Goal: Task Accomplishment & Management: Use online tool/utility

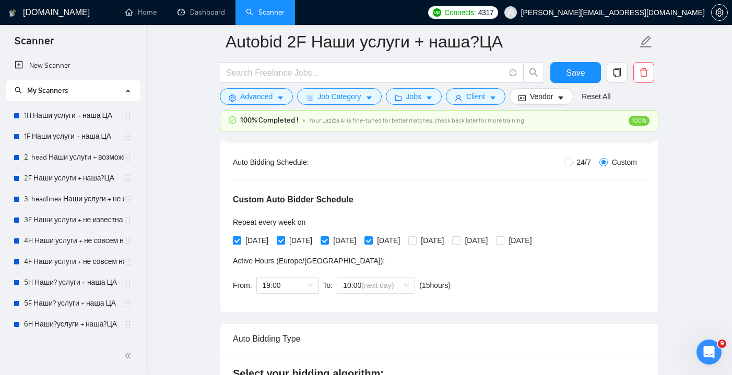
scroll to position [207, 0]
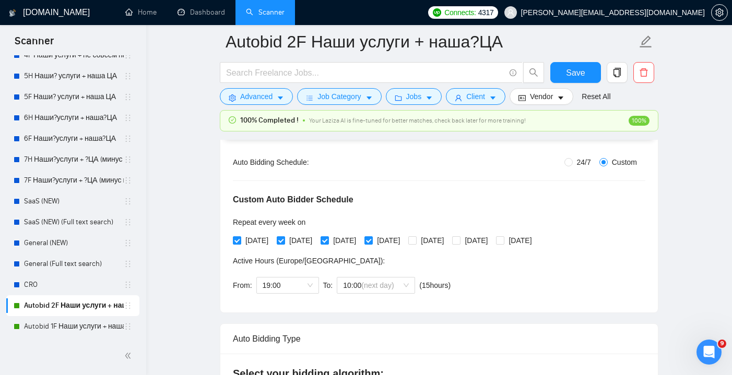
click at [712, 350] on icon "Open Intercom Messenger" at bounding box center [709, 352] width 17 height 17
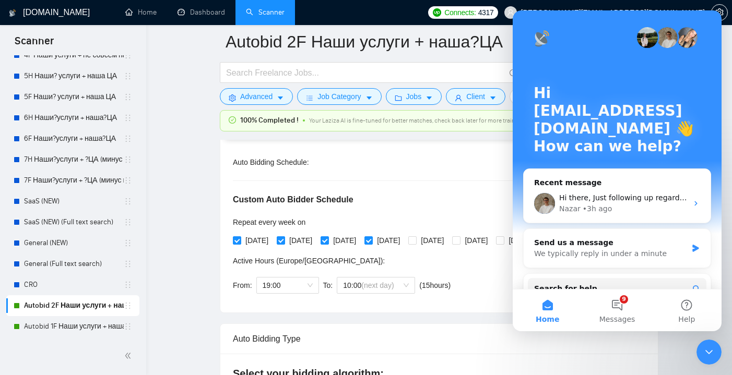
scroll to position [0, 0]
click at [647, 206] on div "Nazar • 3h ago" at bounding box center [623, 209] width 128 height 11
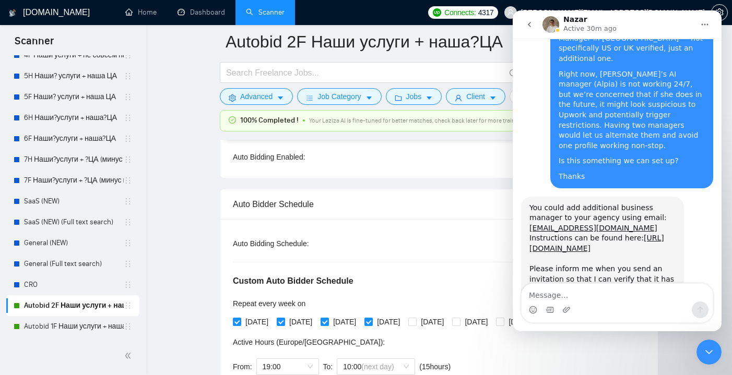
scroll to position [772, 0]
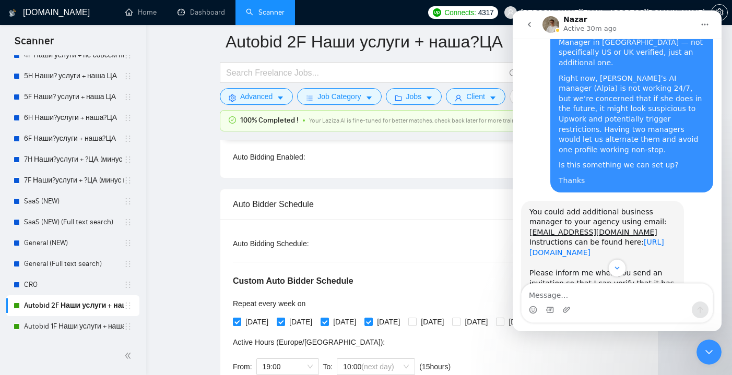
click at [584, 238] on link "https://help.gigradar.io/en/articles/6622579-how-to-connect-your-agency-to-gigr…" at bounding box center [597, 247] width 135 height 19
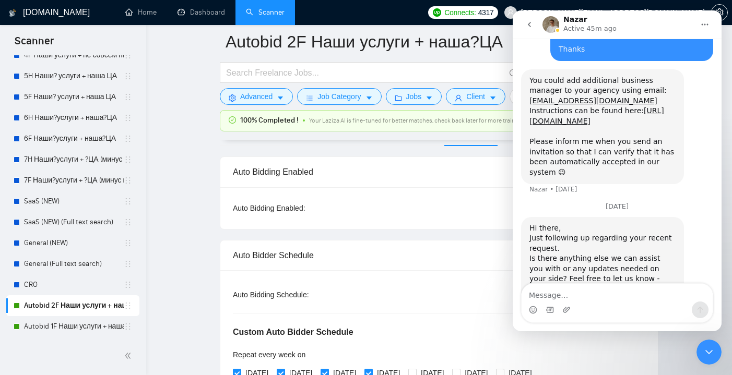
scroll to position [902, 0]
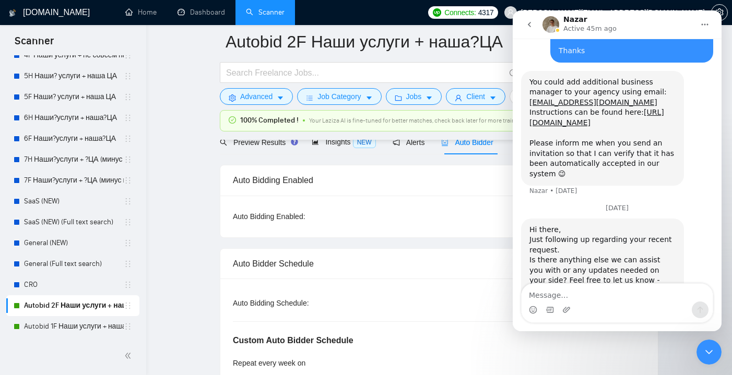
click at [704, 351] on icon "Close Intercom Messenger" at bounding box center [709, 352] width 13 height 13
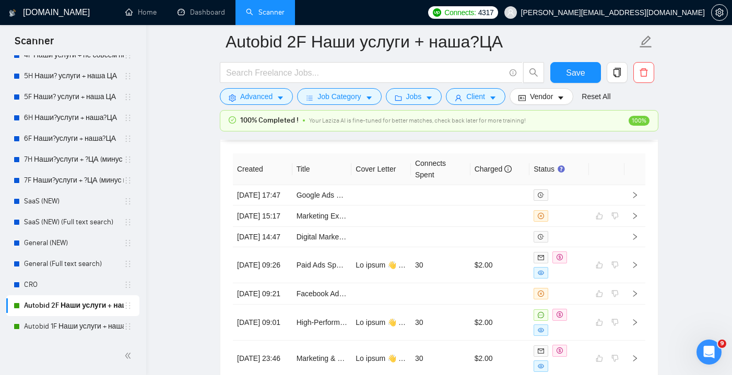
scroll to position [2768, 0]
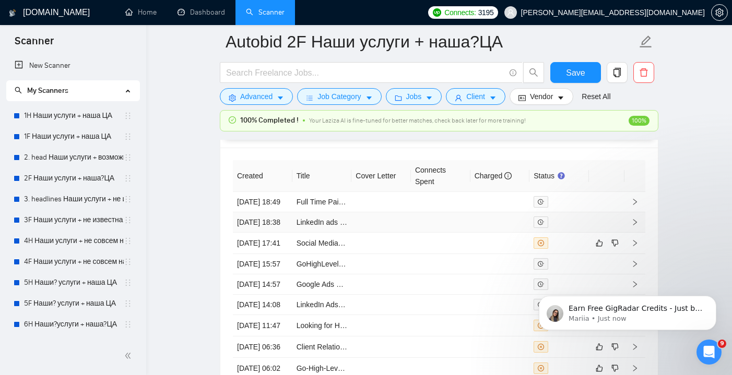
scroll to position [2767, 0]
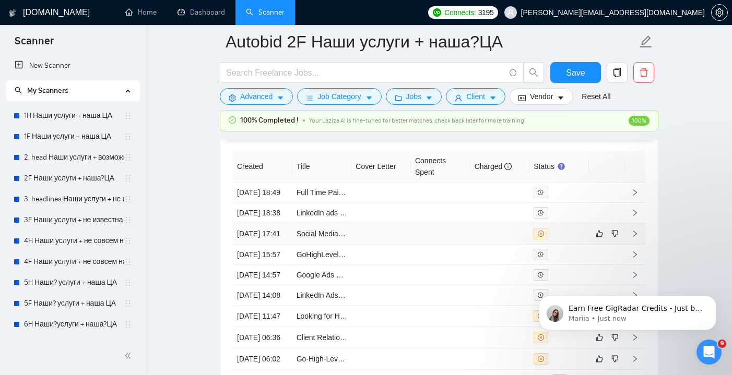
click at [484, 245] on td at bounding box center [501, 234] width 60 height 21
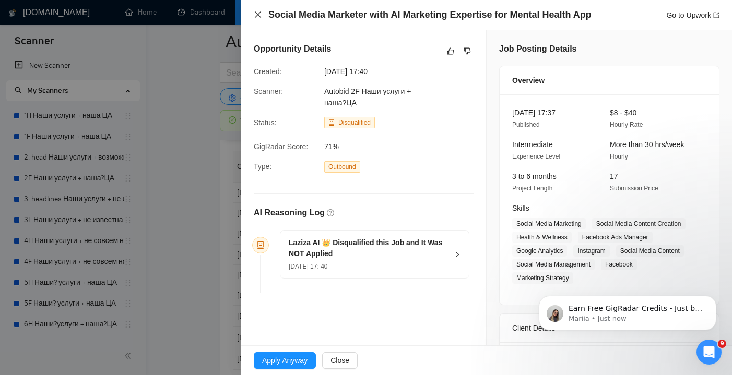
click at [261, 18] on icon "close" at bounding box center [258, 14] width 8 height 8
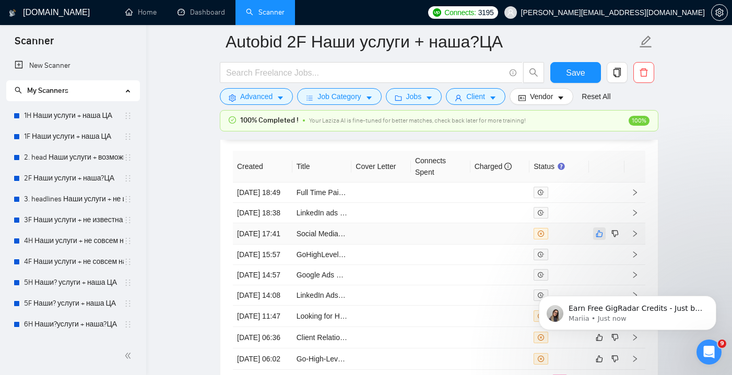
click at [600, 238] on icon "like" at bounding box center [599, 234] width 7 height 8
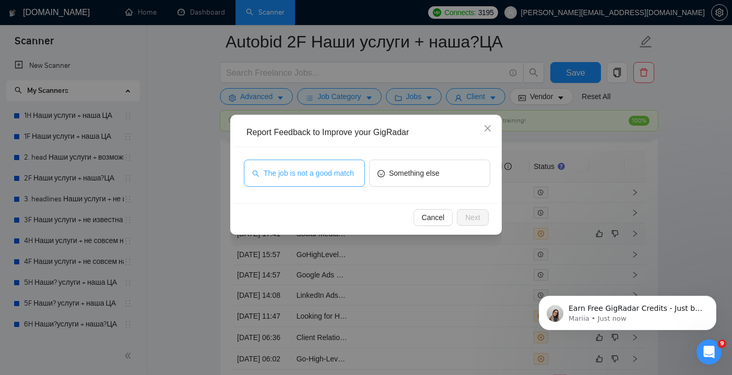
click at [323, 168] on span "The job is not a good match" at bounding box center [309, 173] width 90 height 11
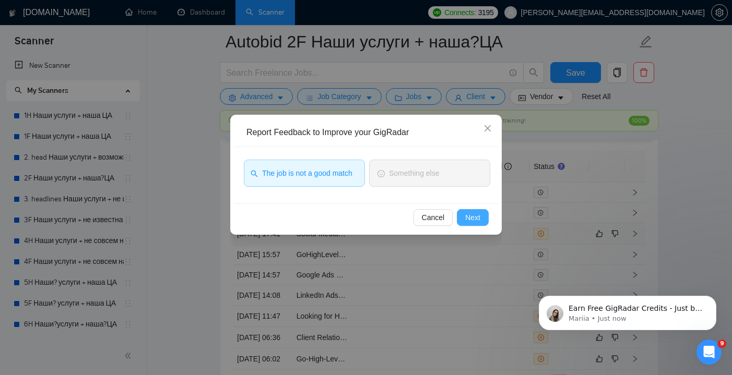
click at [468, 213] on span "Next" at bounding box center [472, 217] width 15 height 11
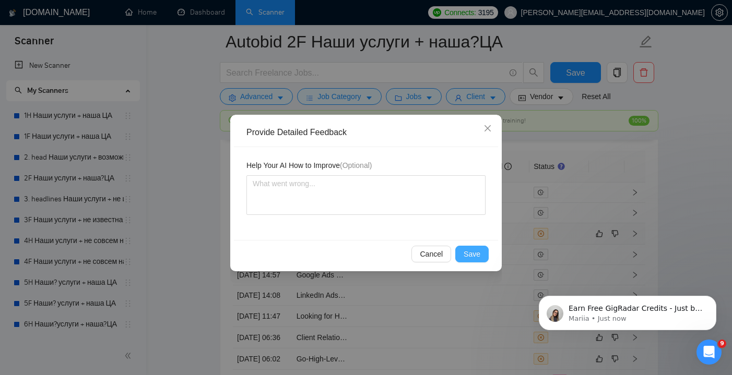
click at [478, 252] on span "Save" at bounding box center [472, 254] width 17 height 11
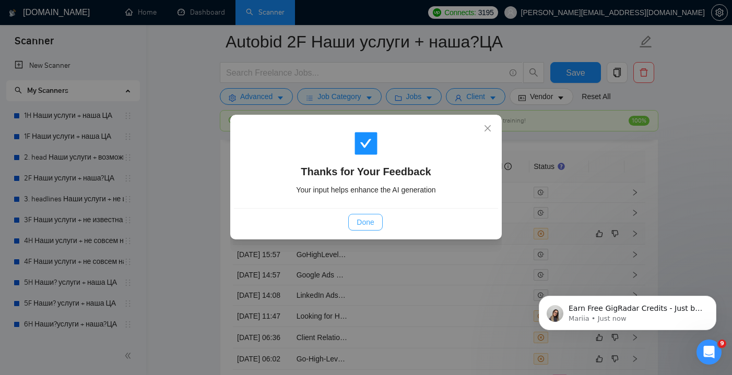
click at [365, 217] on span "Done" at bounding box center [365, 222] width 17 height 11
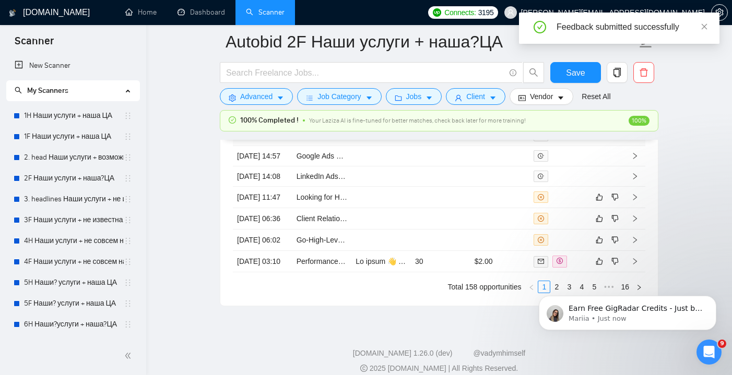
scroll to position [2887, 0]
click at [445, 207] on td at bounding box center [441, 195] width 60 height 21
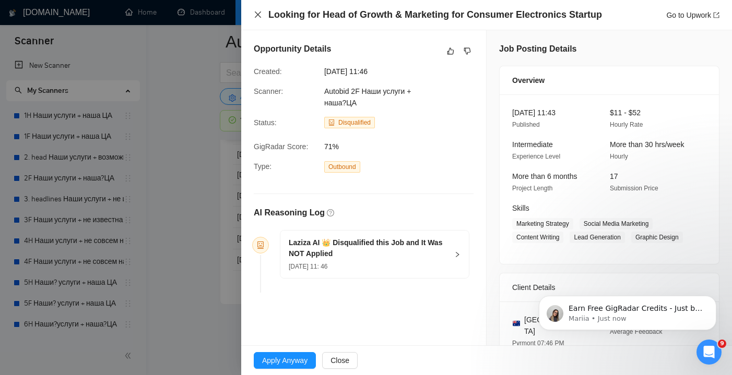
click at [258, 18] on icon "close" at bounding box center [258, 14] width 8 height 8
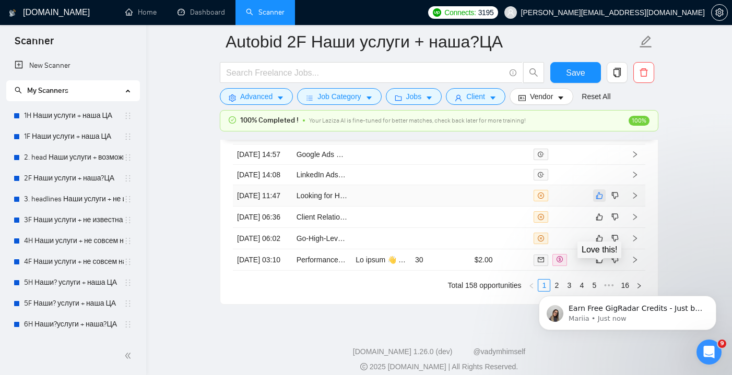
click at [600, 200] on icon "like" at bounding box center [599, 196] width 7 height 8
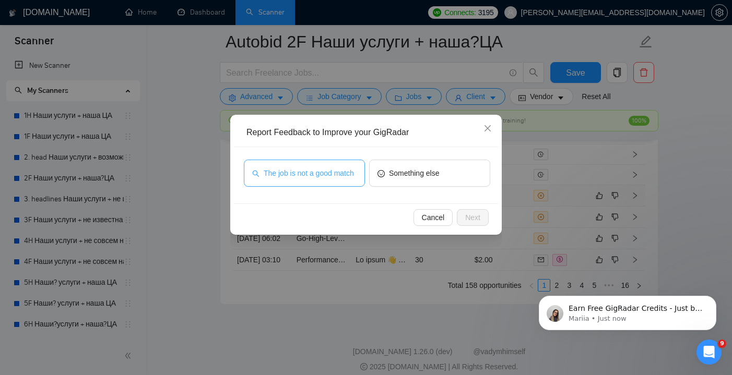
click at [328, 168] on span "The job is not a good match" at bounding box center [309, 173] width 90 height 11
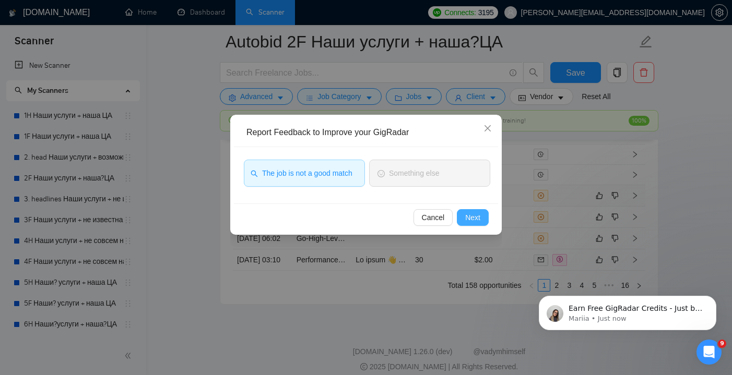
click at [465, 213] on button "Next" at bounding box center [473, 217] width 32 height 17
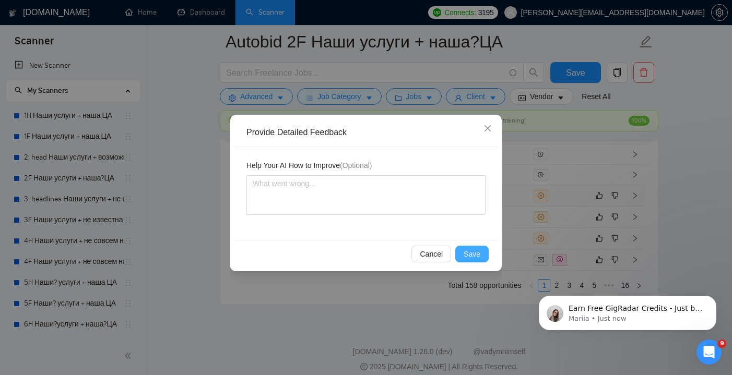
click at [479, 251] on span "Save" at bounding box center [472, 254] width 17 height 11
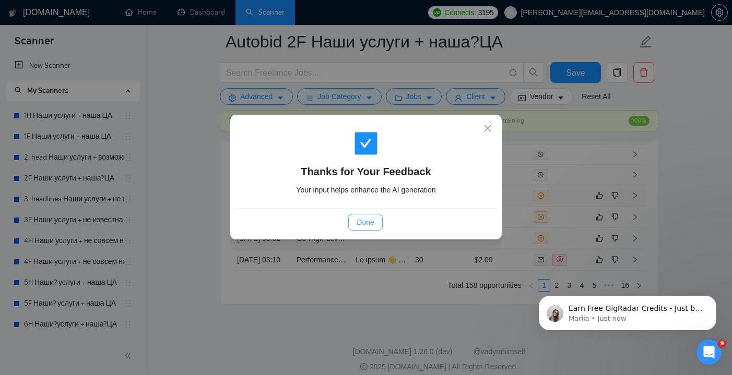
click at [375, 225] on button "Done" at bounding box center [365, 222] width 34 height 17
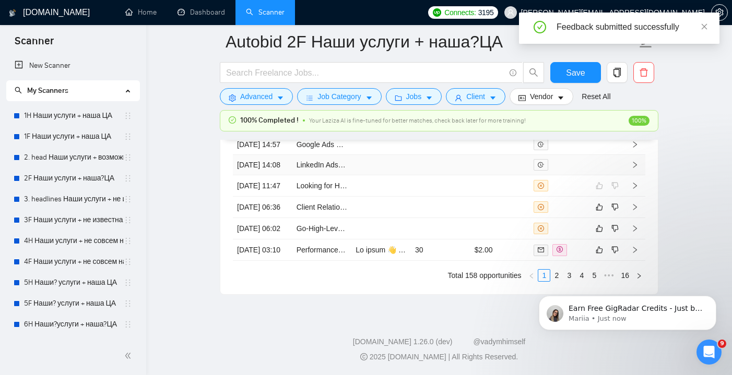
scroll to position [2932, 0]
click at [430, 218] on td at bounding box center [441, 207] width 60 height 21
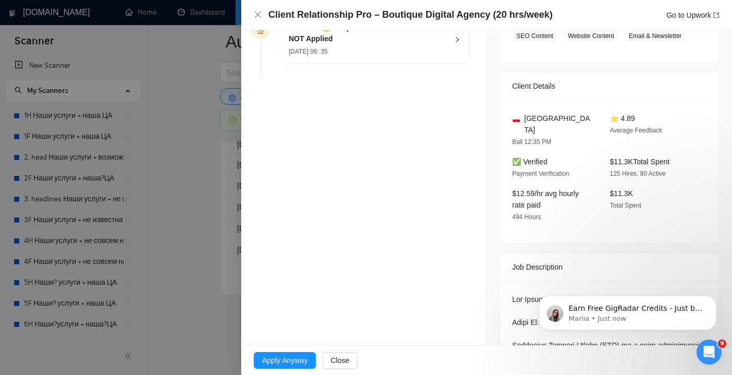
scroll to position [206, 0]
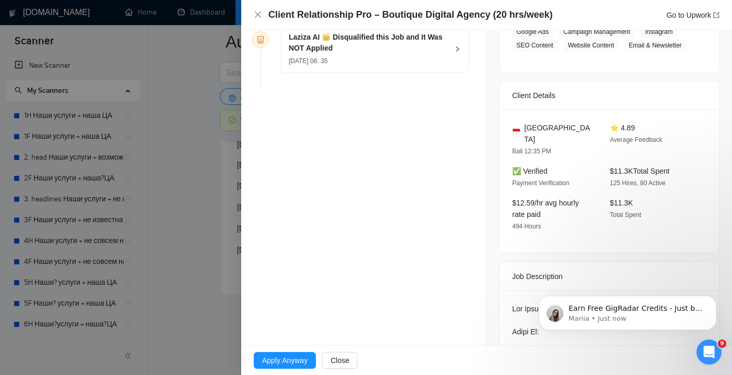
click at [443, 53] on h5 "Laziza AI 👑 Disqualified this Job and It Was NOT Applied" at bounding box center [368, 43] width 159 height 22
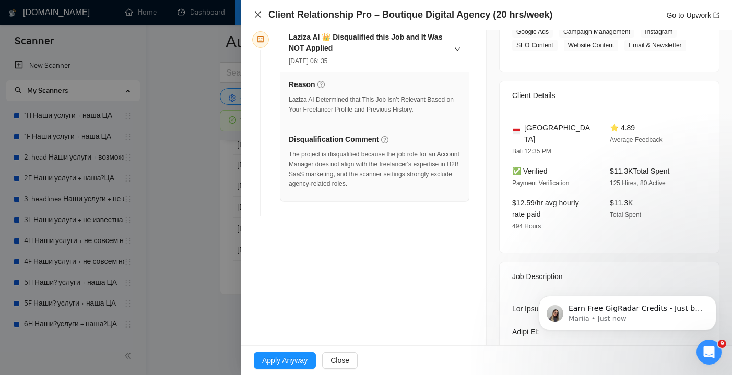
click at [256, 17] on icon "close" at bounding box center [258, 14] width 6 height 6
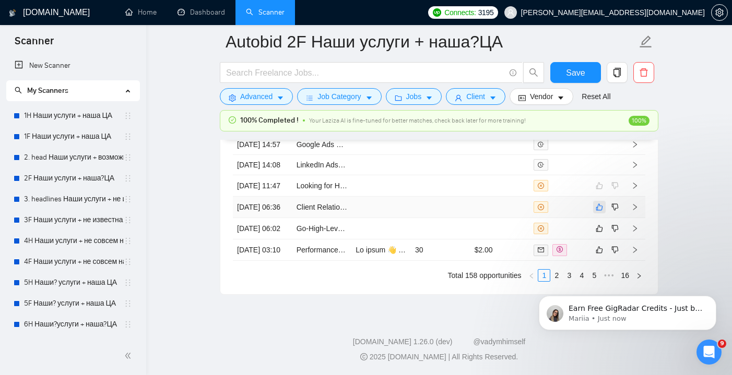
click at [601, 212] on icon "like" at bounding box center [599, 207] width 7 height 8
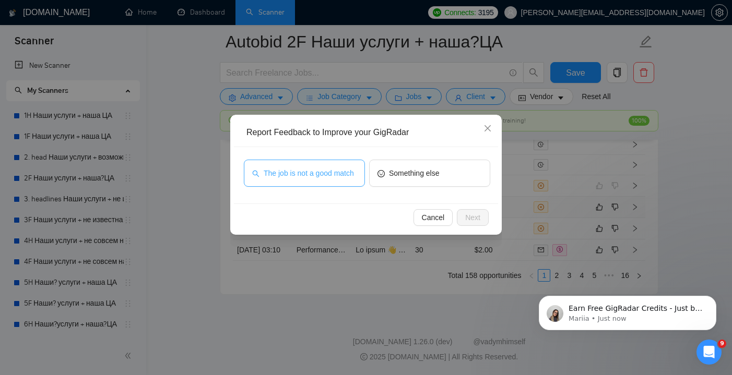
click at [342, 168] on span "The job is not a good match" at bounding box center [309, 173] width 90 height 11
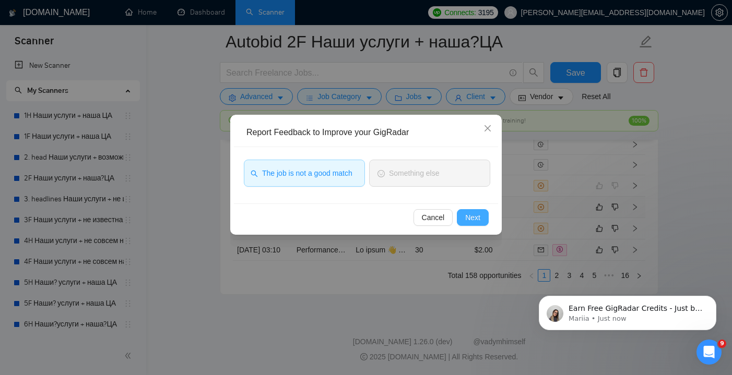
click at [483, 217] on button "Next" at bounding box center [473, 217] width 32 height 17
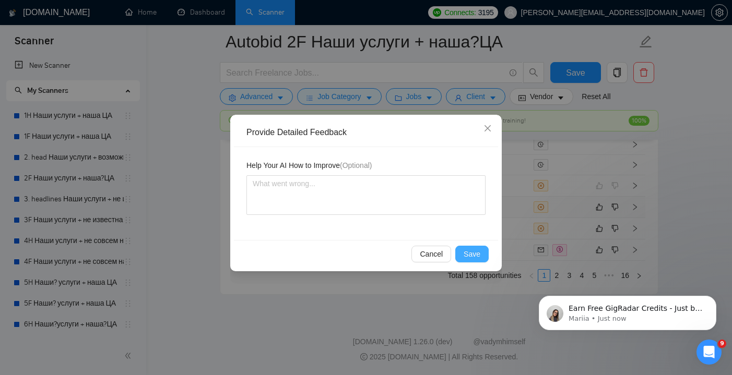
click at [471, 251] on span "Save" at bounding box center [472, 254] width 17 height 11
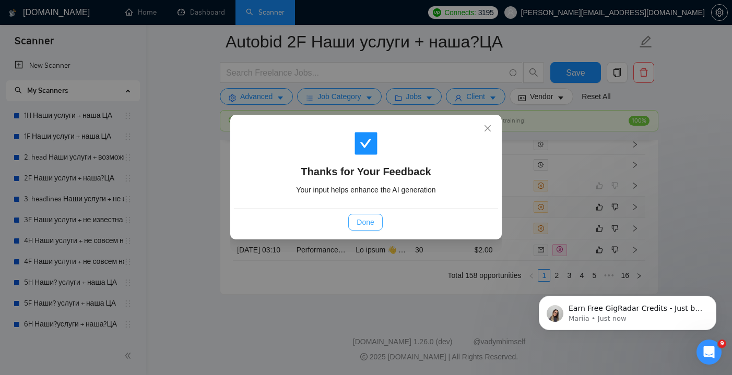
click at [378, 227] on button "Done" at bounding box center [365, 222] width 34 height 17
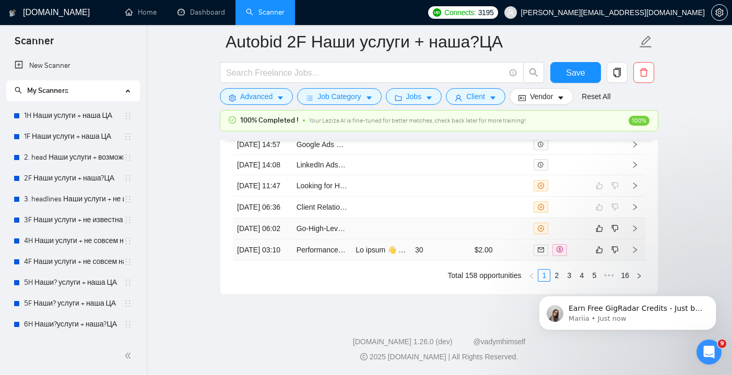
scroll to position [2899, 0]
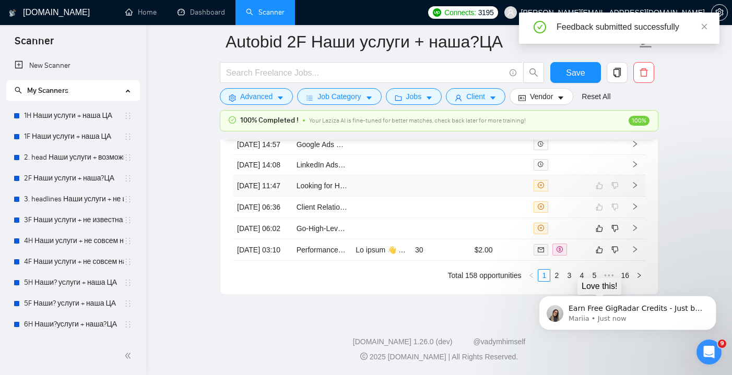
click at [600, 175] on td at bounding box center [607, 165] width 36 height 20
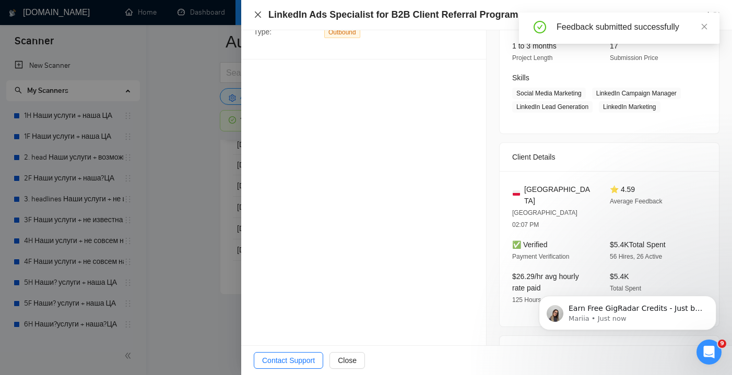
click at [261, 11] on icon "close" at bounding box center [258, 14] width 8 height 8
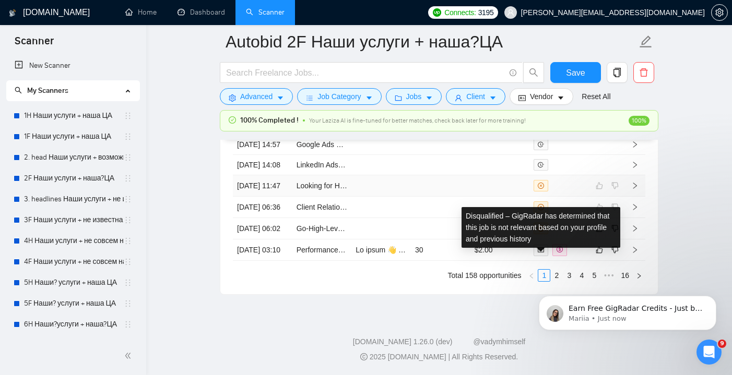
scroll to position [2944, 0]
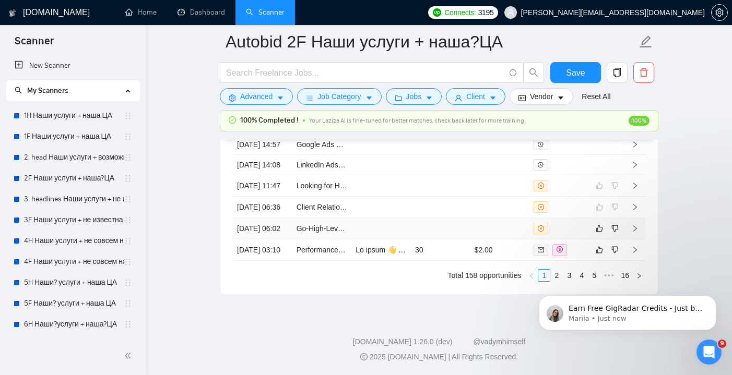
click at [510, 240] on td at bounding box center [501, 228] width 60 height 21
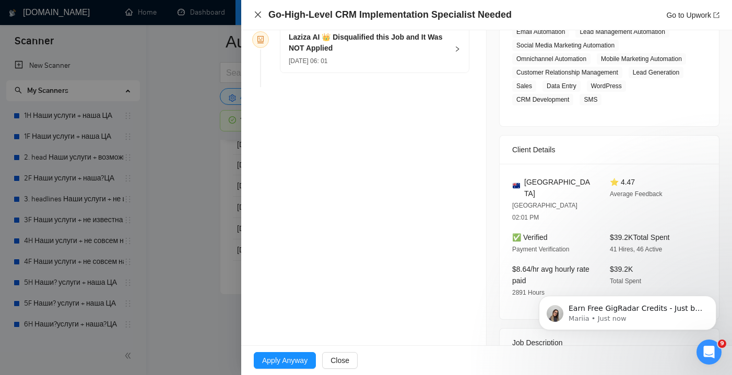
click at [259, 14] on icon "close" at bounding box center [258, 14] width 6 height 6
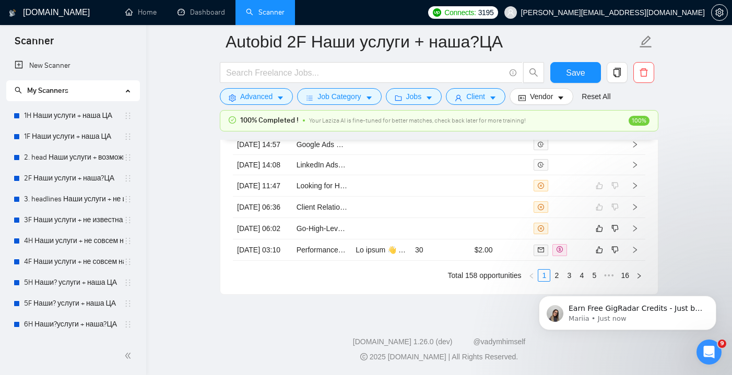
click html "Earn Free GigRadar Credits - Just by Sharing Your Story! 💬 Want more credits fo…"
click at [590, 278] on body "Earn Free GigRadar Credits - Just by Sharing Your Story! 💬 Want more credits fo…" at bounding box center [627, 310] width 201 height 65
click html "Earn Free GigRadar Credits - Just by Sharing Your Story! 💬 Want more credits fo…"
click at [601, 232] on icon "like" at bounding box center [599, 229] width 7 height 7
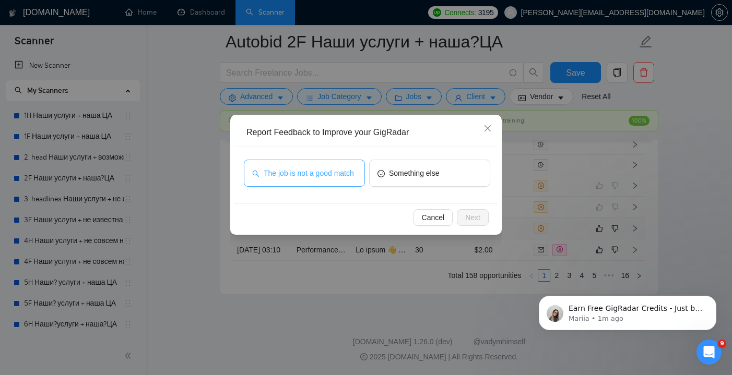
click at [315, 170] on span "The job is not a good match" at bounding box center [309, 173] width 90 height 11
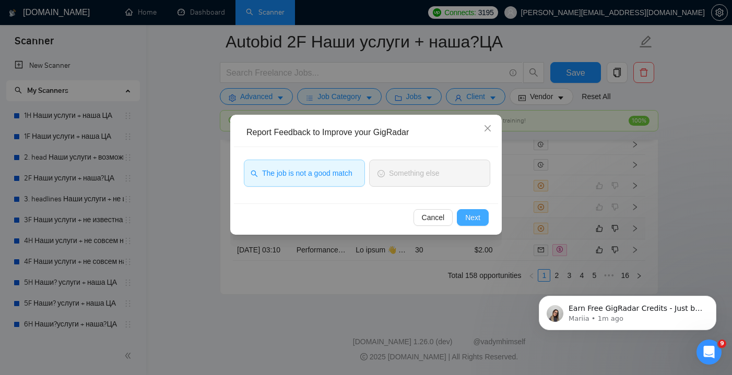
click at [464, 214] on button "Next" at bounding box center [473, 217] width 32 height 17
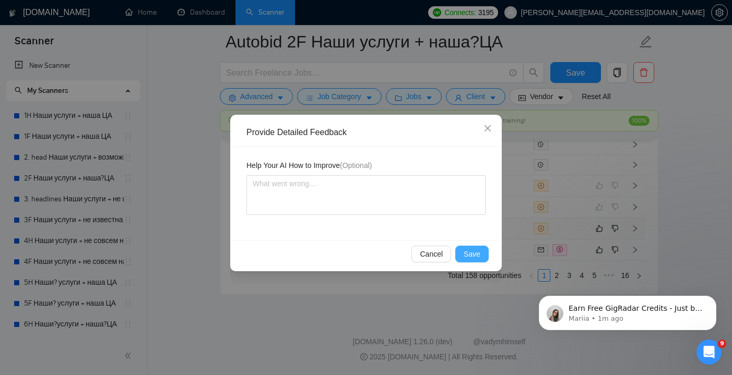
click at [475, 258] on span "Save" at bounding box center [472, 254] width 17 height 11
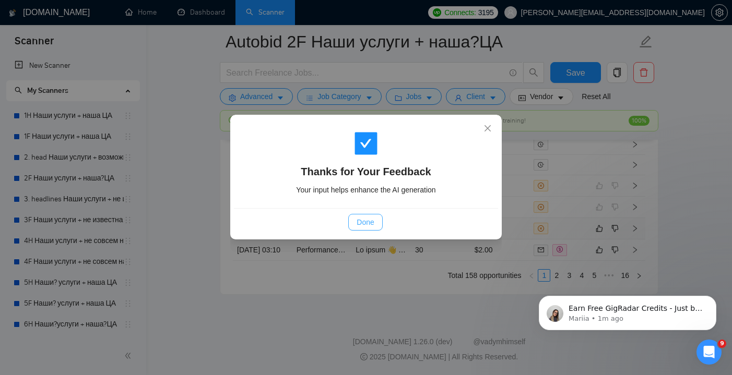
click at [377, 216] on button "Done" at bounding box center [365, 222] width 34 height 17
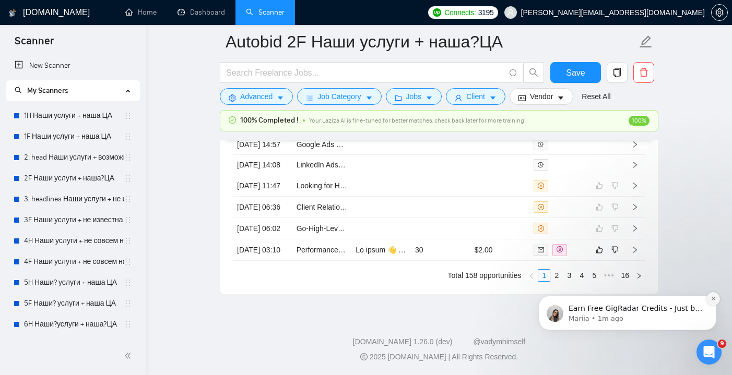
click at [715, 301] on icon "Dismiss notification" at bounding box center [714, 299] width 6 height 6
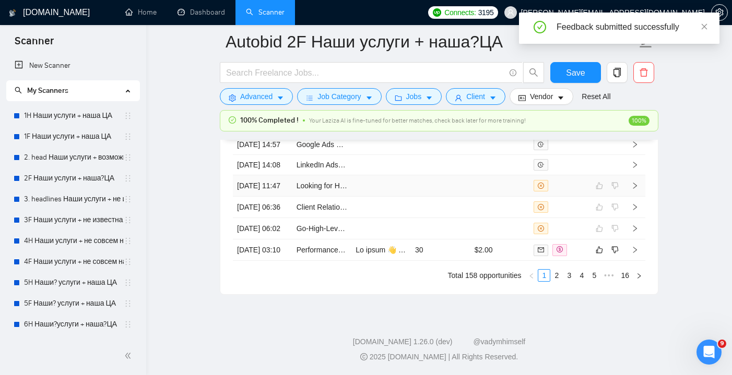
scroll to position [2943, 0]
click at [448, 261] on td "30" at bounding box center [441, 250] width 60 height 21
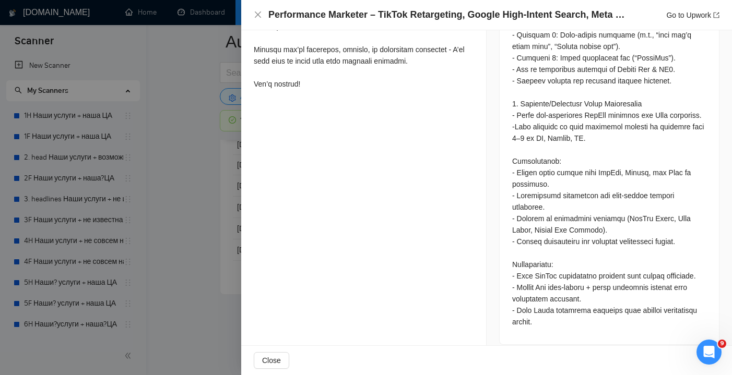
scroll to position [2956, 0]
click at [262, 16] on icon "close" at bounding box center [258, 14] width 8 height 8
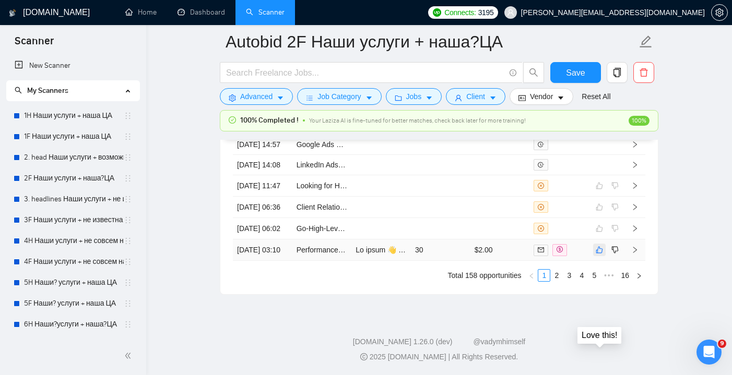
click at [600, 254] on icon "like" at bounding box center [599, 250] width 7 height 7
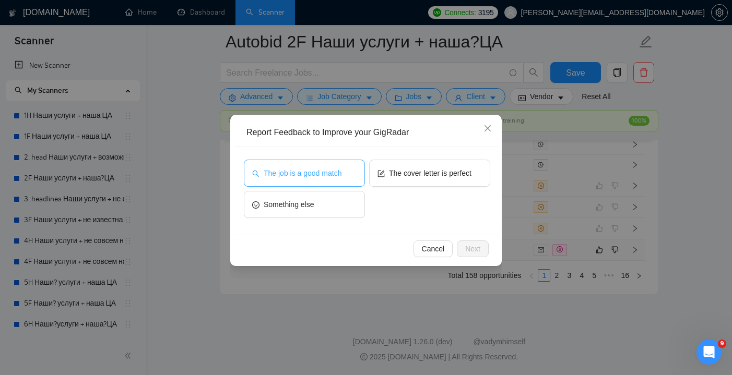
click at [346, 176] on button "The job is a good match" at bounding box center [304, 173] width 121 height 27
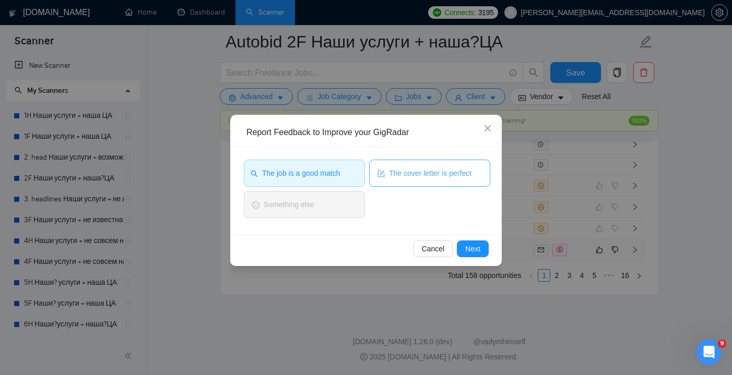
click at [424, 175] on span "The cover letter is perfect" at bounding box center [430, 173] width 83 height 11
click at [479, 251] on span "Next" at bounding box center [472, 248] width 15 height 11
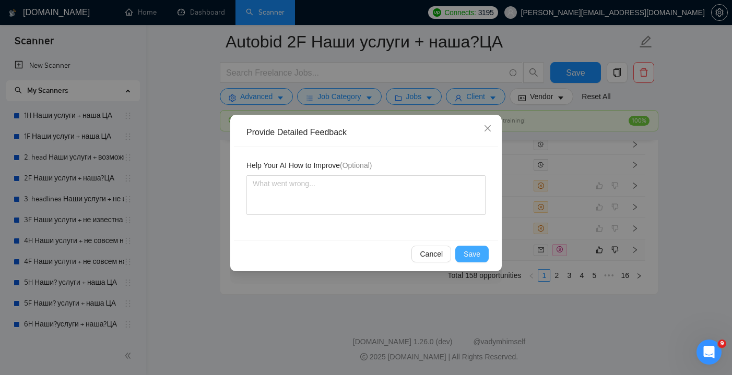
click at [459, 254] on button "Save" at bounding box center [471, 254] width 33 height 17
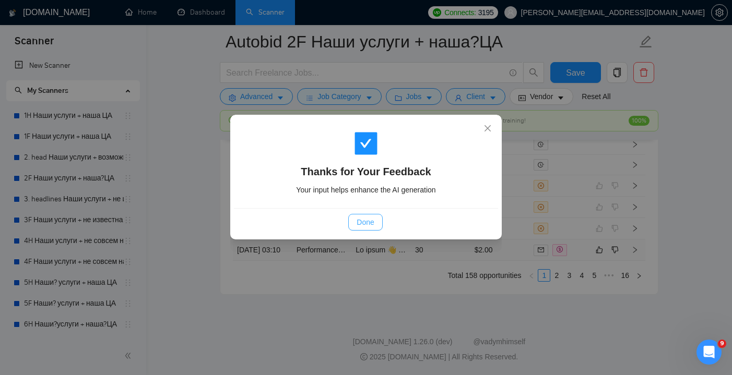
click at [363, 223] on span "Done" at bounding box center [365, 222] width 17 height 11
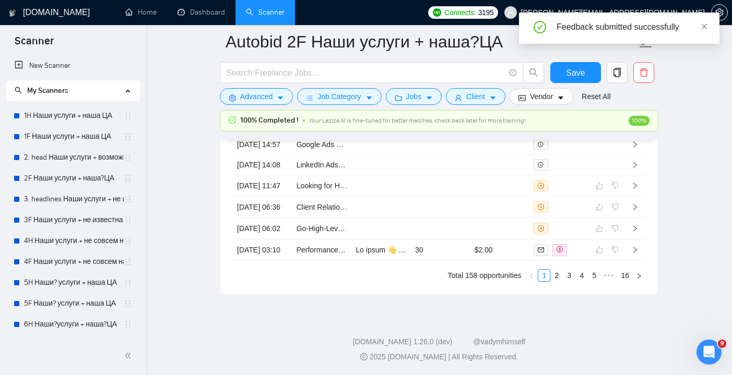
scroll to position [2980, 0]
click at [558, 281] on link "2" at bounding box center [556, 275] width 11 height 11
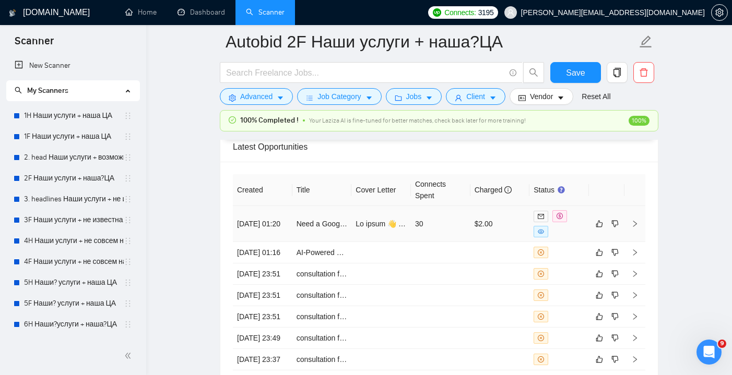
scroll to position [2743, 0]
click at [457, 227] on td "30" at bounding box center [441, 224] width 60 height 36
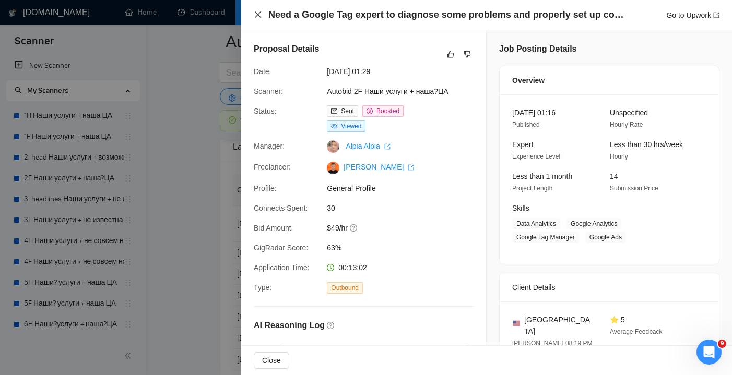
click at [259, 18] on icon "close" at bounding box center [258, 14] width 8 height 8
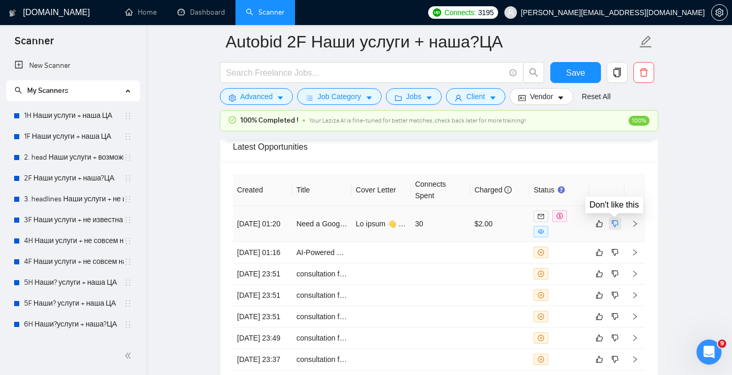
click at [616, 225] on icon "dislike" at bounding box center [615, 224] width 7 height 8
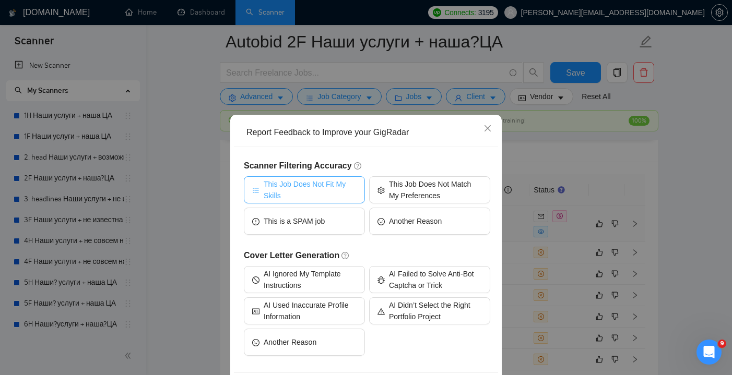
click at [348, 187] on span "This Job Does Not Fit My Skills" at bounding box center [310, 190] width 93 height 23
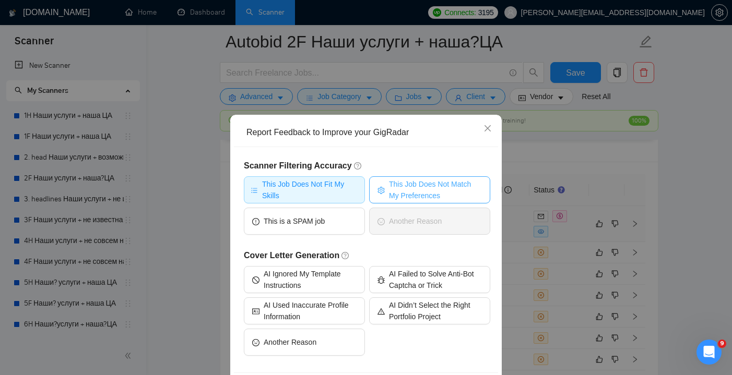
click at [409, 188] on span "This Job Does Not Match My Preferences" at bounding box center [435, 190] width 93 height 23
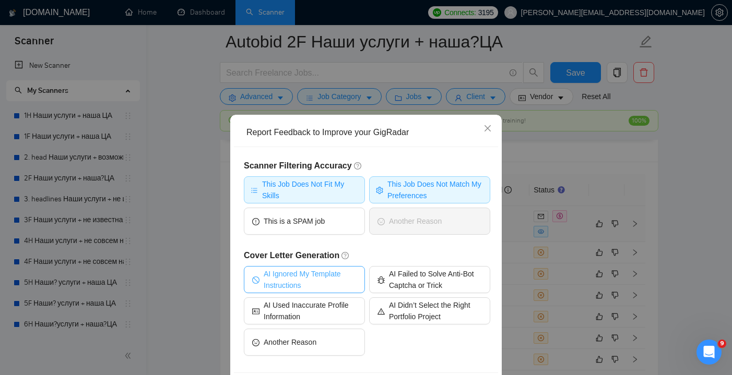
click at [316, 273] on span "AI Ignored My Template Instructions" at bounding box center [310, 279] width 93 height 23
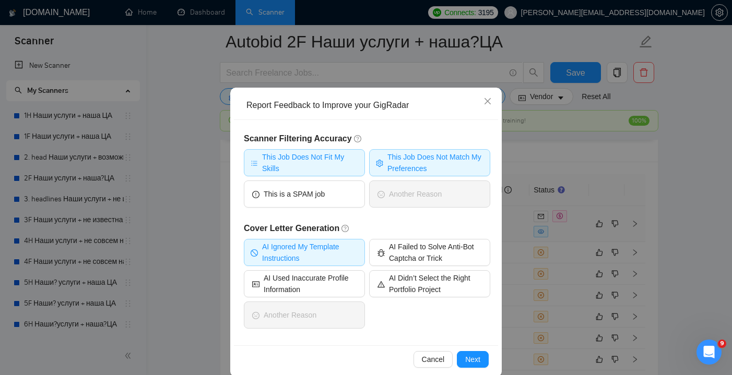
scroll to position [30, 0]
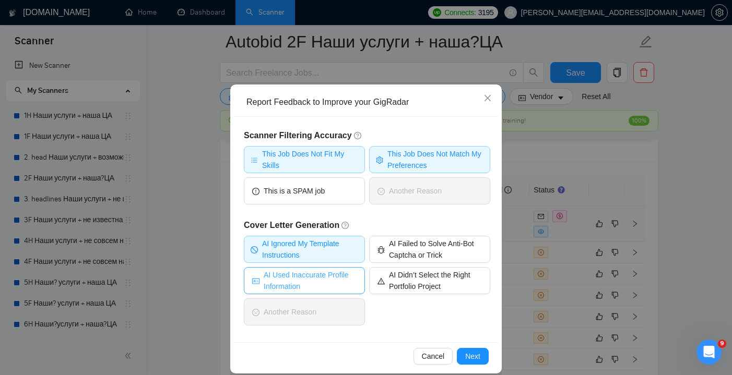
click at [347, 283] on span "AI Used Inaccurate Profile Information" at bounding box center [310, 280] width 93 height 23
click at [472, 359] on span "Next" at bounding box center [472, 356] width 15 height 11
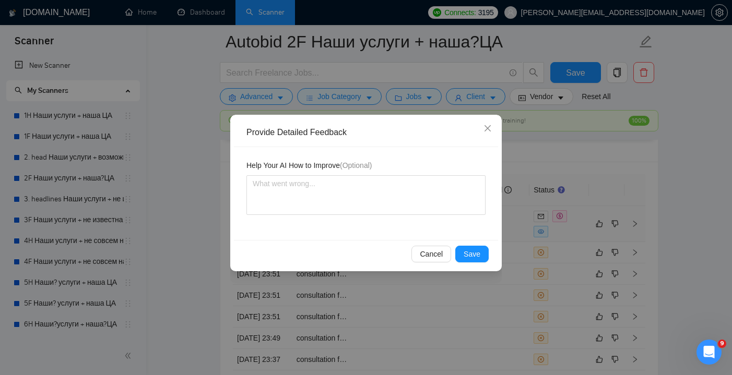
scroll to position [0, 0]
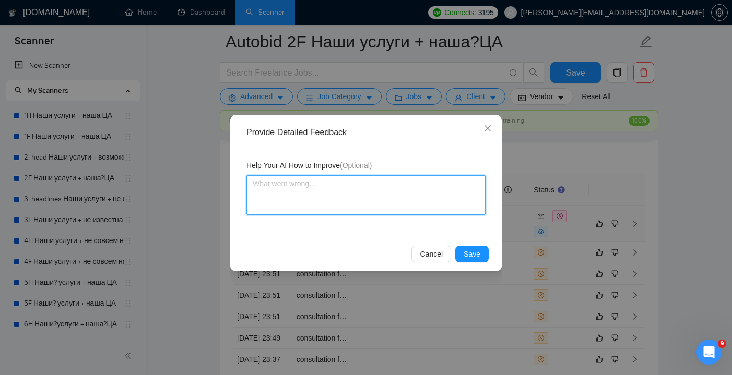
click at [360, 184] on textarea at bounding box center [365, 195] width 239 height 40
type textarea "I"
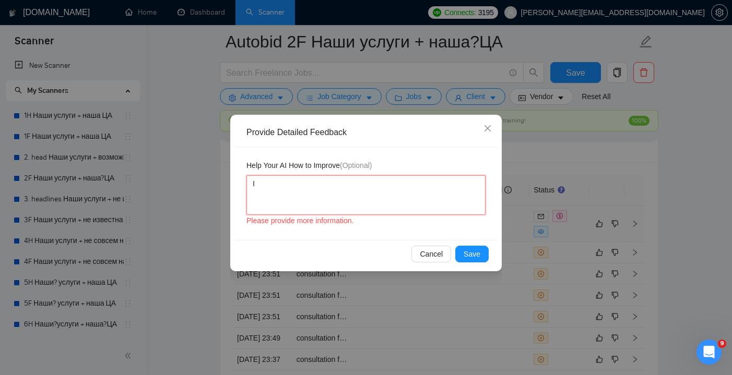
type textarea "I"
type textarea "I d"
type textarea "I do"
type textarea "I don"
type textarea "I don'"
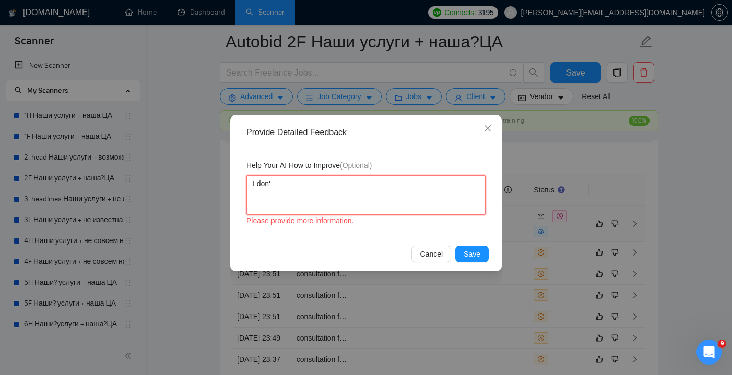
type textarea "I don't"
type textarea "I don't d"
type textarea "I don't do"
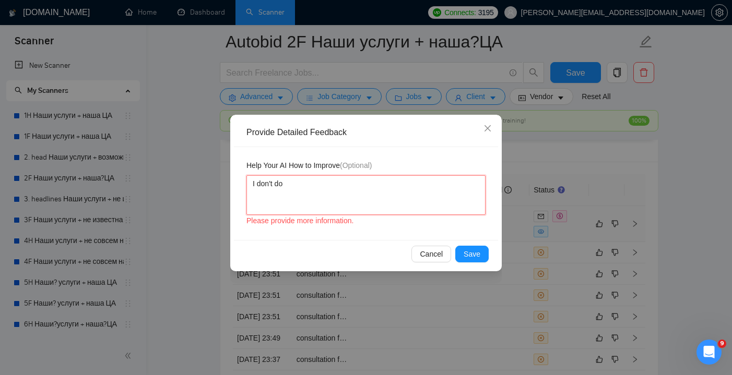
type textarea "I don't do s"
type textarea "I don't do su"
type textarea "I don't do suc"
type textarea "I don't do such"
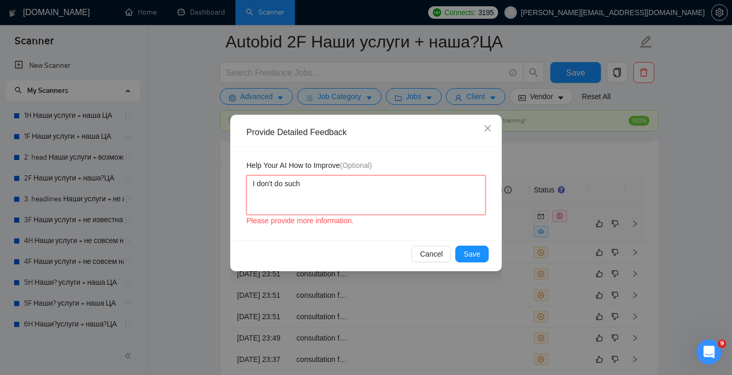
type textarea "I don't do such a"
type textarea "I don't do such a t"
type textarea "I don't do such a ty"
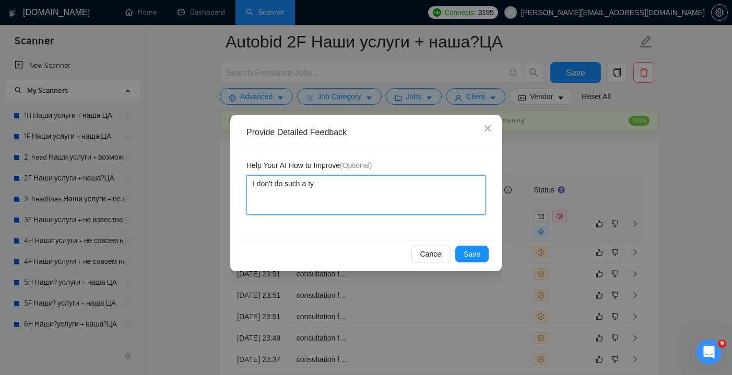
type textarea "I don't do such a typ"
type textarea "I don't do such a type"
type textarea "I don't do such a type o"
type textarea "I don't do such a type of"
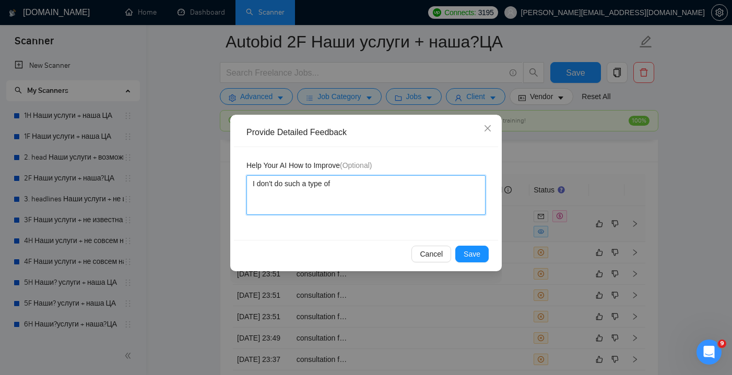
type textarea "I don't do such a type of"
type textarea "I don't do such a type of w"
type textarea "I don't do such a type of wo"
type textarea "I don't do such a type of wor"
type textarea "I don't do such a type of work"
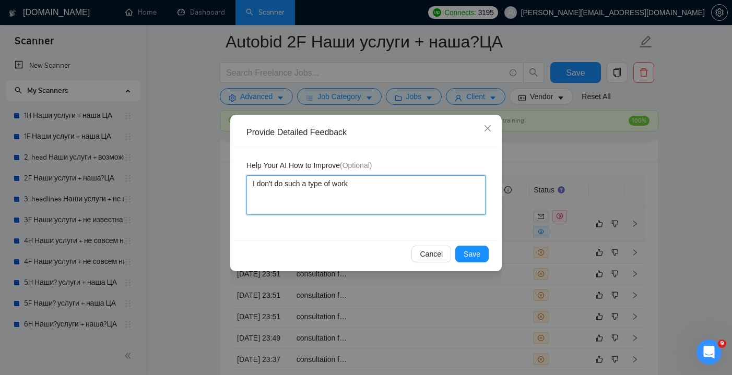
type textarea "I don't do such a type of work"
type textarea "I don't do such a type of work a"
type textarea "I don't do such a type of work an"
type textarea "I don't do such a type of work and"
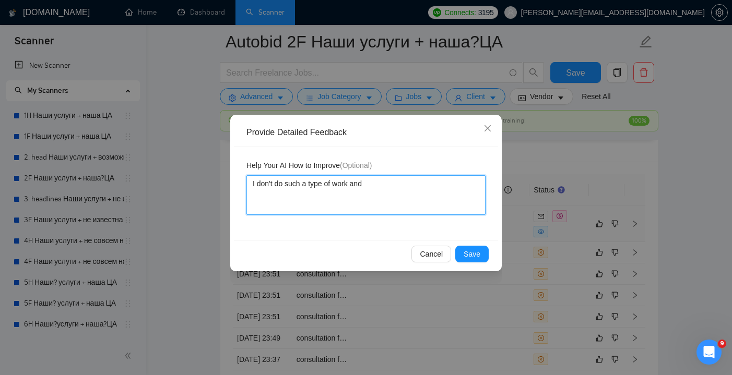
type textarea "I don't do such a type of work and a"
type textarea "I don't do such a type of work and al"
type textarea "I don't do such a type of work and als"
type textarea "I don't do such a type of work and also"
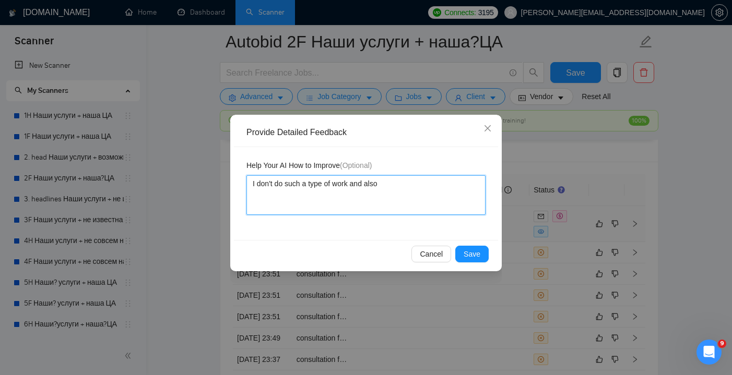
type textarea "I don't do such a type of work and also d"
type textarea "I don't do such a type of work and also do"
type textarea "I don't do such a type of work and also don"
type textarea "I don't do such a type of work and also don'"
type textarea "I don't do such a type of work and also don't"
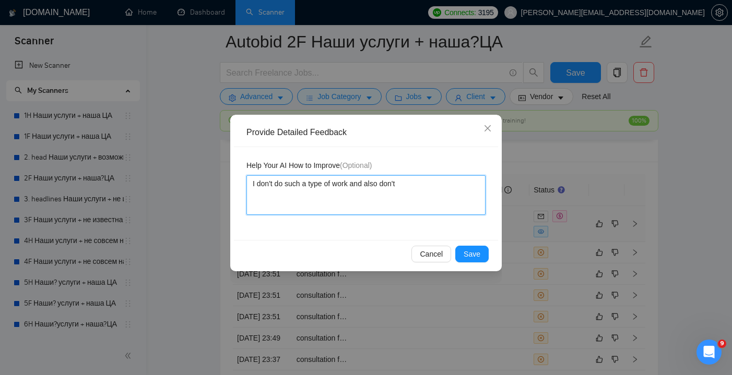
type textarea "I don't do such a type of work and also don't"
type textarea "I don't do such a type of work and also don't w"
type textarea "I don't do such a type of work and also don't wo"
type textarea "I don't do such a type of work and also don't wor"
type textarea "I don't do such a type of work and also don't work"
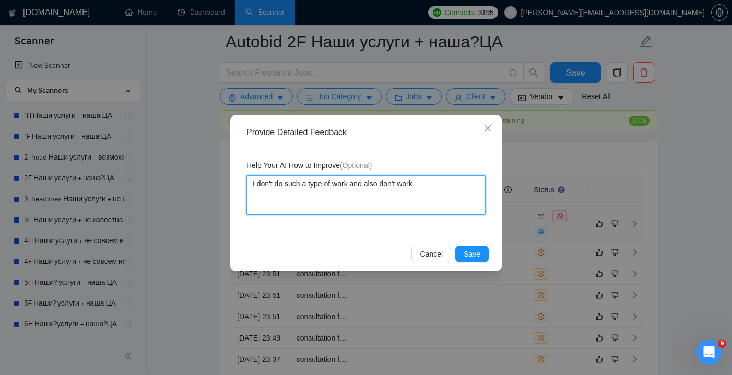
type textarea "I don't do such a type of work and also don't work"
type textarea "I don't do such a type of work and also don't work w"
type textarea "I don't do such a type of work and also don't work wi"
type textarea "I don't do such a type of work and also don't work wit"
type textarea "I don't do such a type of work and also don't work with"
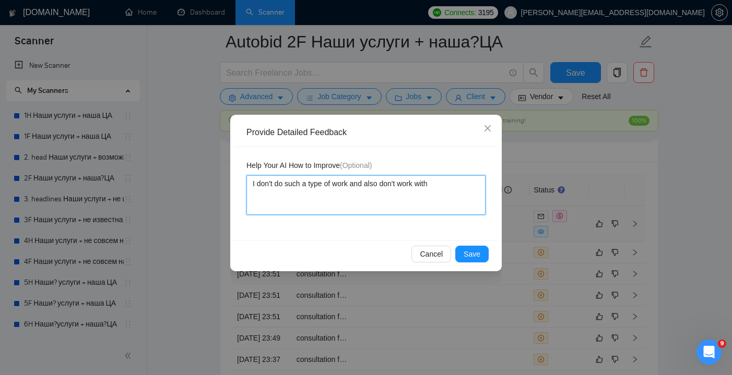
type textarea "I don't do such a type of work and also don't work with"
type textarea "I don't do such a type of work and also don't work with e"
type textarea "I don't do such a type of work and also don't work with e-"
type textarea "I don't do such a type of work and also don't work with e-c"
type textarea "I don't do such a type of work and also don't work with e-co"
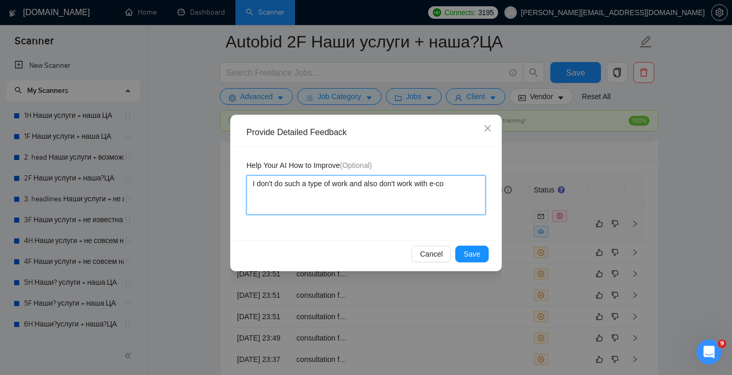
type textarea "I don't do such a type of work and also don't work with e-com"
type textarea "I don't do such a type of work and also don't work with e-coms"
type textarea "I don't do such a type of work and also don't work with e-comsm"
type textarea "I don't do such a type of work and also don't work with e-coms"
type textarea "I don't do such a type of work and also don't work with e-com"
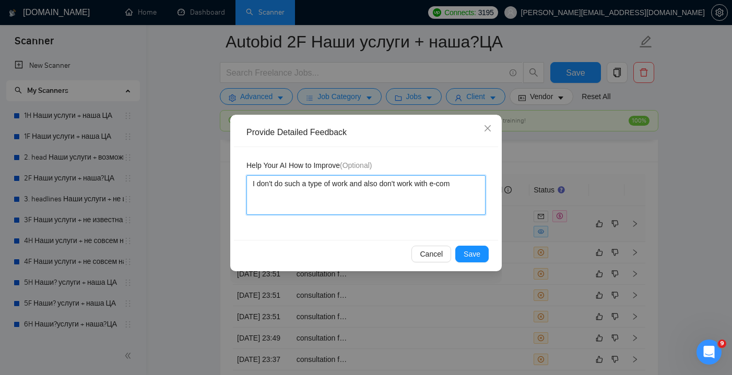
type textarea "I don't do such a type of work and also don't work with e-comm"
type textarea "I don't do such a type of work and also don't work with e-comms"
type textarea "I don't do such a type of work and also don't work with e-comms!"
type textarea "I don't do such a type of work and also don't work with e-comms!!"
type textarea "I don't do such a type of work and also don't work with e-comms!!!"
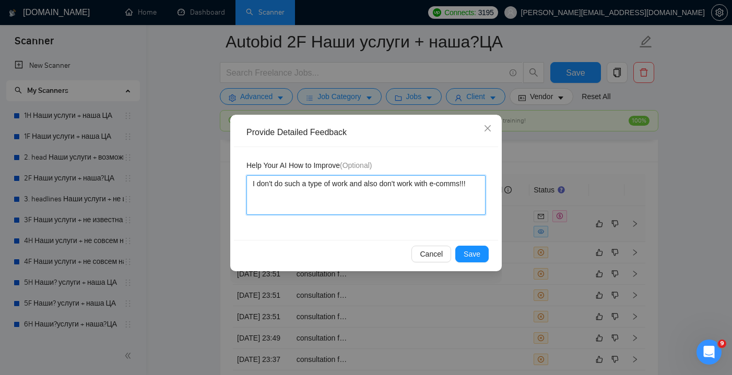
type textarea "I don't do such a type of work and also don't work with e-comms!!!"
type textarea "I don't do such a type of work and also don't work with e-comms!!! I"
type textarea "I don't do such a type of work and also don't work with e-comms!!! Ig"
type textarea "I don't do such a type of work and also don't work with e-comms!!! Ign"
type textarea "I don't do such a type of work and also don't work with e-comms!!! [GEOGRAPHIC_…"
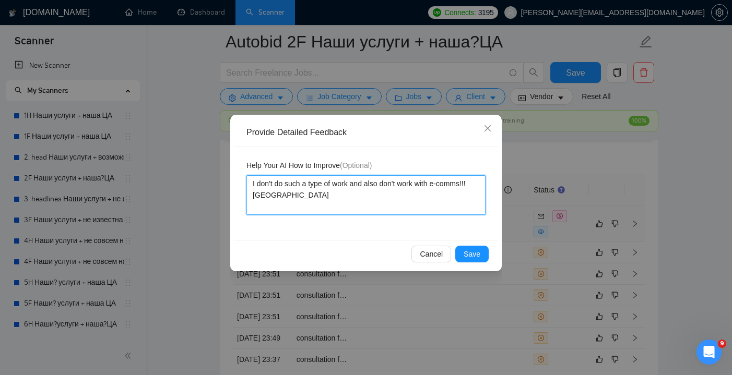
type textarea "I don't do such a type of work and also don't work with e-comms!!! Ignor"
type textarea "I don't do such a type of work and also don't work with e-comms!!! [GEOGRAPHIC_…"
type textarea "I don't do such a type of work and also don't work with e-comms!!! Ignore d"
type textarea "I don't do such a type of work and also don't work with e-comms!!! Ignore du"
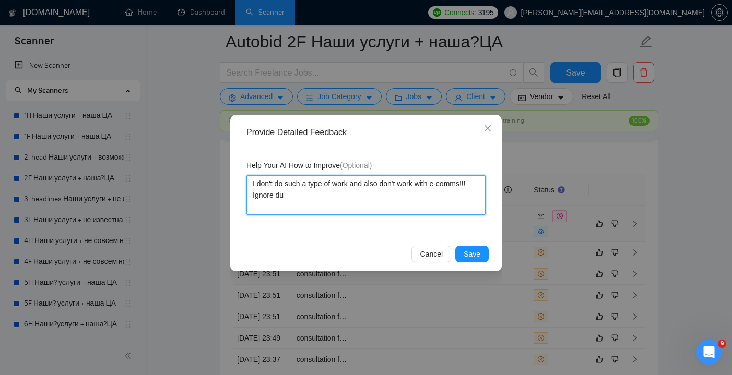
type textarea "I don't do such a type of work and also don't work with e-comms!!! Ignore duc"
type textarea "I don't do such a type of work and also don't work with e-comms!!! Ignore [PERS…"
type textarea "I don't do such a type of work and also don't work with e-comms!!! Ignore duc"
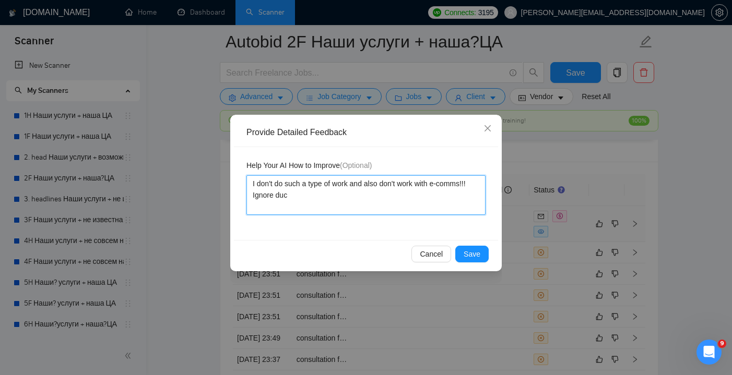
type textarea "I don't do such a type of work and also don't work with e-comms!!! Ignore du"
type textarea "I don't do such a type of work and also don't work with e-comms!!! Ignore d"
type textarea "I don't do such a type of work and also don't work with e-comms!!! [GEOGRAPHIC_…"
type textarea "I don't do such a type of work and also don't work with e-comms!!! Ignore s"
type textarea "I don't do such a type of work and also don't work with e-comms!!! Ignore su"
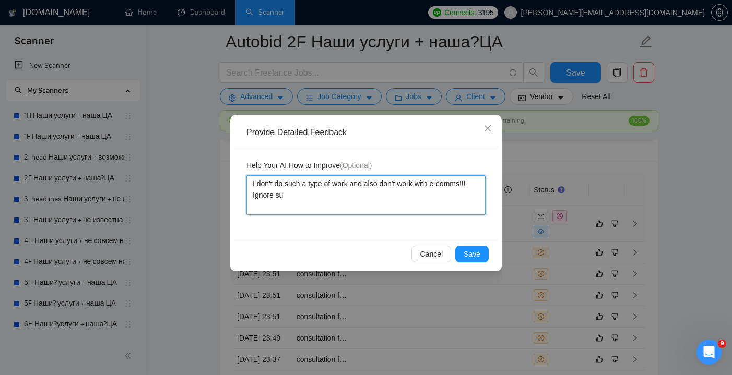
type textarea "I don't do such a type of work and also don't work with e-comms!!! Ignore suc"
type textarea "I don't do such a type of work and also don't work with e-comms!!! Ignore such"
type textarea "I don't do such a type of work and also don't work with e-comms!!! Ignore such j"
type textarea "I don't do such a type of work and also don't work with e-comms!!! Ignore such …"
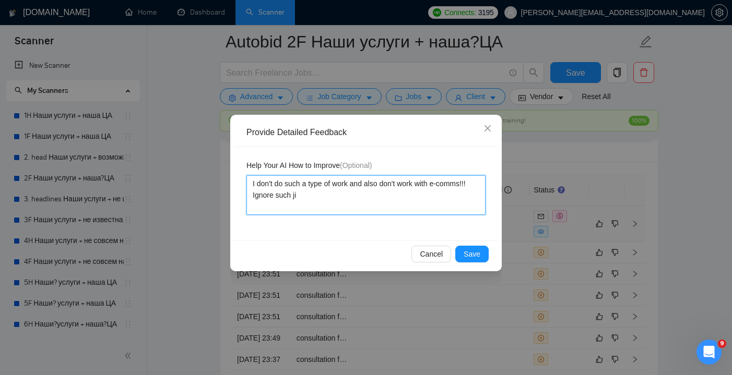
type textarea "I don't do such a type of work and also don't work with e-comms!!! Ignore such j"
type textarea "I don't do such a type of work and also don't work with e-comms!!! Ignore such …"
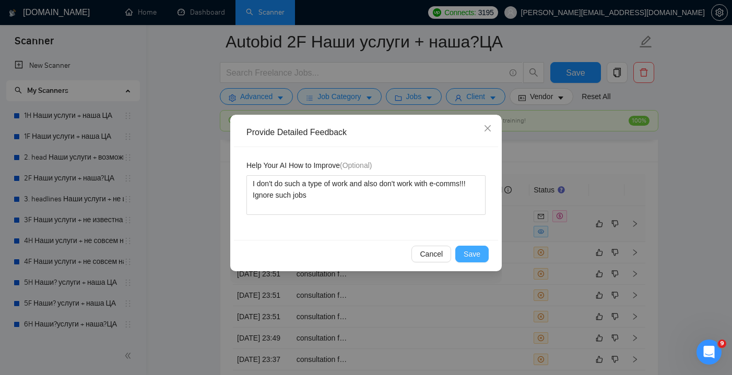
click at [476, 259] on span "Save" at bounding box center [472, 254] width 17 height 11
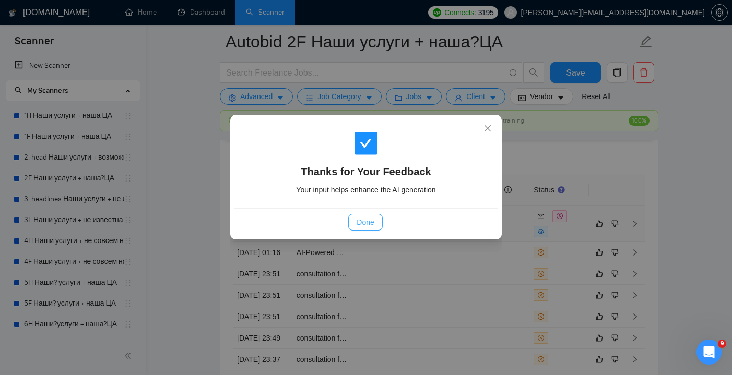
click at [375, 221] on button "Done" at bounding box center [365, 222] width 34 height 17
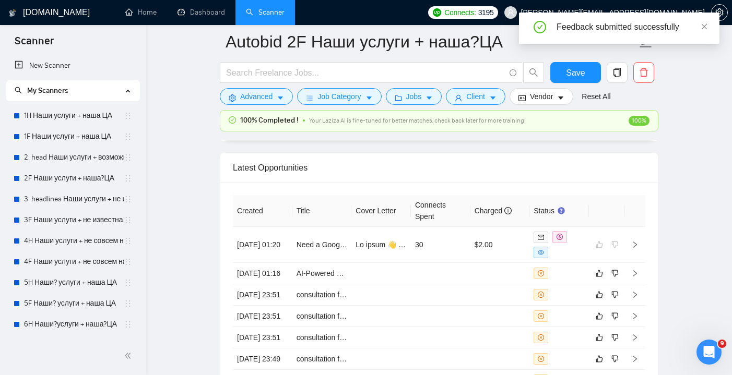
scroll to position [2725, 0]
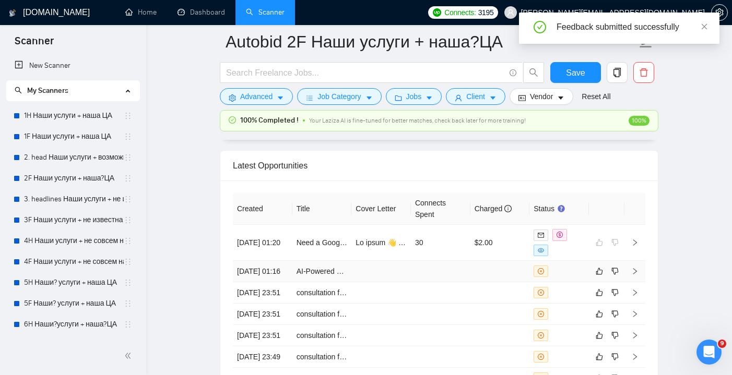
click at [434, 274] on td at bounding box center [441, 271] width 60 height 21
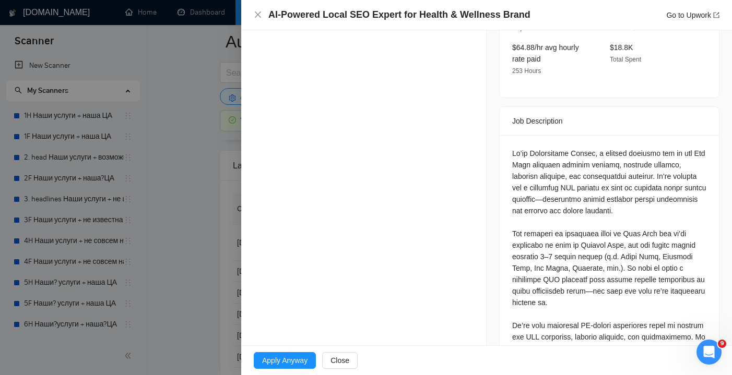
scroll to position [363, 0]
click at [255, 13] on icon "close" at bounding box center [258, 14] width 6 height 6
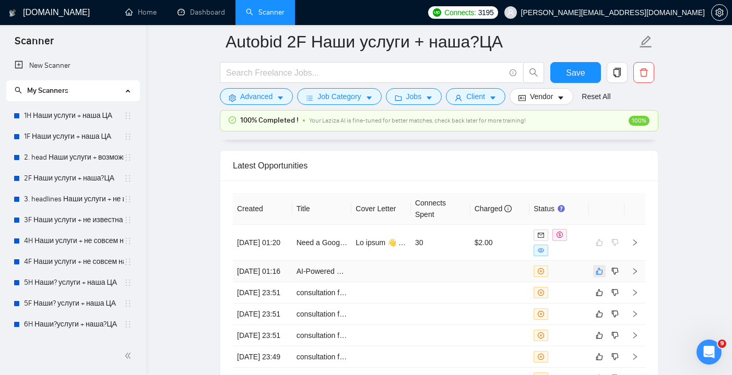
click at [600, 276] on icon "like" at bounding box center [599, 271] width 7 height 8
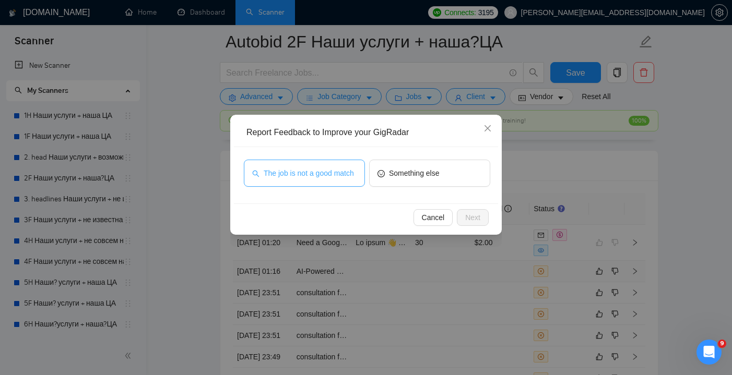
click at [332, 175] on span "The job is not a good match" at bounding box center [309, 173] width 90 height 11
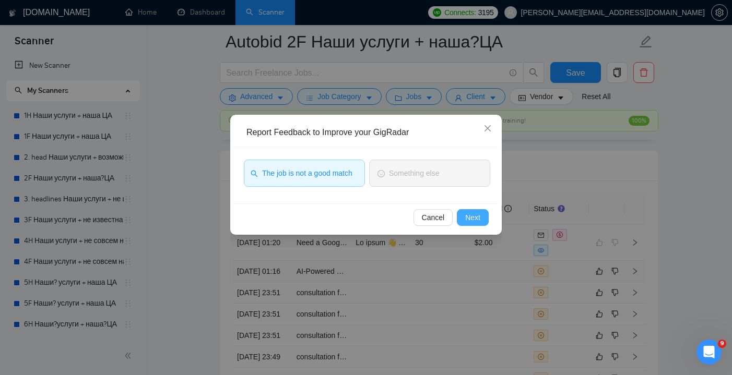
click at [464, 217] on button "Next" at bounding box center [473, 217] width 32 height 17
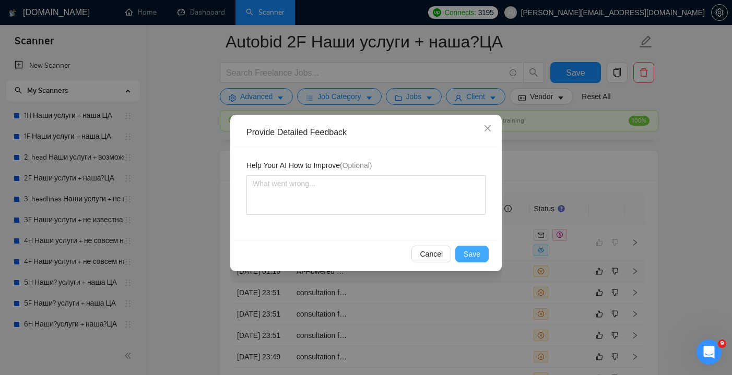
click at [479, 253] on span "Save" at bounding box center [472, 254] width 17 height 11
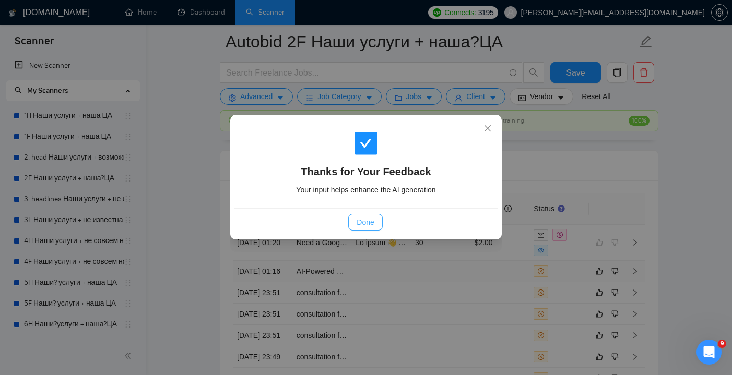
click at [367, 224] on span "Done" at bounding box center [365, 222] width 17 height 11
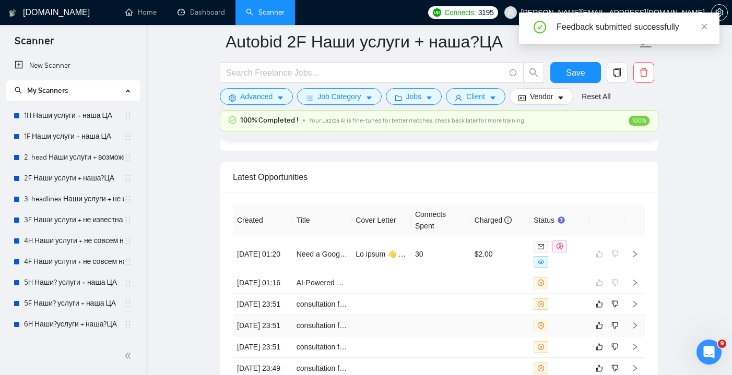
scroll to position [2751, 0]
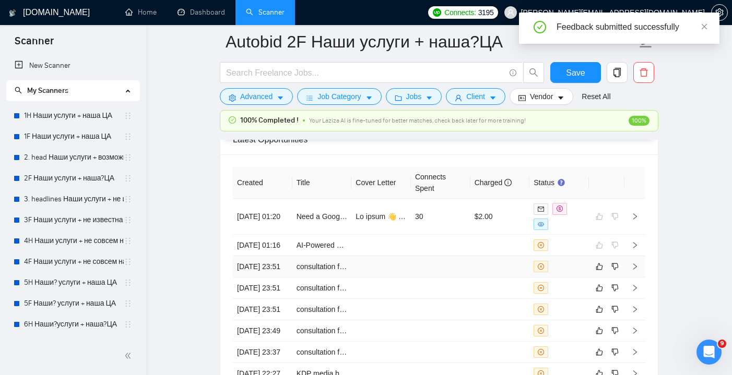
click at [485, 274] on td at bounding box center [501, 266] width 60 height 21
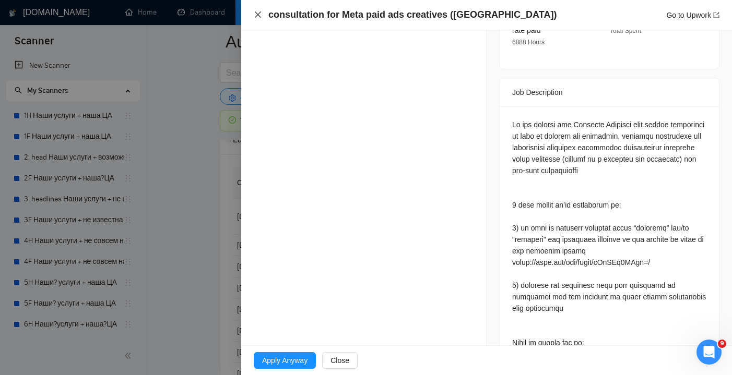
click at [255, 16] on icon "close" at bounding box center [258, 14] width 8 height 8
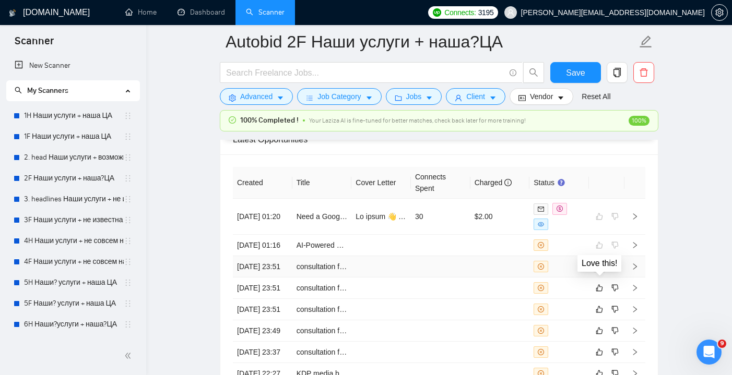
click at [600, 271] on icon "like" at bounding box center [599, 267] width 7 height 8
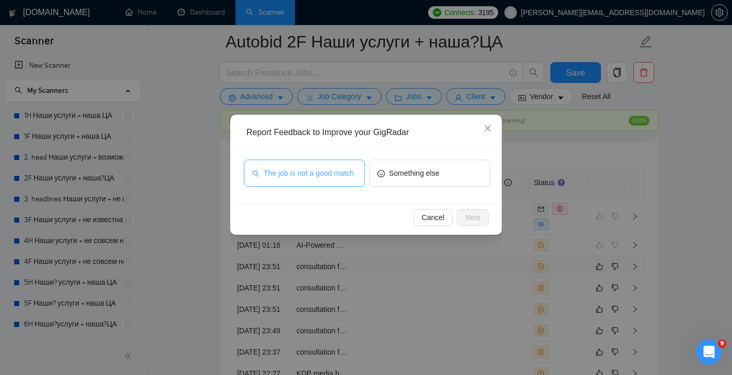
click at [330, 168] on span "The job is not a good match" at bounding box center [309, 173] width 90 height 11
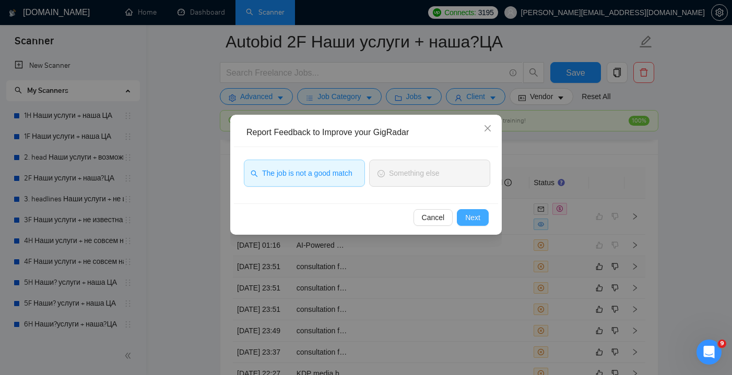
click at [473, 210] on button "Next" at bounding box center [473, 217] width 32 height 17
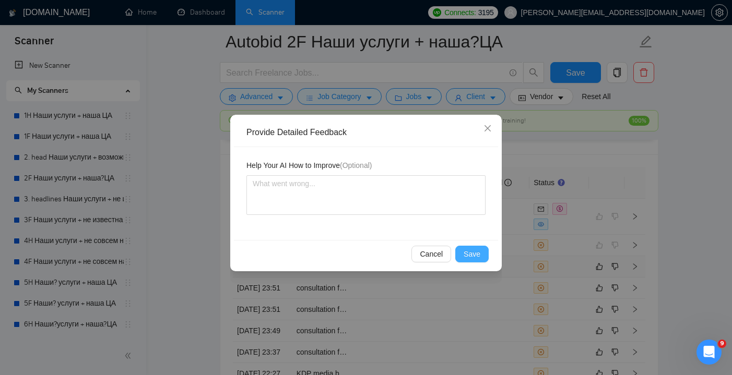
click at [475, 253] on span "Save" at bounding box center [472, 254] width 17 height 11
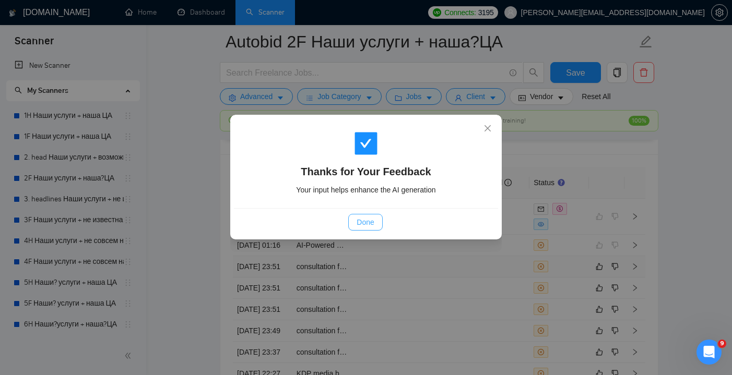
click at [372, 218] on span "Done" at bounding box center [365, 222] width 17 height 11
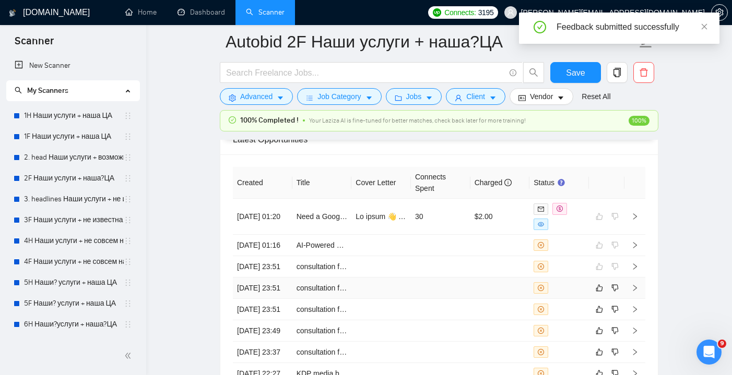
click at [457, 299] on td at bounding box center [441, 288] width 60 height 21
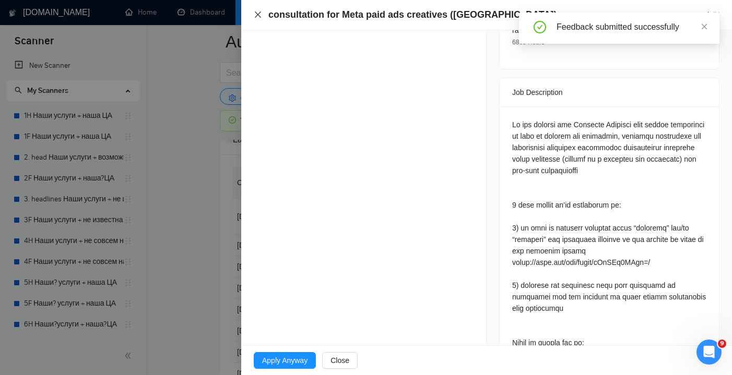
click at [258, 12] on icon "close" at bounding box center [258, 14] width 8 height 8
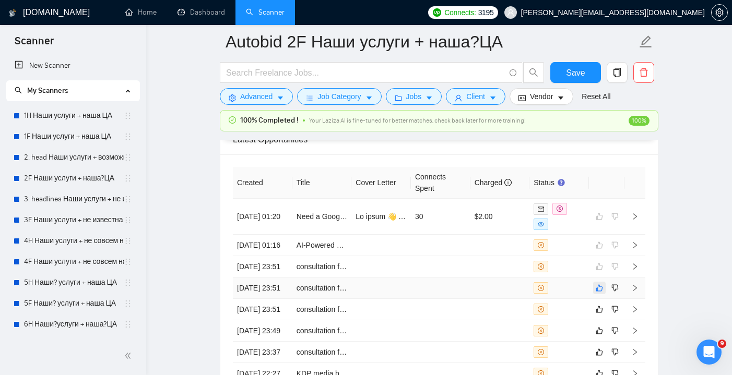
click at [598, 292] on icon "like" at bounding box center [599, 288] width 7 height 8
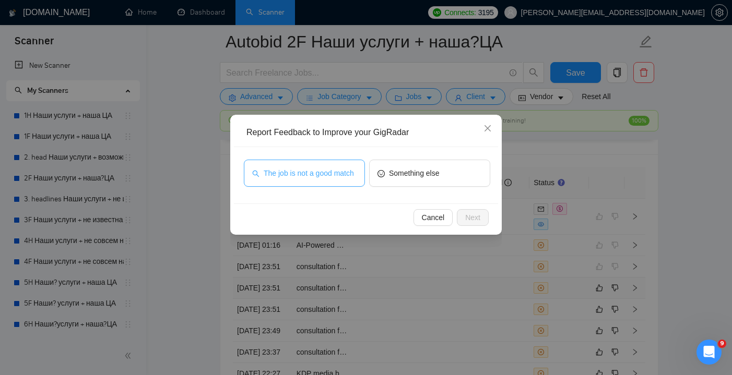
click at [354, 174] on span "The job is not a good match" at bounding box center [309, 173] width 90 height 11
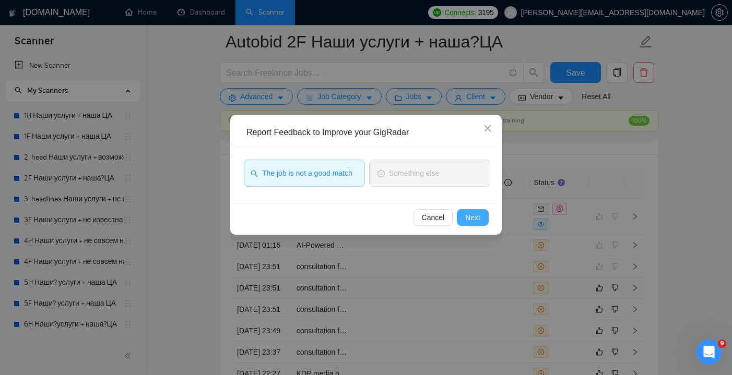
click at [478, 212] on button "Next" at bounding box center [473, 217] width 32 height 17
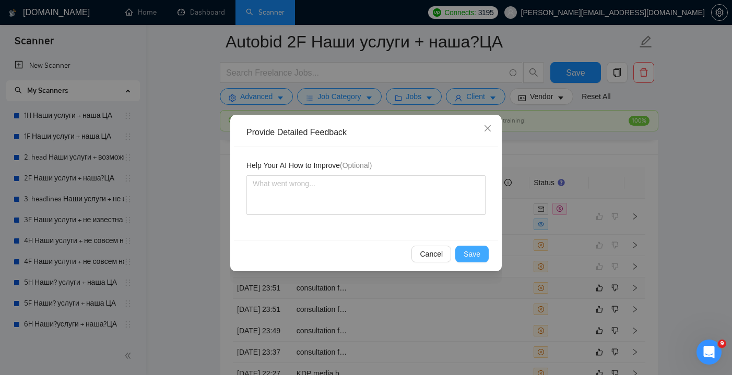
click at [472, 257] on span "Save" at bounding box center [472, 254] width 17 height 11
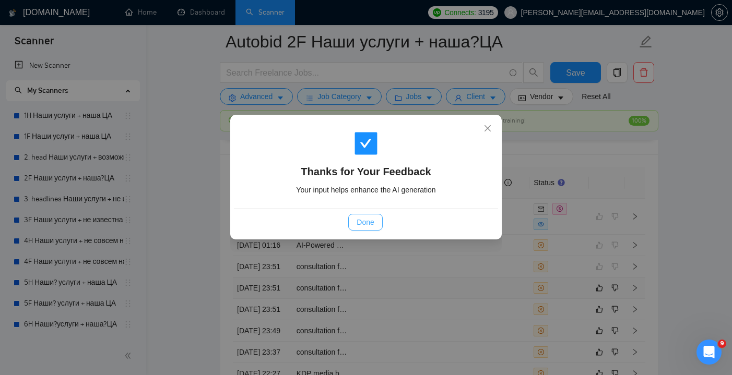
click at [371, 216] on button "Done" at bounding box center [365, 222] width 34 height 17
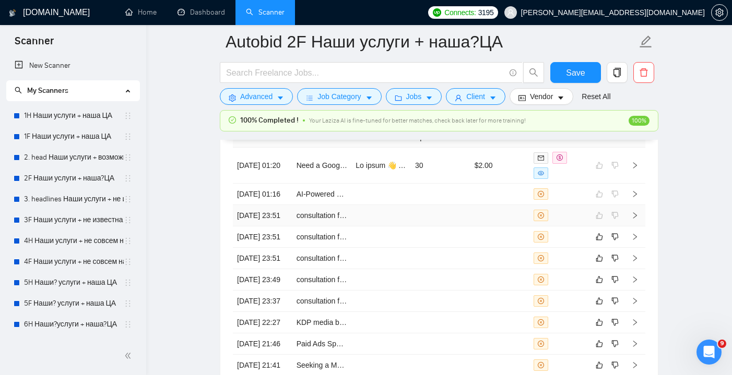
scroll to position [2803, 0]
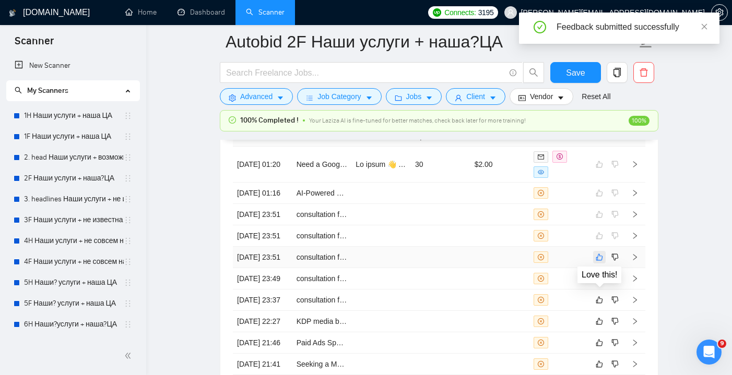
click at [602, 262] on icon "like" at bounding box center [599, 257] width 7 height 8
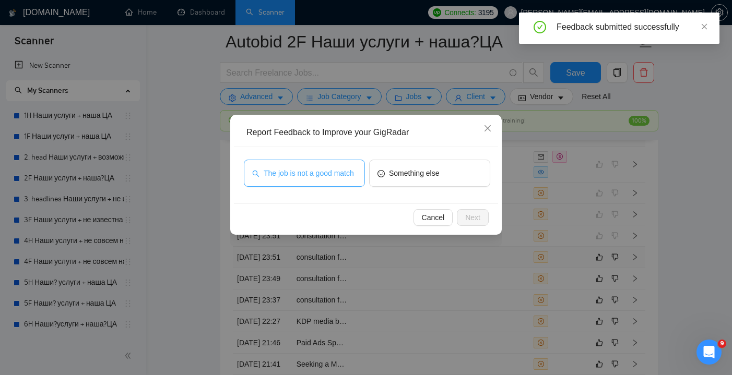
click at [346, 168] on span "The job is not a good match" at bounding box center [309, 173] width 90 height 11
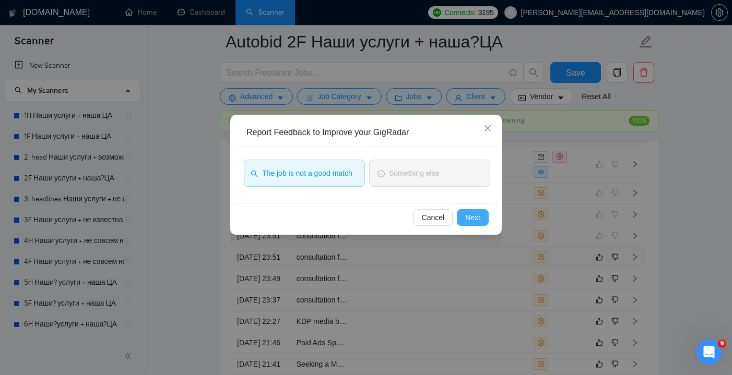
click at [474, 214] on span "Next" at bounding box center [472, 217] width 15 height 11
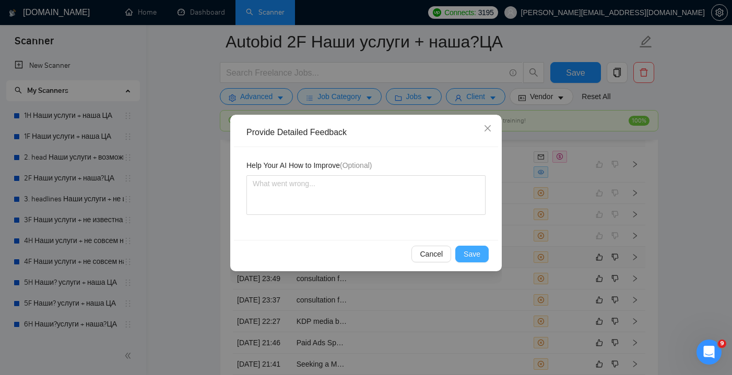
click at [480, 250] on button "Save" at bounding box center [471, 254] width 33 height 17
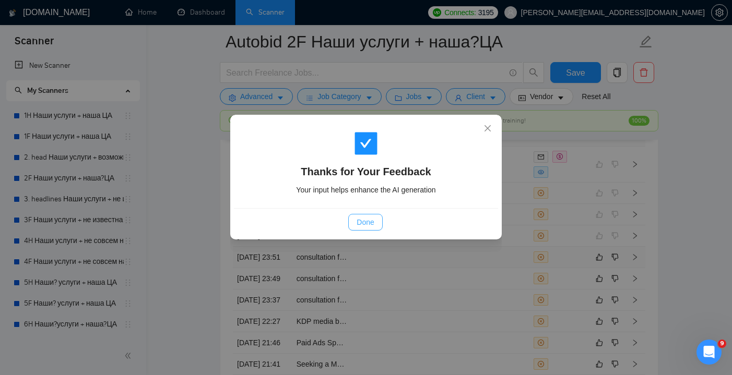
click at [365, 219] on span "Done" at bounding box center [365, 222] width 17 height 11
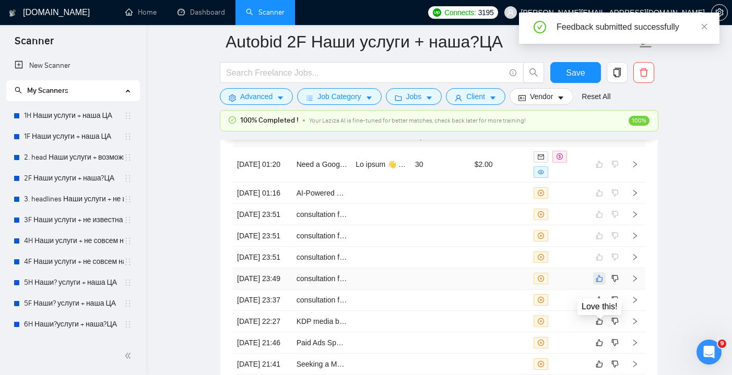
click at [600, 283] on icon "like" at bounding box center [599, 279] width 7 height 8
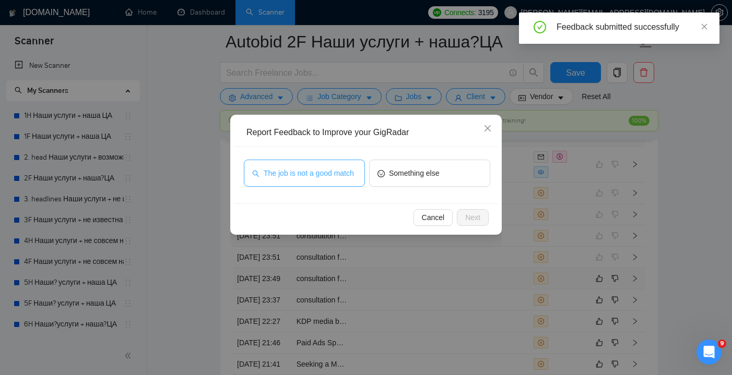
click at [346, 168] on span "The job is not a good match" at bounding box center [309, 173] width 90 height 11
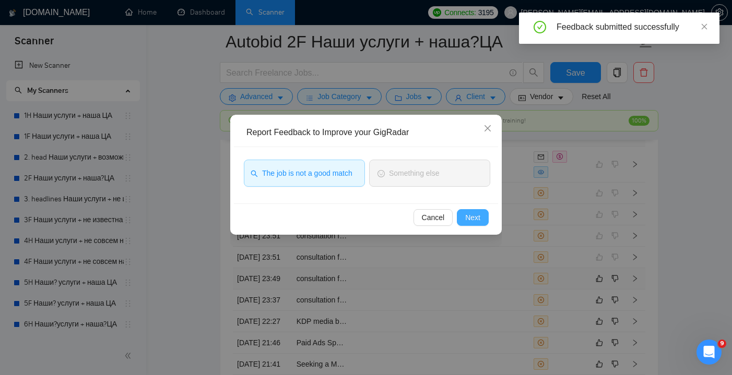
click at [479, 218] on span "Next" at bounding box center [472, 217] width 15 height 11
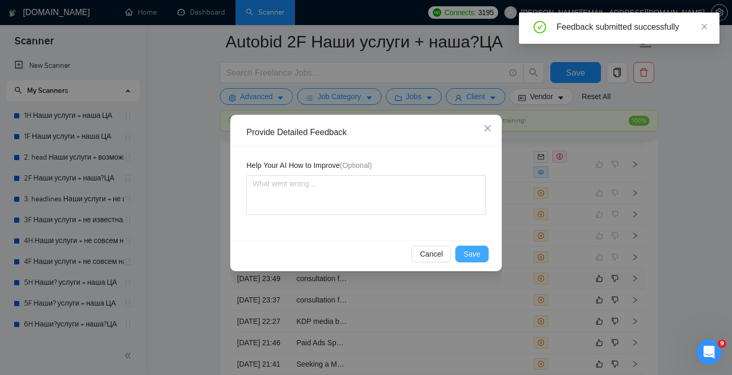
click at [470, 249] on span "Save" at bounding box center [472, 254] width 17 height 11
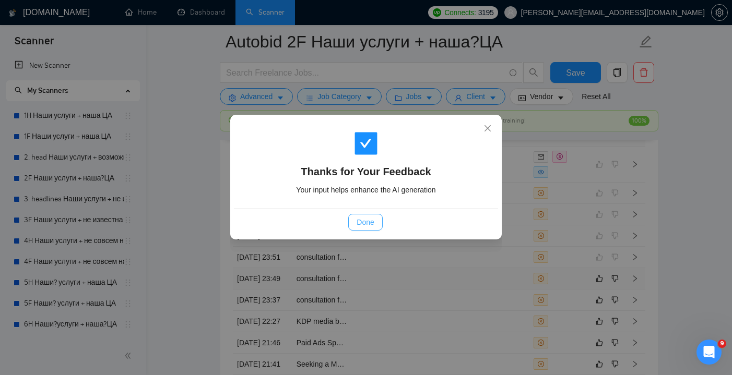
click at [380, 222] on button "Done" at bounding box center [365, 222] width 34 height 17
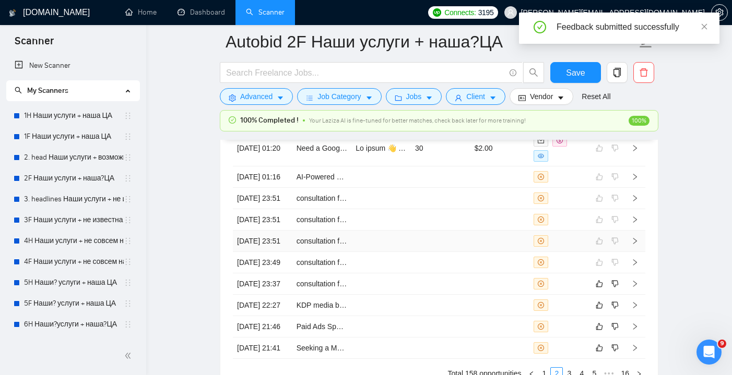
scroll to position [2829, 0]
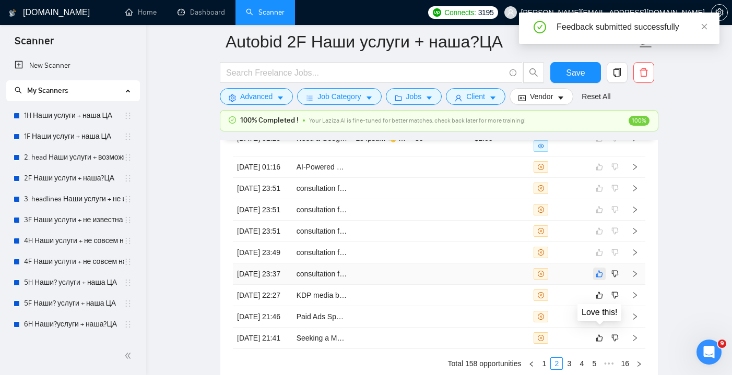
click at [604, 280] on button "button" at bounding box center [599, 274] width 13 height 13
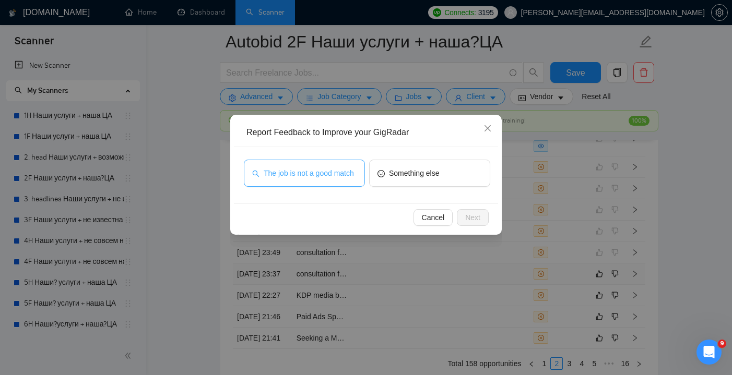
click at [338, 177] on span "The job is not a good match" at bounding box center [309, 173] width 90 height 11
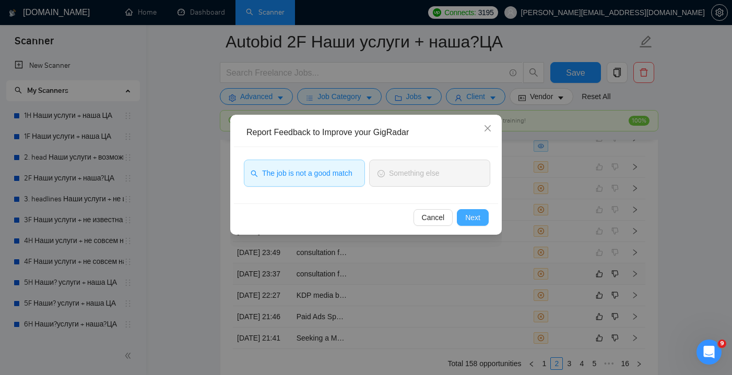
click at [469, 215] on span "Next" at bounding box center [472, 217] width 15 height 11
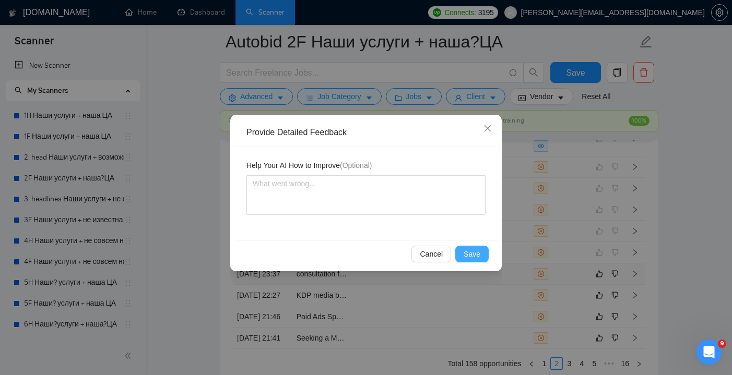
click at [471, 250] on span "Save" at bounding box center [472, 254] width 17 height 11
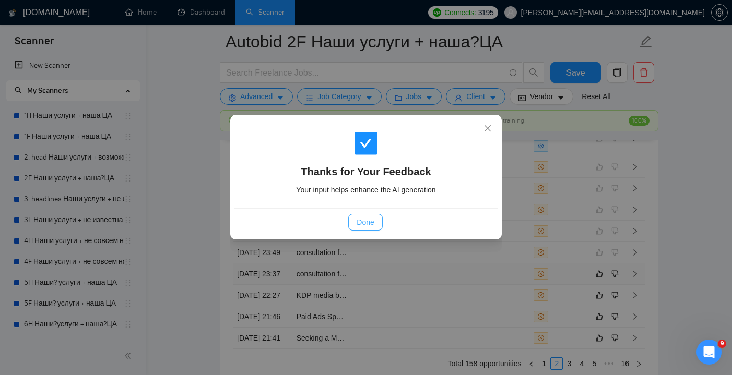
click at [374, 228] on button "Done" at bounding box center [365, 222] width 34 height 17
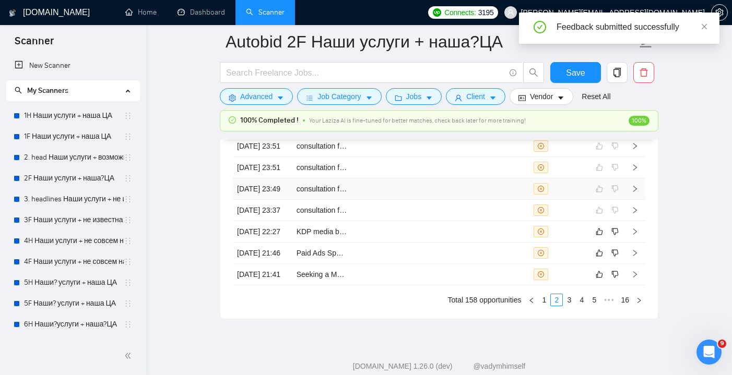
scroll to position [2900, 0]
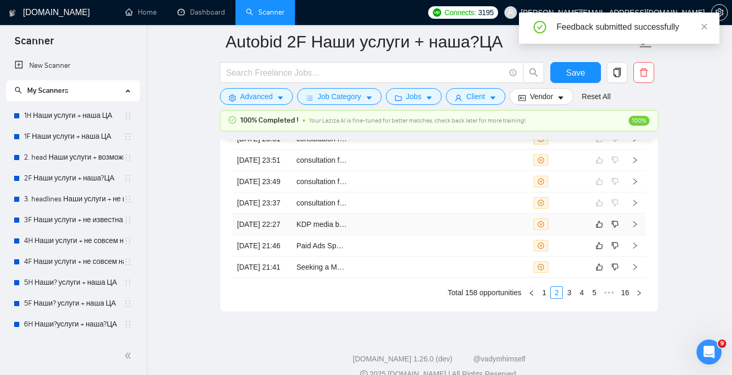
click at [401, 236] on td at bounding box center [381, 224] width 60 height 21
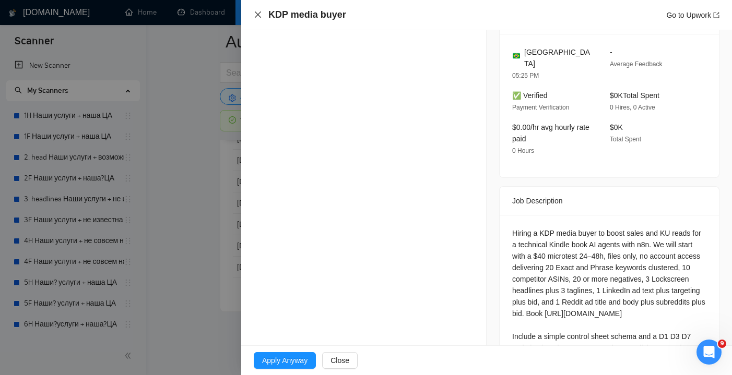
click at [259, 14] on icon "close" at bounding box center [258, 14] width 8 height 8
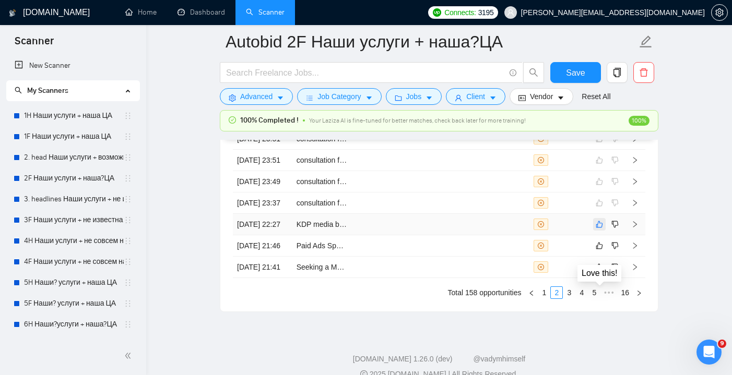
click at [600, 229] on icon "like" at bounding box center [599, 224] width 7 height 8
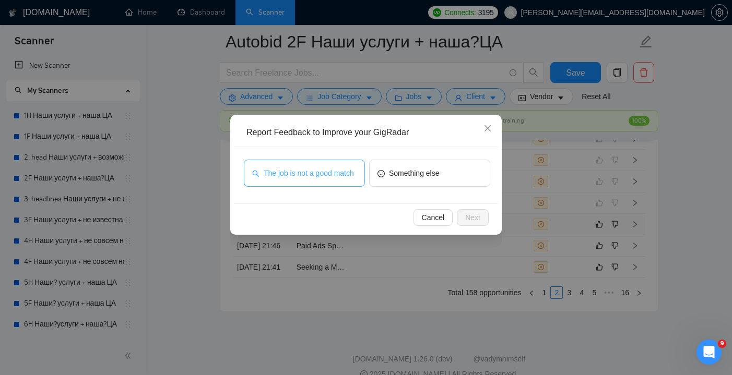
click at [336, 175] on span "The job is not a good match" at bounding box center [309, 173] width 90 height 11
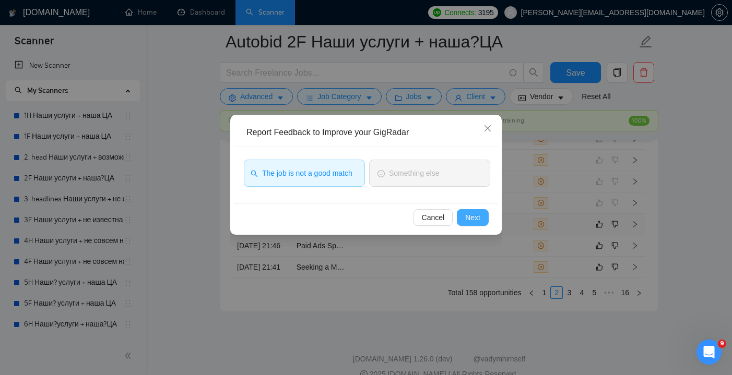
click at [473, 224] on button "Next" at bounding box center [473, 217] width 32 height 17
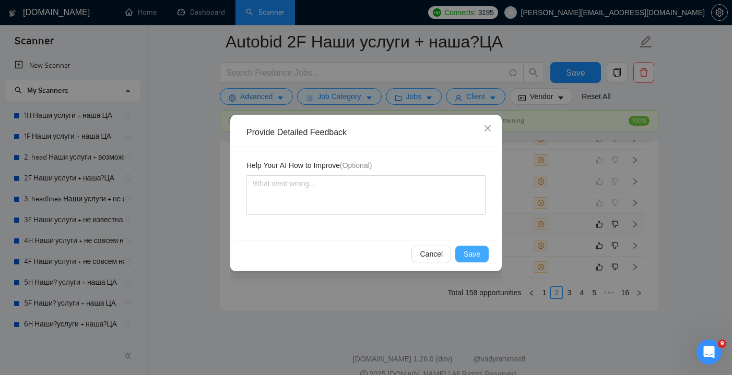
click at [467, 251] on span "Save" at bounding box center [472, 254] width 17 height 11
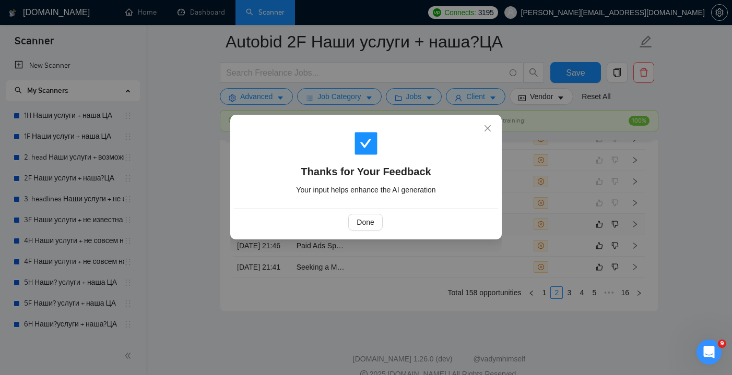
click at [347, 218] on div "Done" at bounding box center [365, 222] width 246 height 17
click at [360, 218] on span "Done" at bounding box center [365, 222] width 17 height 11
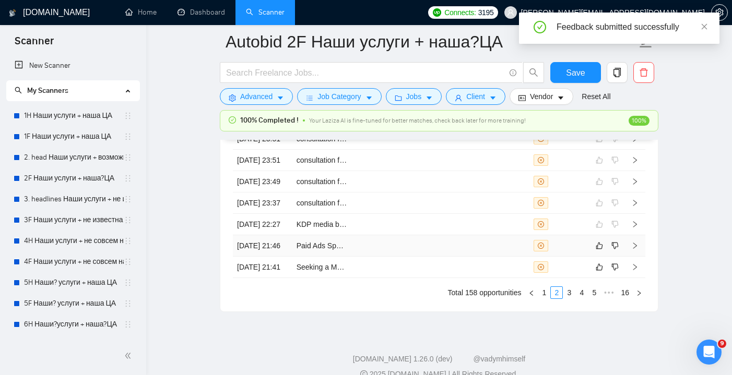
click at [463, 257] on td at bounding box center [441, 246] width 60 height 21
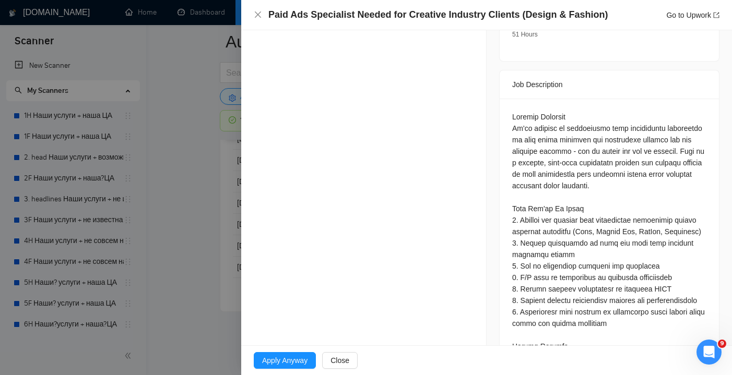
scroll to position [396, 0]
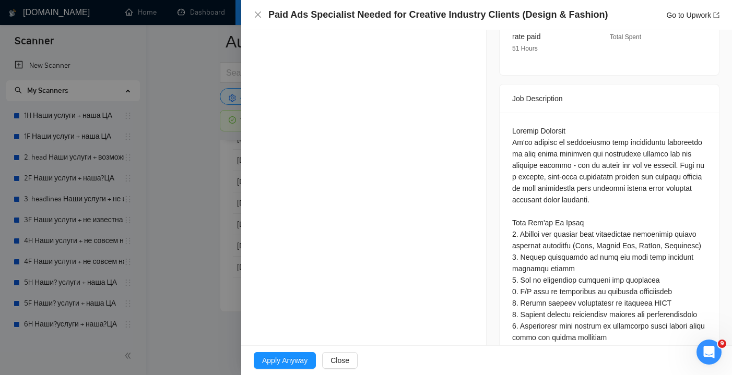
click at [263, 15] on div "Paid Ads Specialist Needed for Creative Industry Clients (Design & Fashion) Go …" at bounding box center [487, 14] width 466 height 13
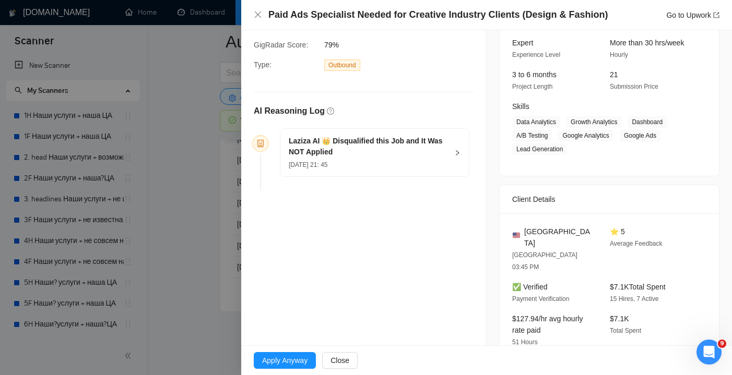
scroll to position [101, 0]
click at [377, 155] on h5 "Laziza AI 👑 Disqualified this Job and It Was NOT Applied" at bounding box center [368, 148] width 159 height 22
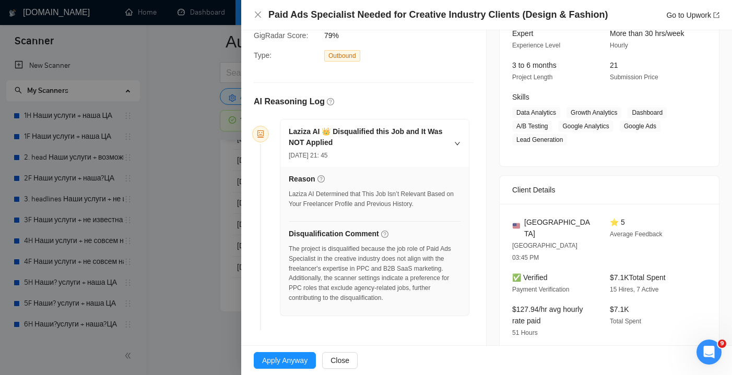
scroll to position [112, 0]
click at [259, 19] on icon "close" at bounding box center [258, 14] width 8 height 8
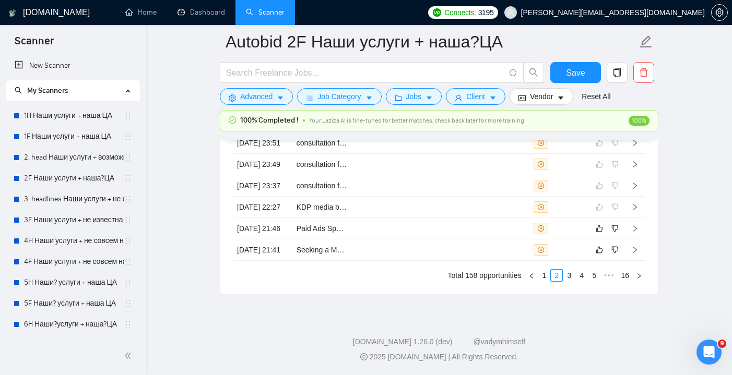
scroll to position [2982, 0]
click at [601, 233] on icon "like" at bounding box center [599, 229] width 7 height 8
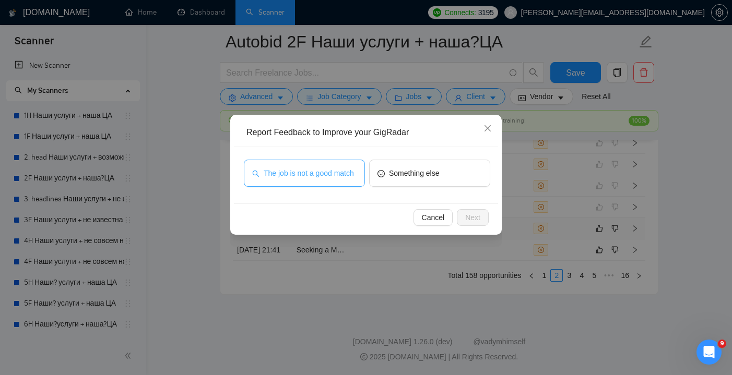
click at [336, 171] on span "The job is not a good match" at bounding box center [309, 173] width 90 height 11
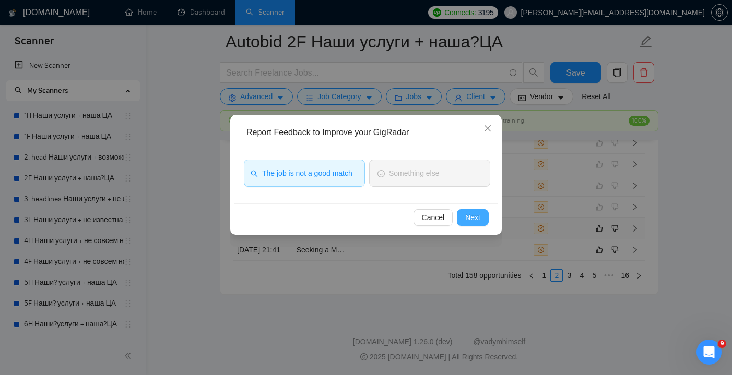
click at [468, 212] on button "Next" at bounding box center [473, 217] width 32 height 17
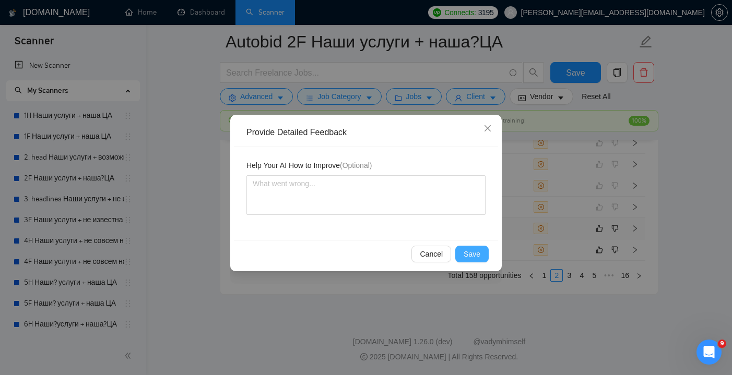
click at [482, 256] on button "Save" at bounding box center [471, 254] width 33 height 17
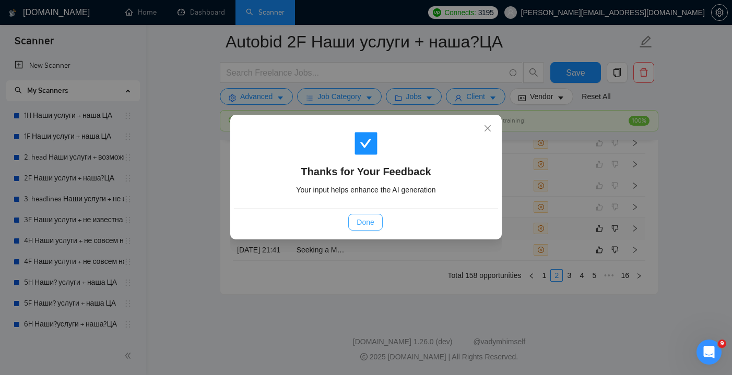
click at [365, 226] on span "Done" at bounding box center [365, 222] width 17 height 11
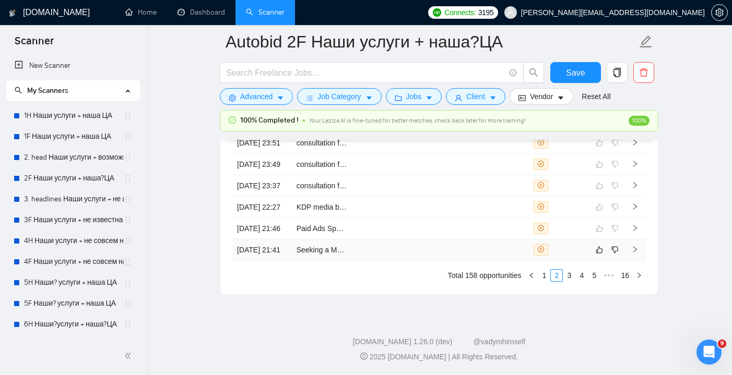
scroll to position [2903, 0]
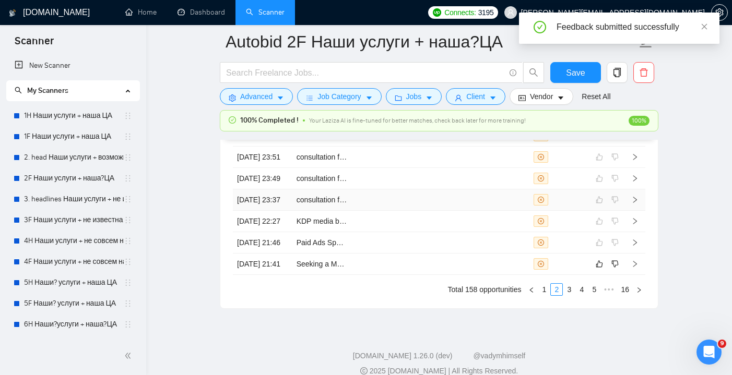
click at [488, 211] on td at bounding box center [501, 200] width 60 height 21
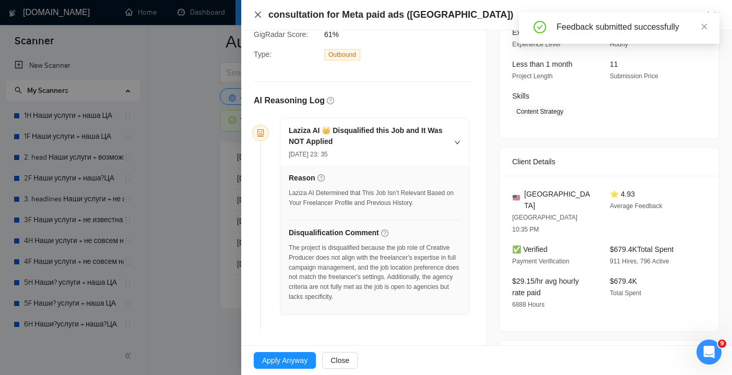
click at [260, 17] on icon "close" at bounding box center [258, 14] width 6 height 6
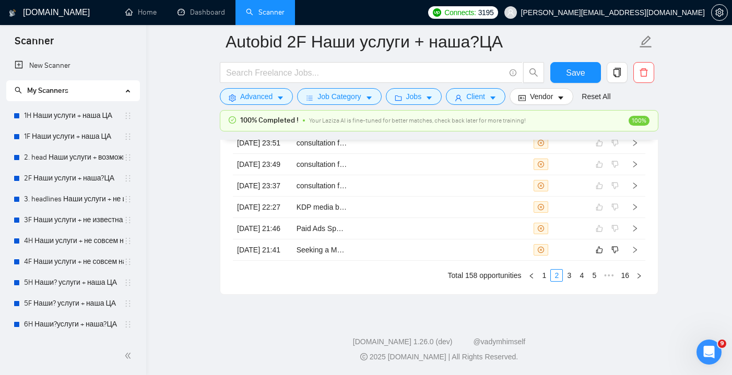
scroll to position [2945, 0]
click at [457, 261] on td at bounding box center [441, 250] width 60 height 21
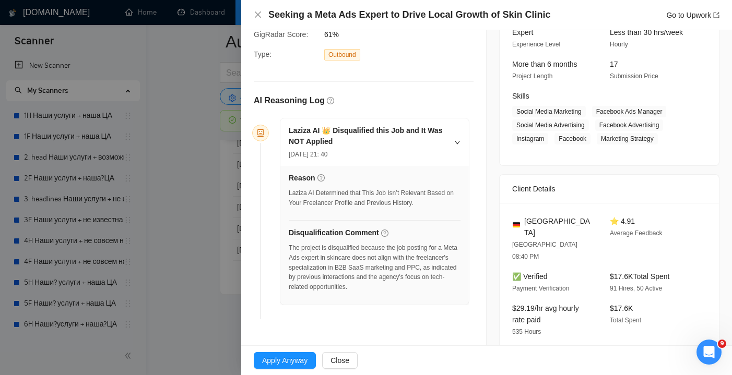
click at [262, 15] on div "Seeking a Meta Ads Expert to Drive Local Growth of Skin Clinic Go to Upwork" at bounding box center [487, 14] width 466 height 13
click at [256, 15] on icon "close" at bounding box center [258, 14] width 8 height 8
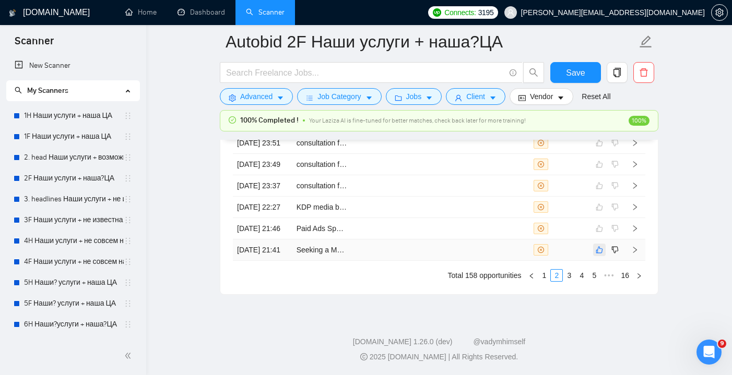
click at [598, 254] on icon "like" at bounding box center [599, 250] width 7 height 8
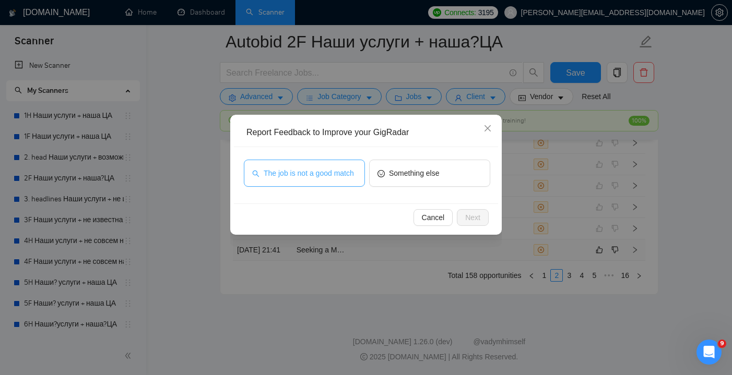
click at [354, 174] on span "The job is not a good match" at bounding box center [309, 173] width 90 height 11
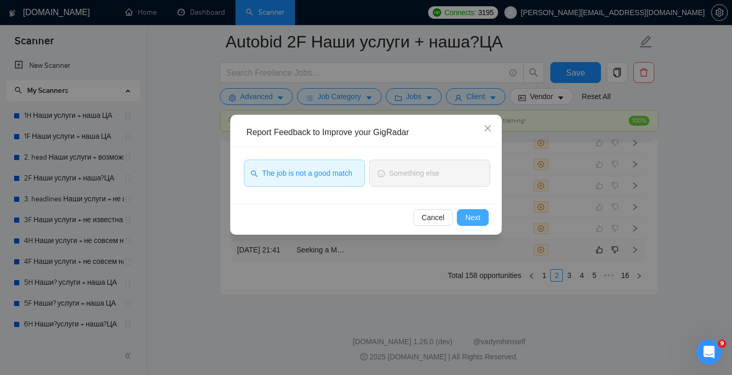
click at [483, 213] on button "Next" at bounding box center [473, 217] width 32 height 17
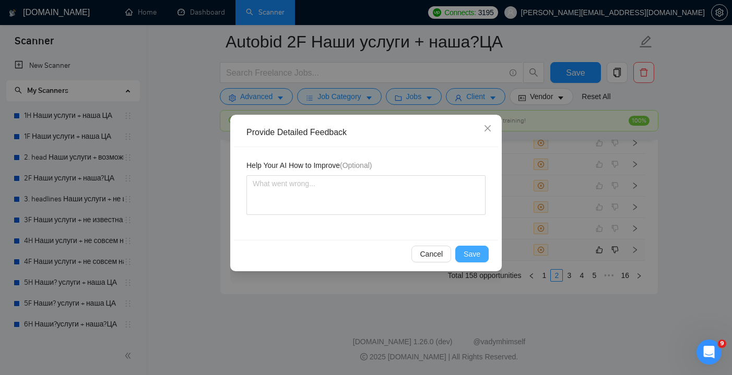
click at [466, 249] on span "Save" at bounding box center [472, 254] width 17 height 11
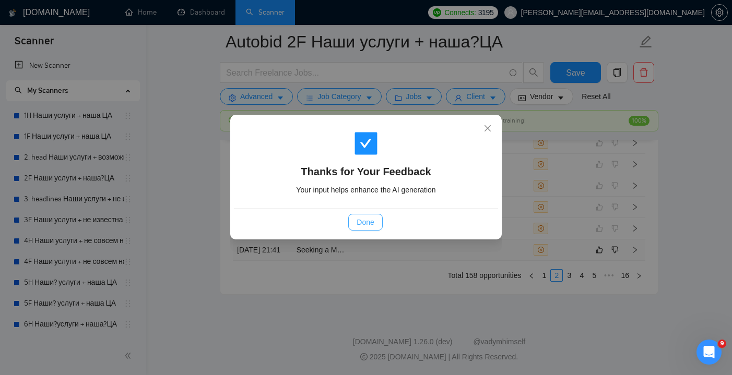
click at [372, 227] on span "Done" at bounding box center [365, 222] width 17 height 11
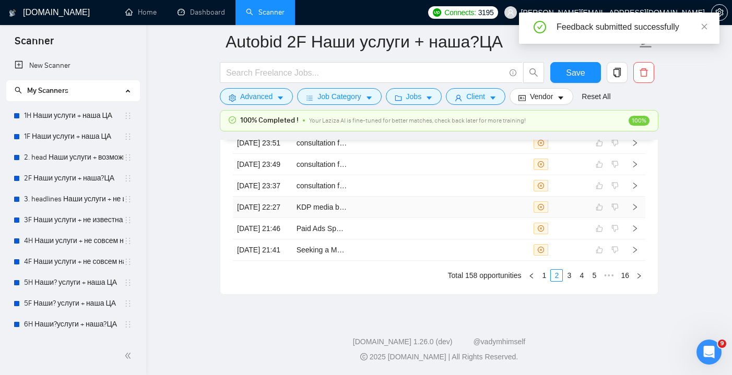
scroll to position [2967, 0]
click at [569, 281] on link "3" at bounding box center [569, 275] width 11 height 11
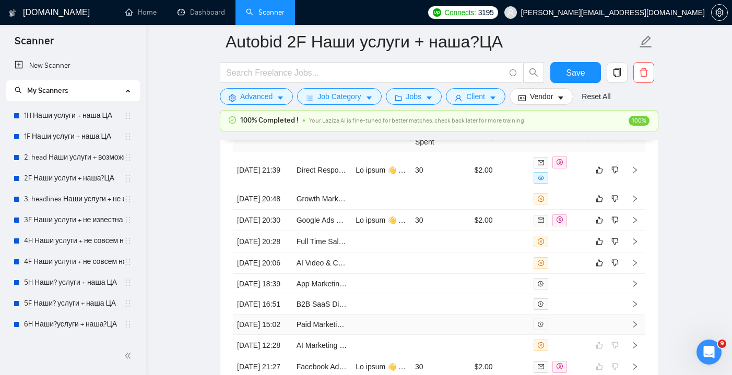
scroll to position [2834, 0]
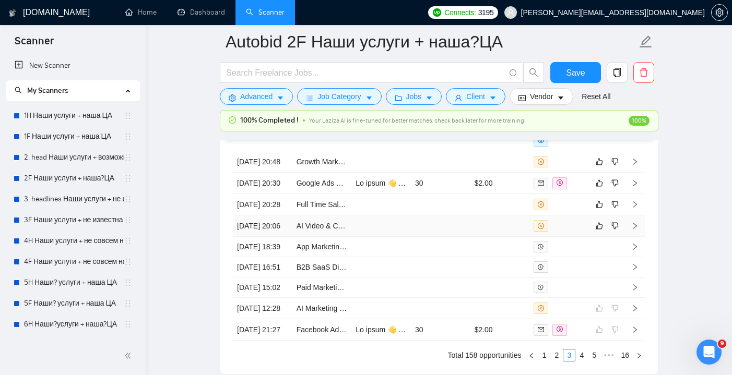
click at [467, 237] on td at bounding box center [441, 226] width 60 height 21
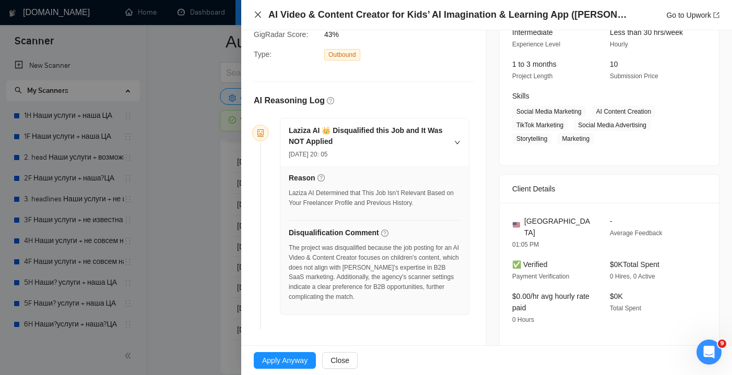
click at [260, 19] on icon "close" at bounding box center [258, 14] width 8 height 8
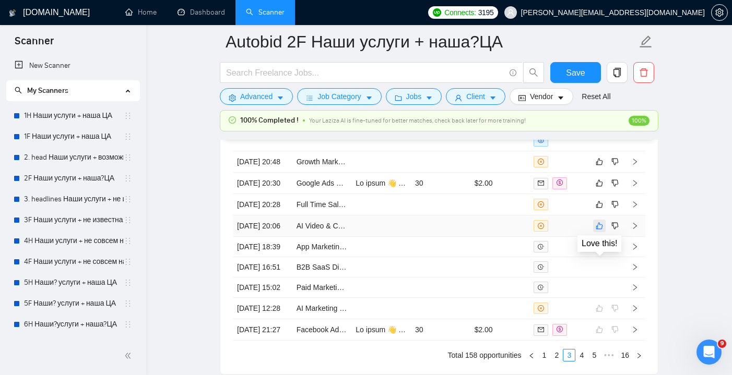
click at [601, 230] on icon "like" at bounding box center [599, 226] width 7 height 8
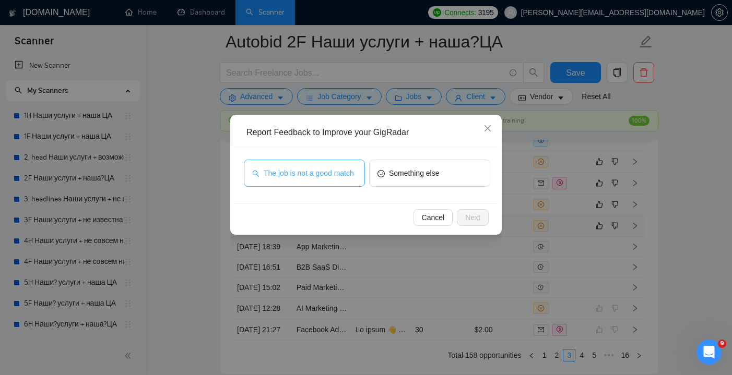
click at [343, 169] on span "The job is not a good match" at bounding box center [309, 173] width 90 height 11
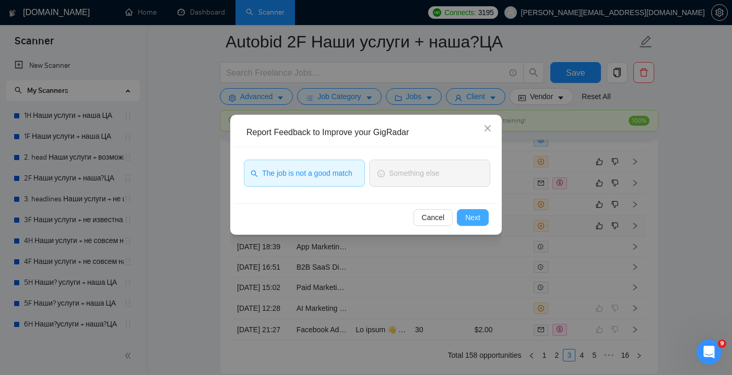
click at [472, 212] on button "Next" at bounding box center [473, 217] width 32 height 17
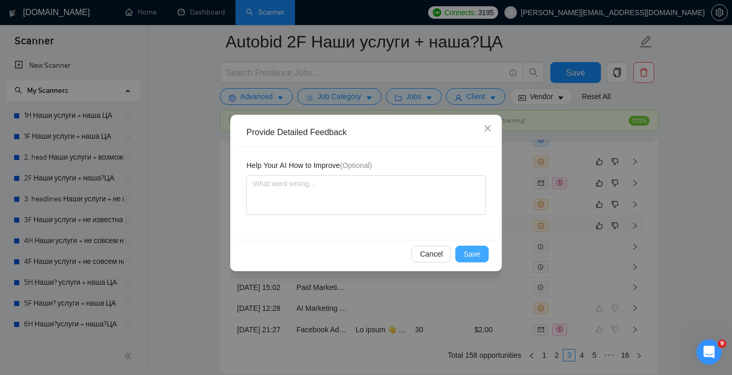
click at [468, 255] on span "Save" at bounding box center [472, 254] width 17 height 11
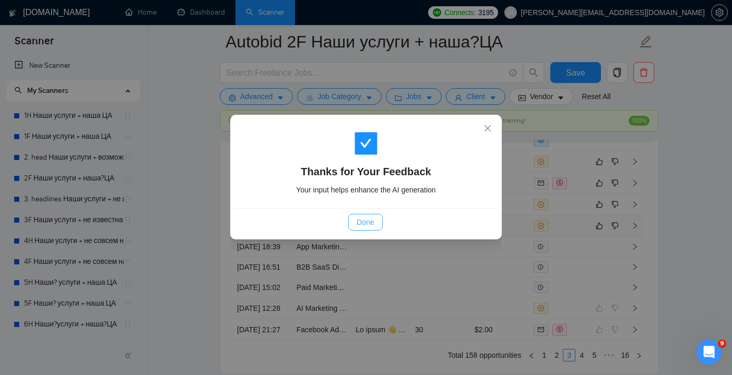
click at [370, 223] on span "Done" at bounding box center [365, 222] width 17 height 11
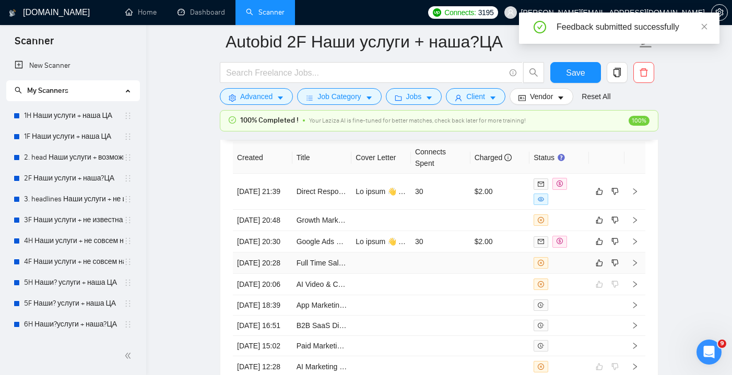
scroll to position [2772, 0]
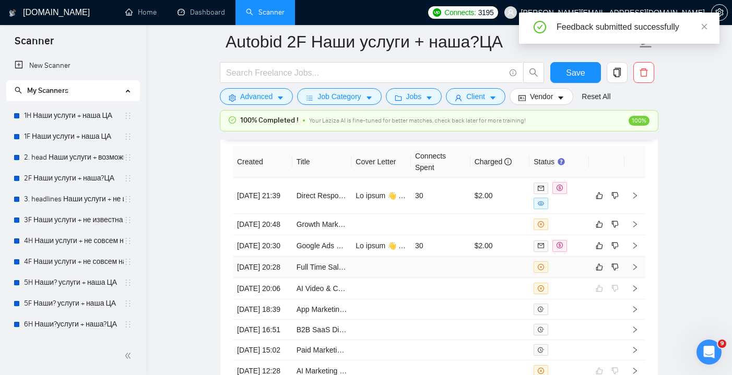
click at [423, 278] on td at bounding box center [441, 267] width 60 height 21
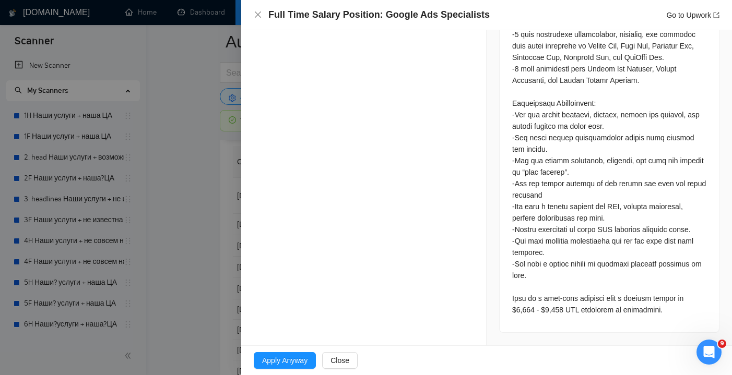
scroll to position [818, 0]
click at [259, 18] on icon "close" at bounding box center [258, 14] width 8 height 8
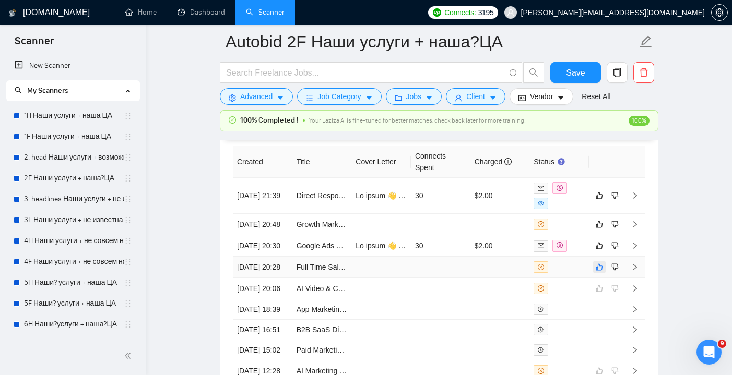
click at [601, 272] on icon "like" at bounding box center [599, 267] width 7 height 8
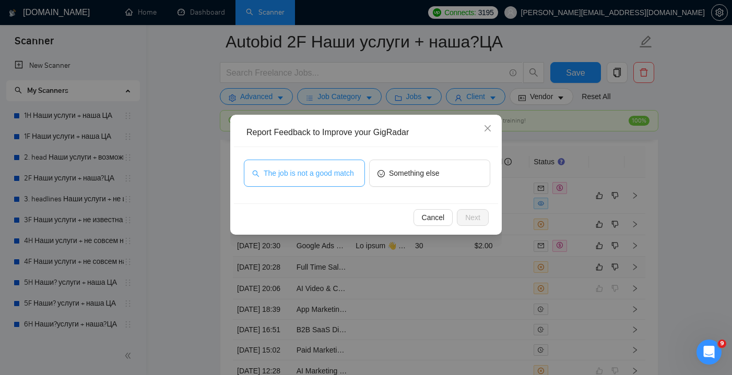
click at [337, 173] on span "The job is not a good match" at bounding box center [309, 173] width 90 height 11
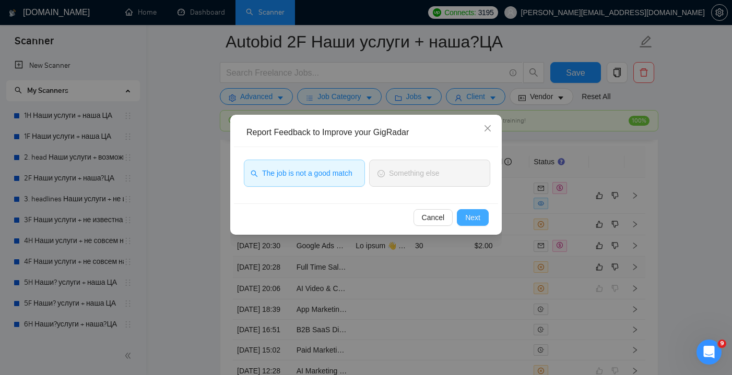
click at [482, 222] on button "Next" at bounding box center [473, 217] width 32 height 17
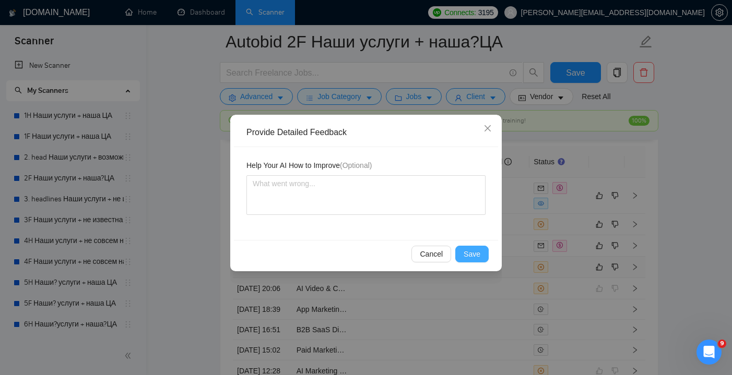
click at [472, 257] on span "Save" at bounding box center [472, 254] width 17 height 11
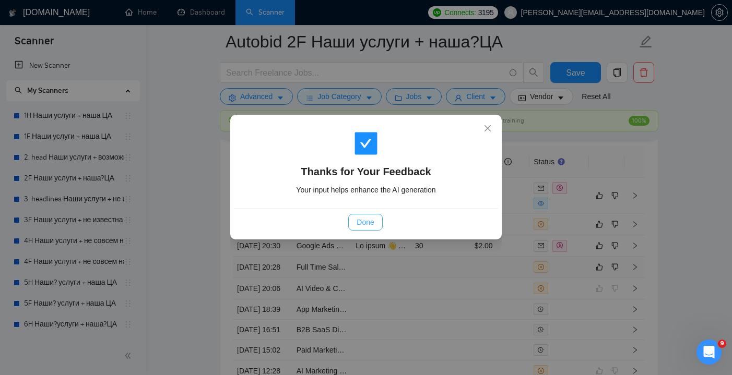
click at [368, 225] on span "Done" at bounding box center [365, 222] width 17 height 11
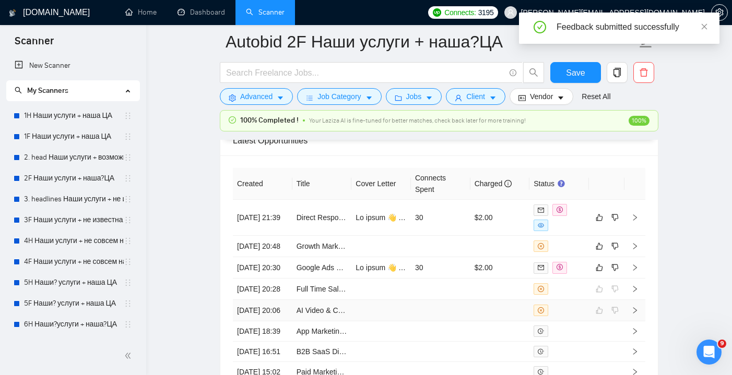
scroll to position [2721, 0]
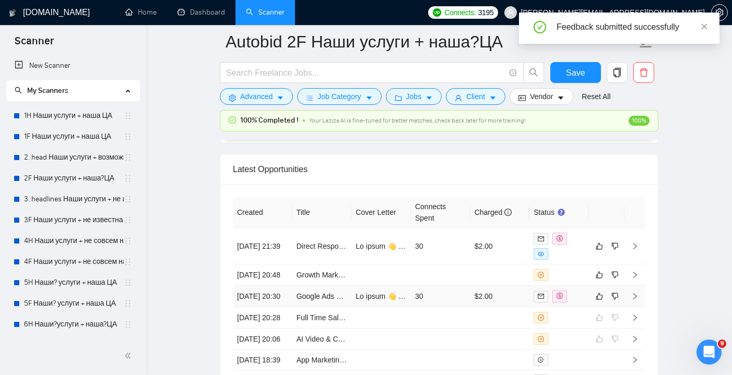
click at [440, 308] on td "30" at bounding box center [441, 296] width 60 height 21
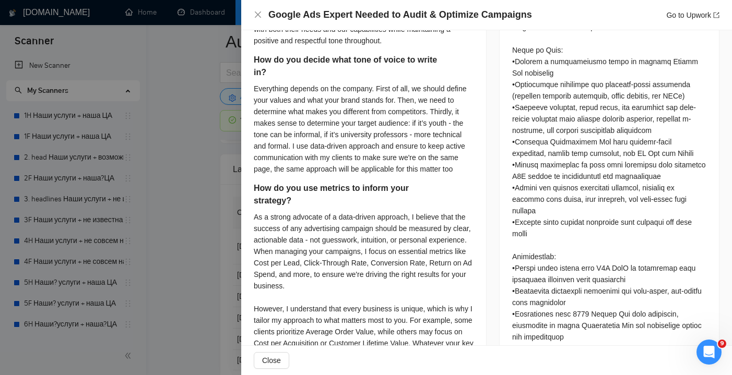
scroll to position [604, 0]
click at [257, 15] on icon "close" at bounding box center [258, 14] width 6 height 6
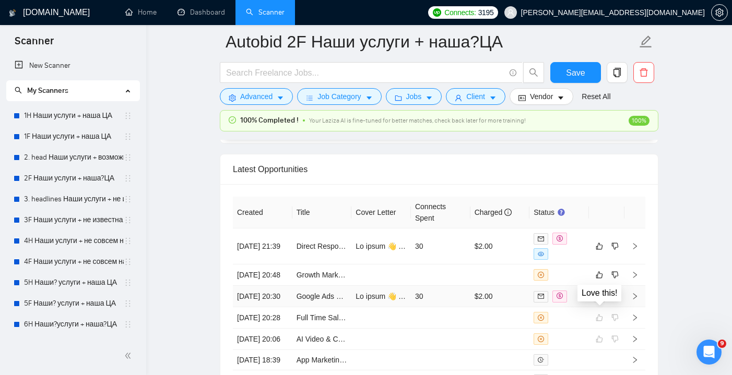
click at [602, 300] on icon "like" at bounding box center [599, 297] width 7 height 7
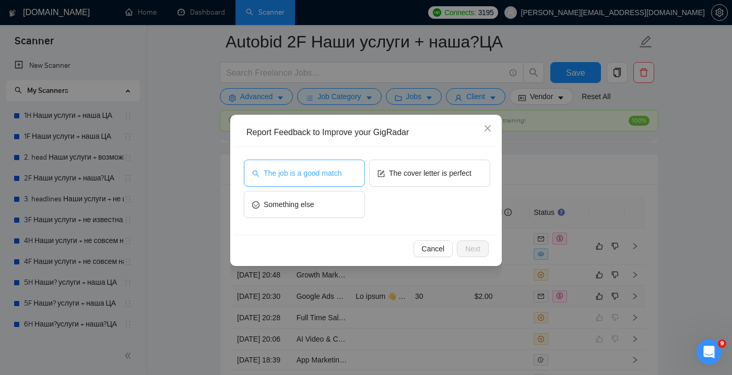
click at [334, 173] on span "The job is a good match" at bounding box center [303, 173] width 78 height 11
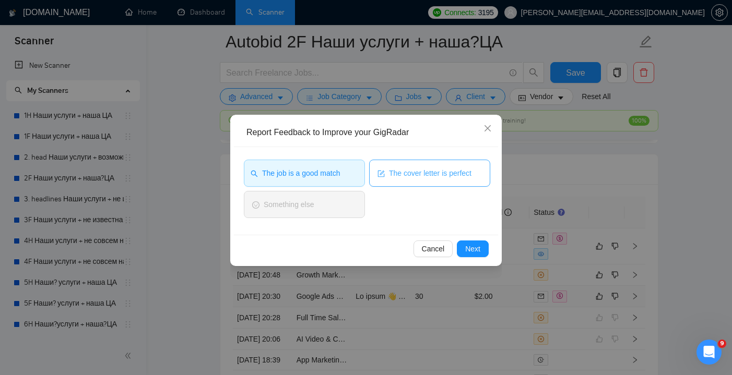
click at [421, 175] on span "The cover letter is perfect" at bounding box center [430, 173] width 83 height 11
click at [485, 244] on button "Next" at bounding box center [473, 249] width 32 height 17
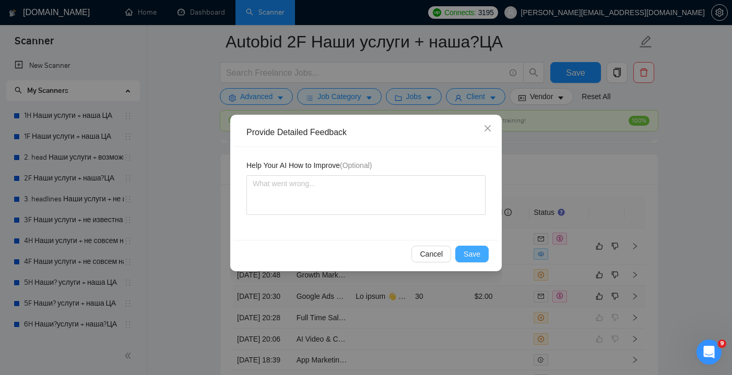
click at [475, 256] on span "Save" at bounding box center [472, 254] width 17 height 11
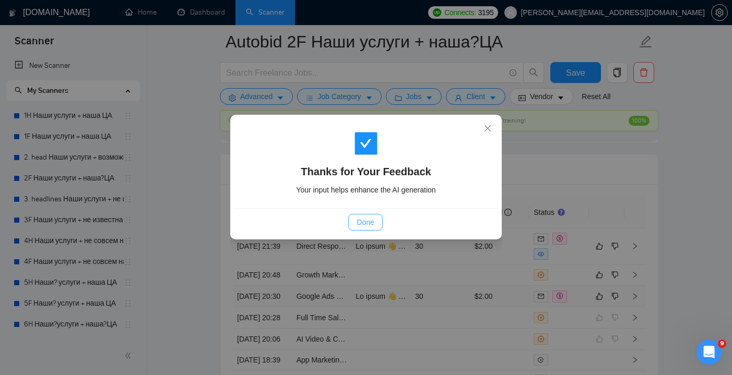
click at [370, 224] on span "Done" at bounding box center [365, 222] width 17 height 11
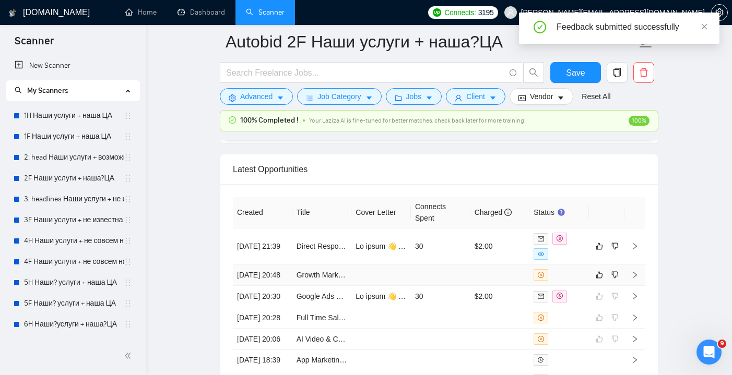
click at [424, 273] on td at bounding box center [441, 275] width 60 height 21
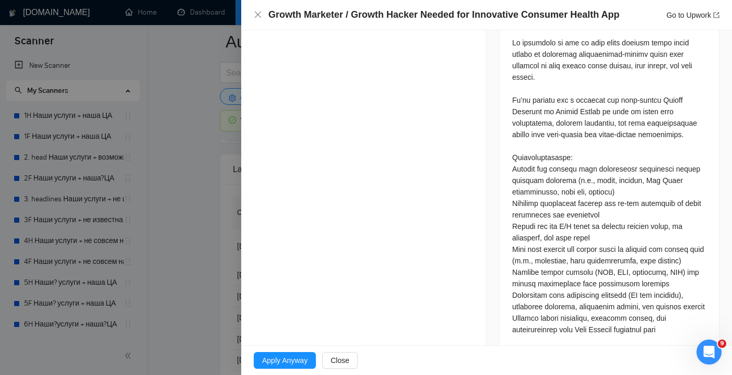
scroll to position [473, 0]
click at [256, 15] on icon "close" at bounding box center [258, 14] width 8 height 8
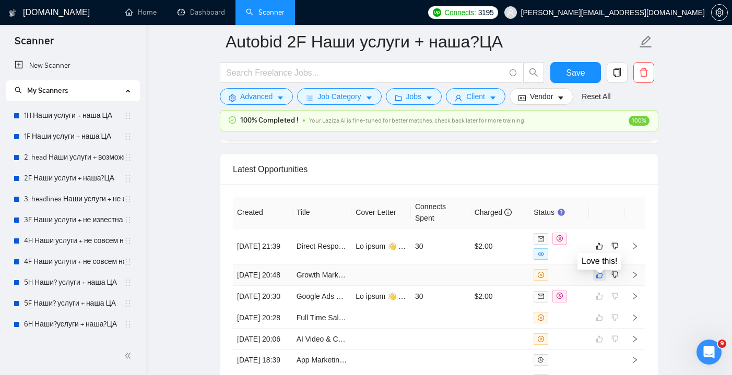
click at [598, 279] on icon "like" at bounding box center [599, 275] width 7 height 8
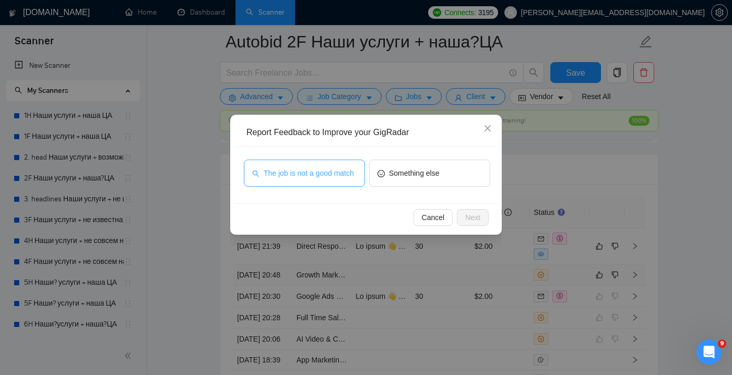
click at [339, 170] on span "The job is not a good match" at bounding box center [309, 173] width 90 height 11
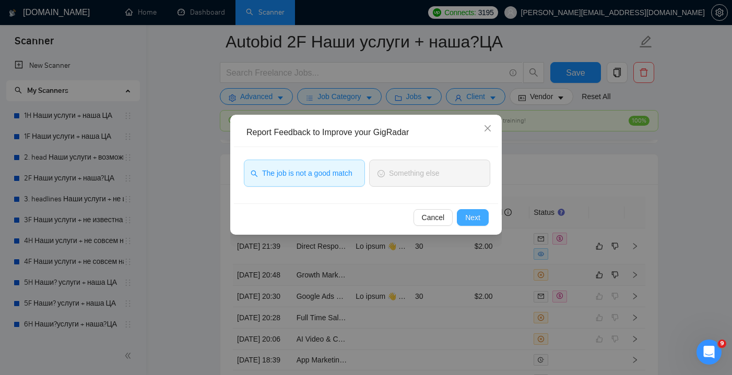
click at [474, 222] on span "Next" at bounding box center [472, 217] width 15 height 11
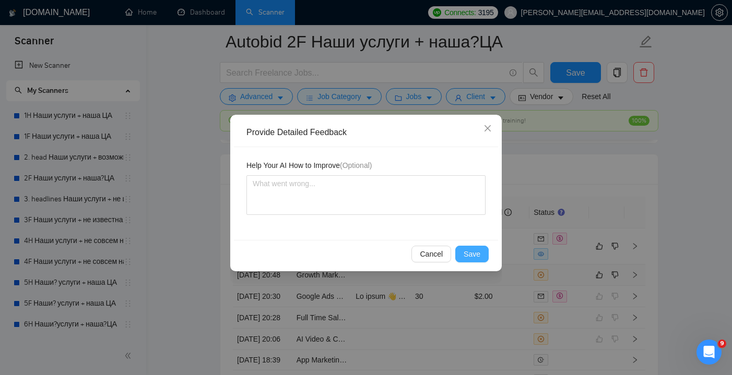
click at [471, 258] on span "Save" at bounding box center [472, 254] width 17 height 11
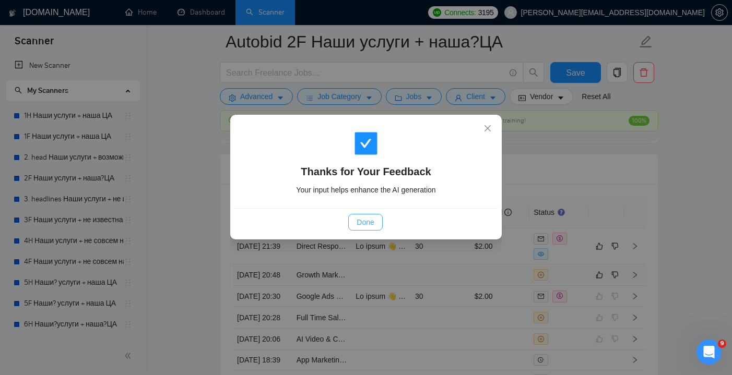
click at [371, 216] on button "Done" at bounding box center [365, 222] width 34 height 17
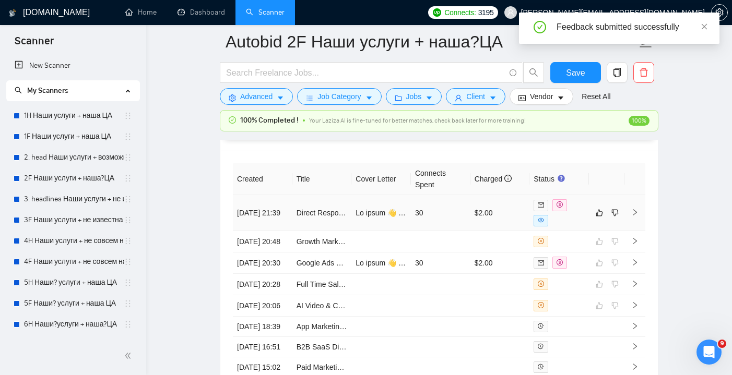
scroll to position [2664, 0]
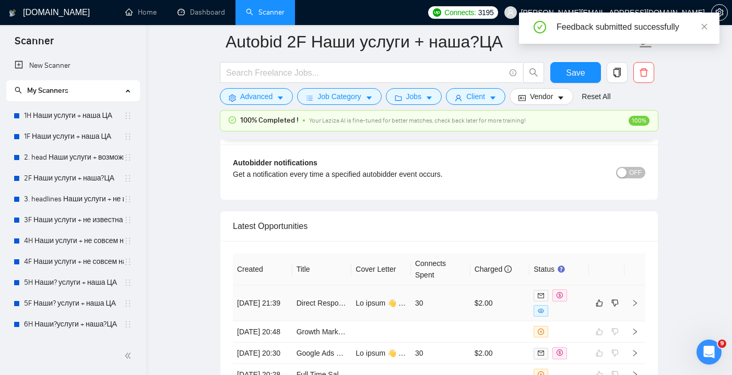
click at [443, 303] on td "30" at bounding box center [441, 304] width 60 height 36
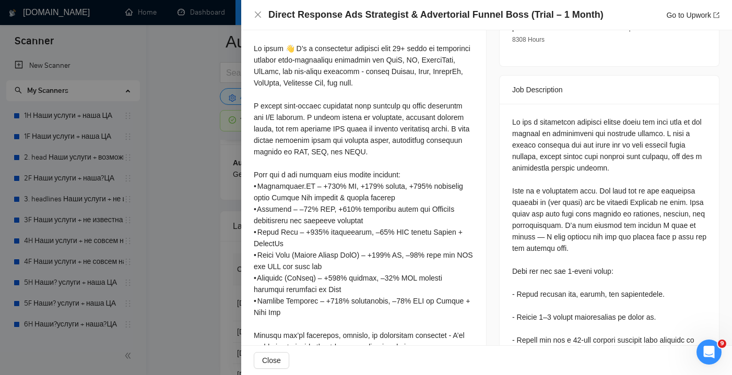
scroll to position [417, 0]
drag, startPoint x: 580, startPoint y: 101, endPoint x: 655, endPoint y: 96, distance: 74.9
copy div "feminine health brand"
click at [257, 13] on icon "close" at bounding box center [258, 14] width 8 height 8
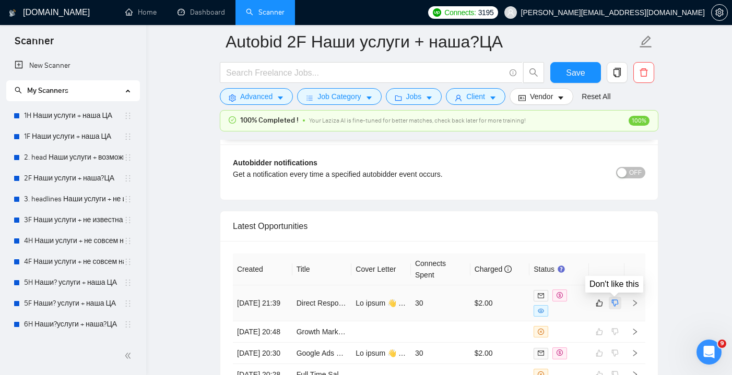
click at [615, 303] on icon "dislike" at bounding box center [615, 303] width 7 height 8
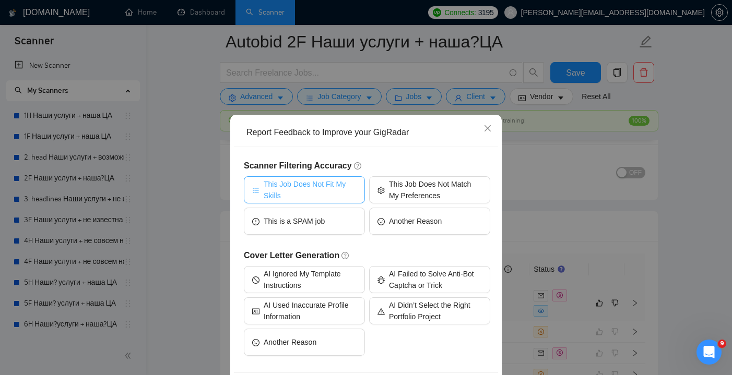
click at [327, 187] on span "This Job Does Not Fit My Skills" at bounding box center [310, 190] width 93 height 23
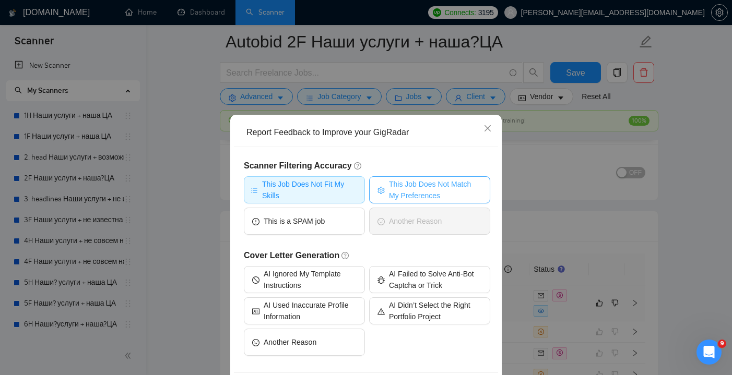
click at [409, 182] on span "This Job Does Not Match My Preferences" at bounding box center [435, 190] width 93 height 23
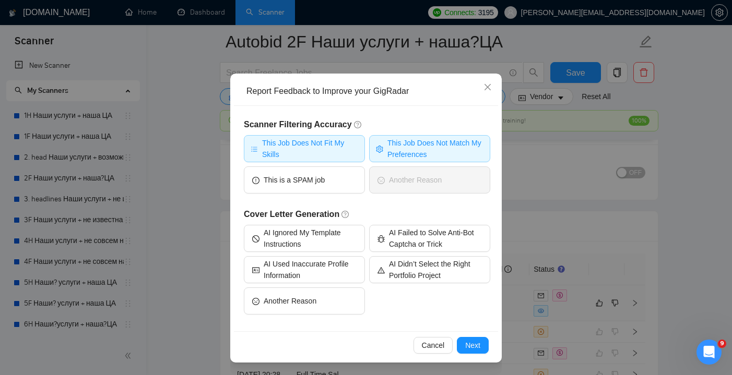
scroll to position [41, 0]
click at [479, 345] on span "Next" at bounding box center [472, 345] width 15 height 11
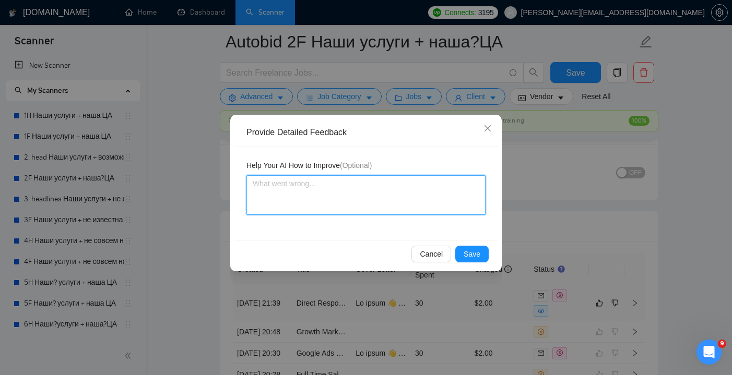
click at [375, 197] on textarea at bounding box center [365, 195] width 239 height 40
type textarea "I"
paste textarea "feminine health brand"
click at [430, 187] on textarea "It doesn't match my skills and also I don't work with feminine health brand" at bounding box center [365, 195] width 239 height 40
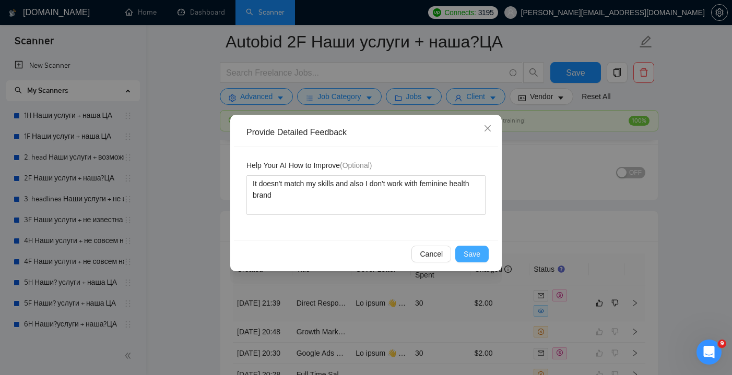
click at [479, 249] on span "Save" at bounding box center [472, 254] width 17 height 11
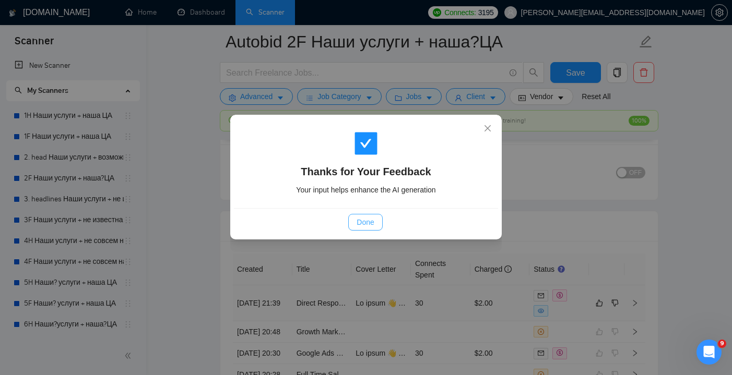
click at [372, 216] on button "Done" at bounding box center [365, 222] width 34 height 17
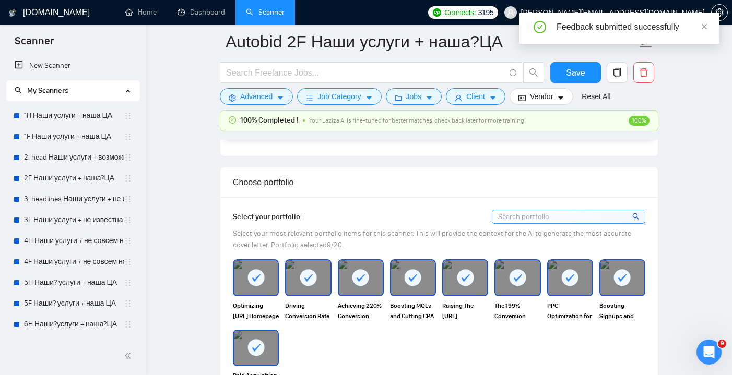
scroll to position [984, 0]
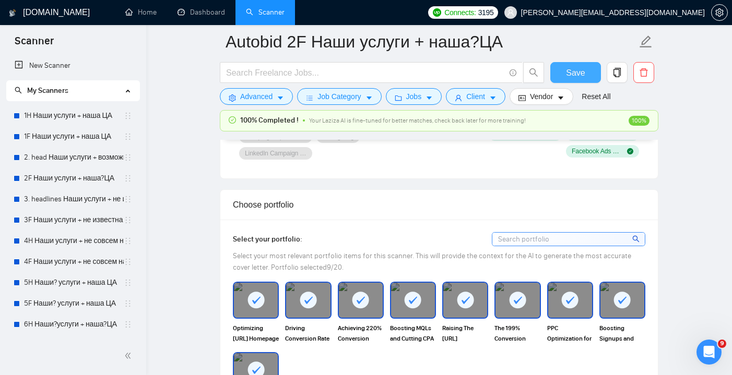
click at [565, 76] on button "Save" at bounding box center [575, 72] width 51 height 21
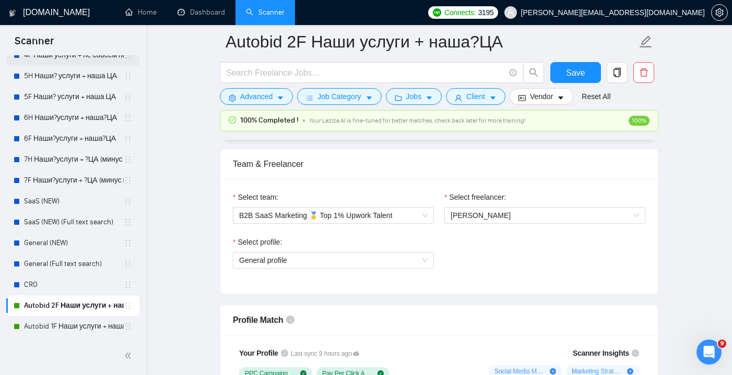
scroll to position [658, 0]
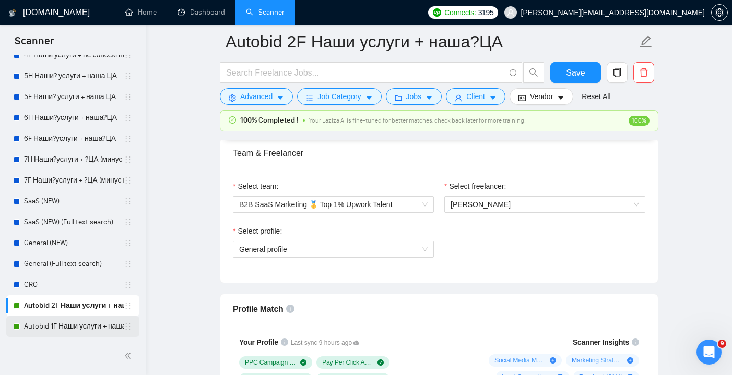
click at [74, 322] on link "Autobid 1F Наши услуги + наша ЦА" at bounding box center [74, 326] width 100 height 21
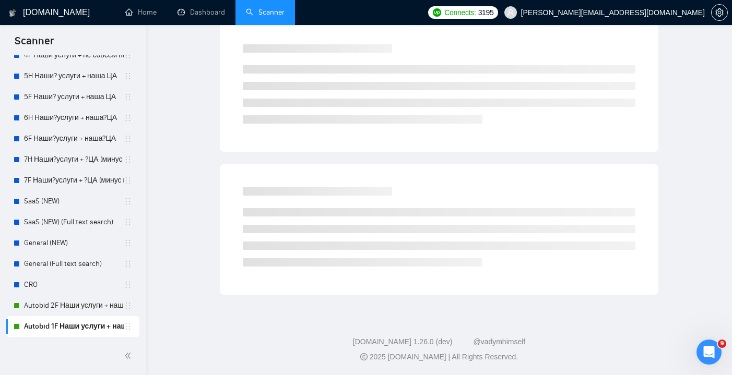
scroll to position [27, 0]
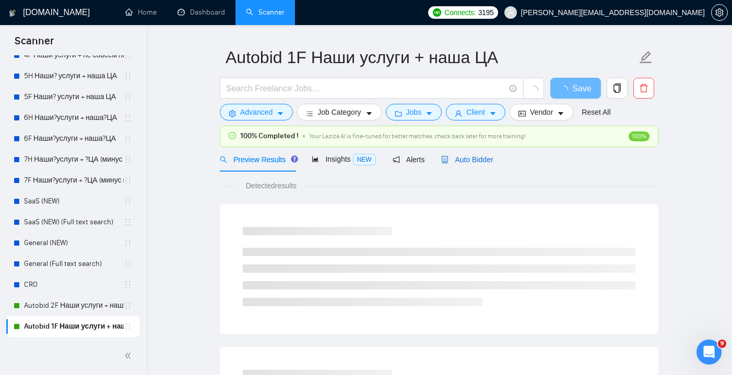
click at [473, 157] on span "Auto Bidder" at bounding box center [467, 160] width 52 height 8
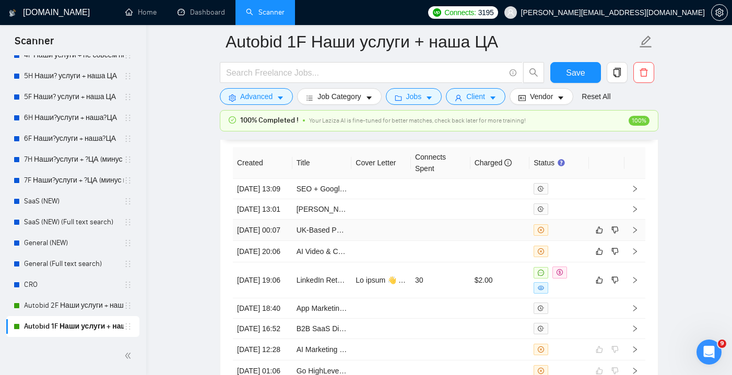
scroll to position [2773, 0]
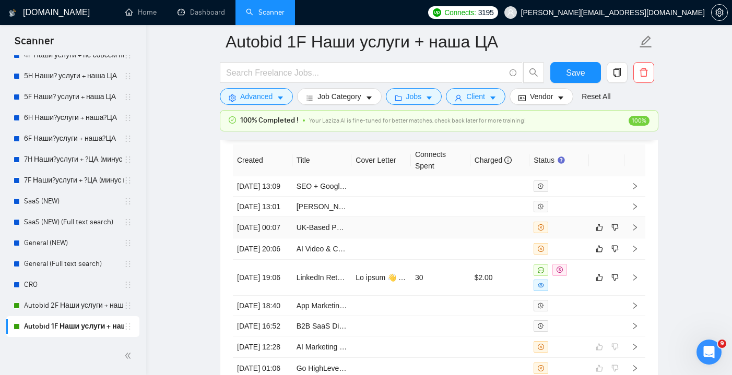
click at [479, 239] on td at bounding box center [501, 227] width 60 height 21
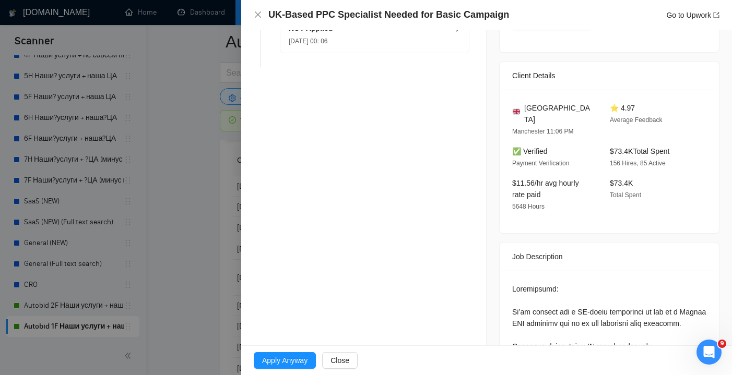
scroll to position [173, 0]
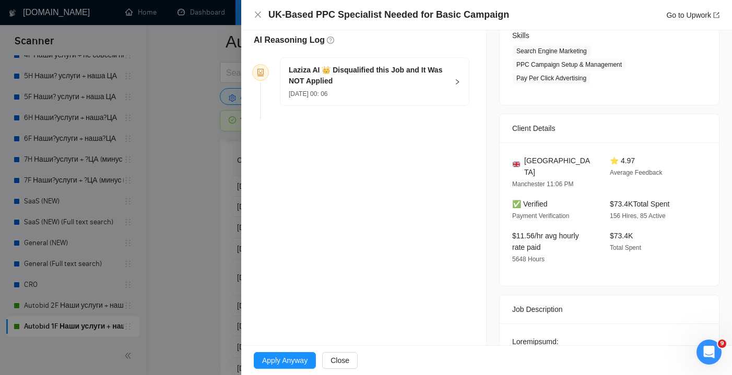
click at [412, 93] on div "[DATE] 00: 06" at bounding box center [368, 93] width 159 height 11
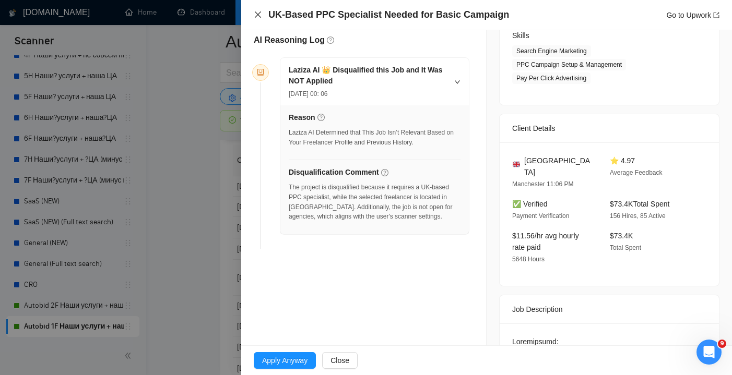
click at [260, 17] on icon "close" at bounding box center [258, 14] width 6 height 6
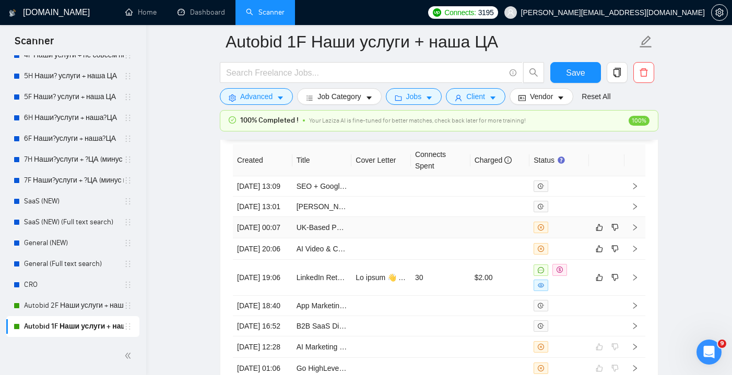
click at [511, 239] on td at bounding box center [501, 227] width 60 height 21
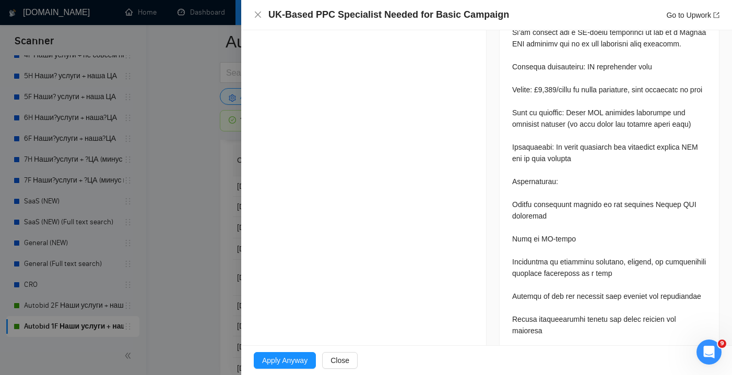
scroll to position [507, 0]
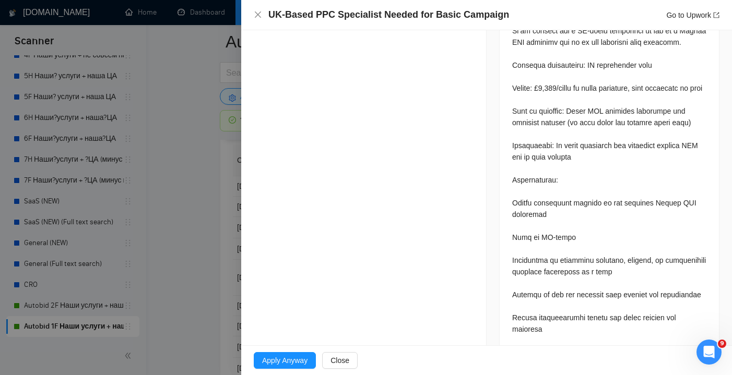
click at [534, 99] on div at bounding box center [609, 295] width 194 height 586
drag, startPoint x: 648, startPoint y: 90, endPoint x: 512, endPoint y: 92, distance: 136.3
click at [512, 92] on div at bounding box center [609, 297] width 219 height 615
drag, startPoint x: 510, startPoint y: 92, endPoint x: 648, endPoint y: 87, distance: 138.0
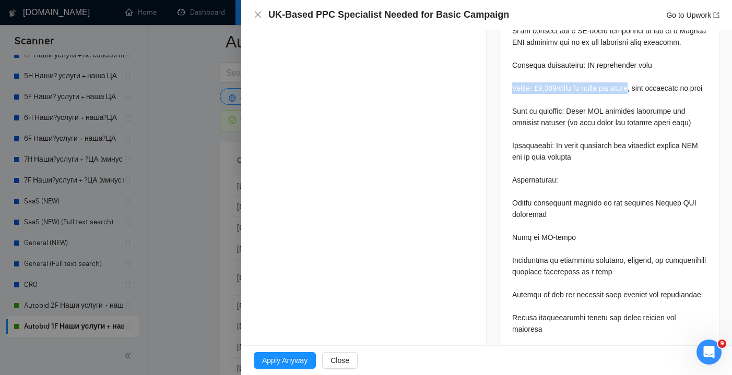
click at [648, 87] on div at bounding box center [609, 297] width 219 height 615
copy div "Budget: £1,000/month ad spend initially"
click at [260, 13] on icon "close" at bounding box center [258, 14] width 6 height 6
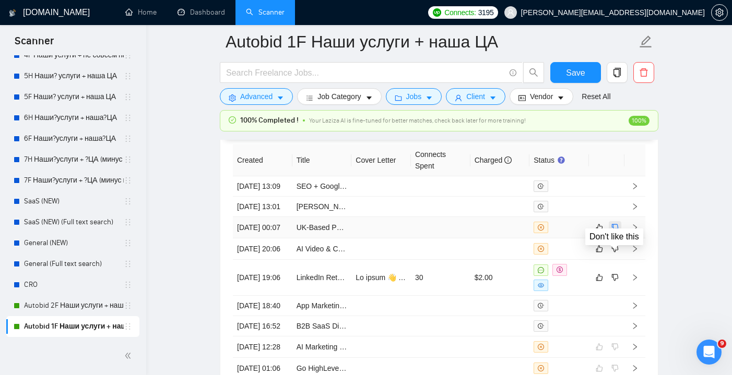
click at [615, 232] on icon "dislike" at bounding box center [615, 228] width 7 height 8
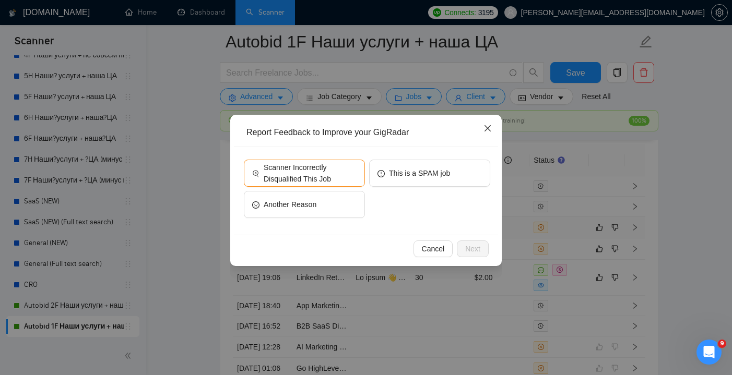
click at [491, 126] on icon "close" at bounding box center [488, 128] width 8 height 8
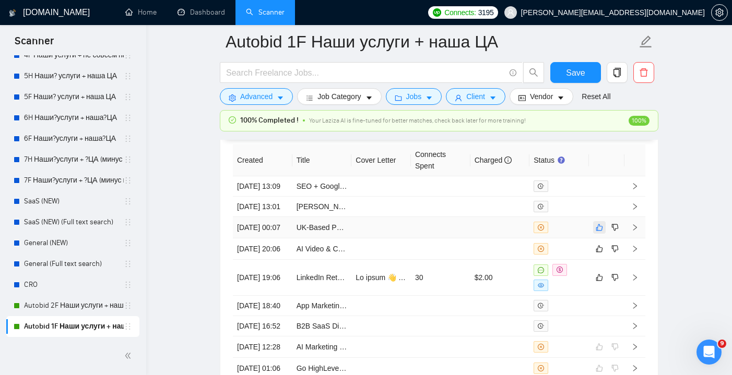
click at [603, 234] on button "button" at bounding box center [599, 227] width 13 height 13
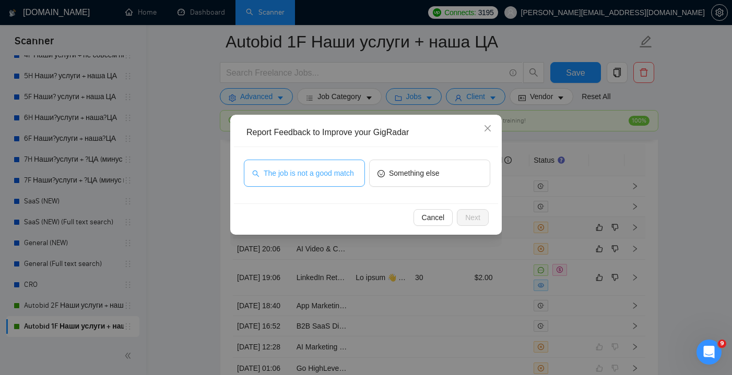
click at [332, 175] on span "The job is not a good match" at bounding box center [309, 173] width 90 height 11
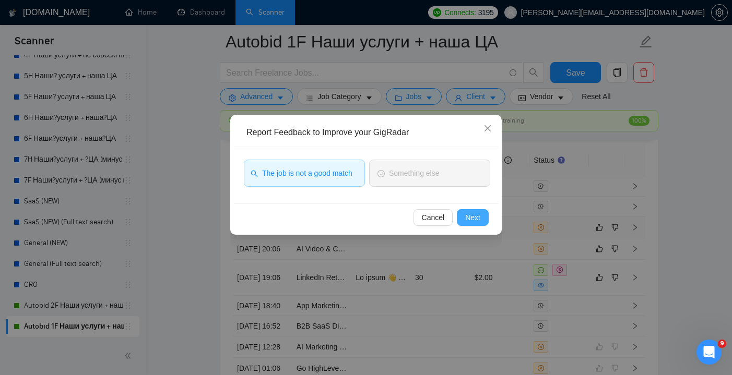
click at [469, 216] on span "Next" at bounding box center [472, 217] width 15 height 11
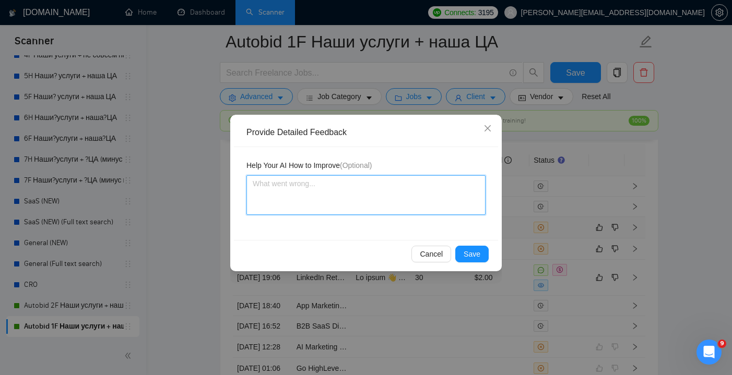
click at [379, 194] on textarea at bounding box center [365, 195] width 239 height 40
paste textarea "Budget: £1,000/month ad spend initially"
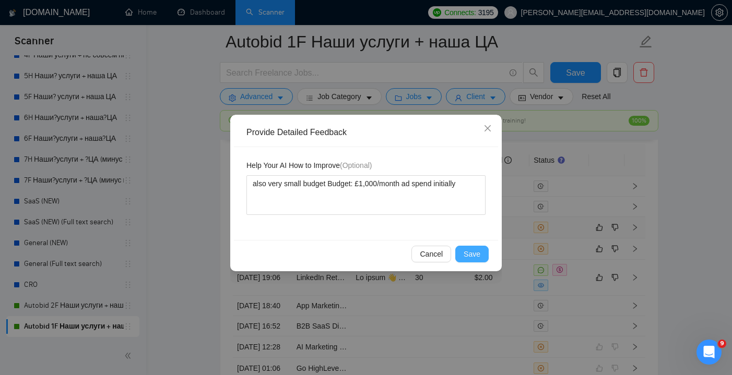
click at [476, 251] on span "Save" at bounding box center [472, 254] width 17 height 11
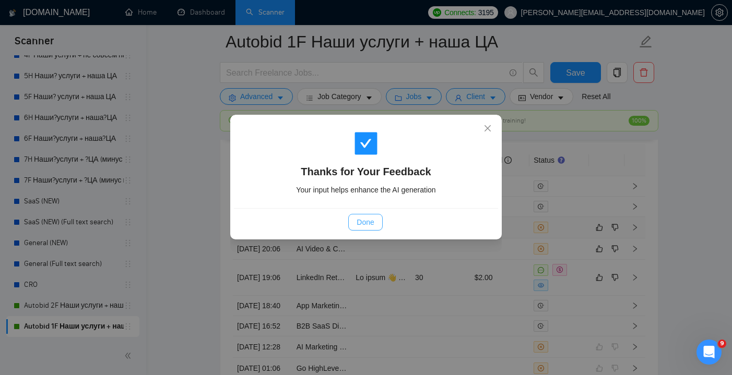
click at [368, 222] on span "Done" at bounding box center [365, 222] width 17 height 11
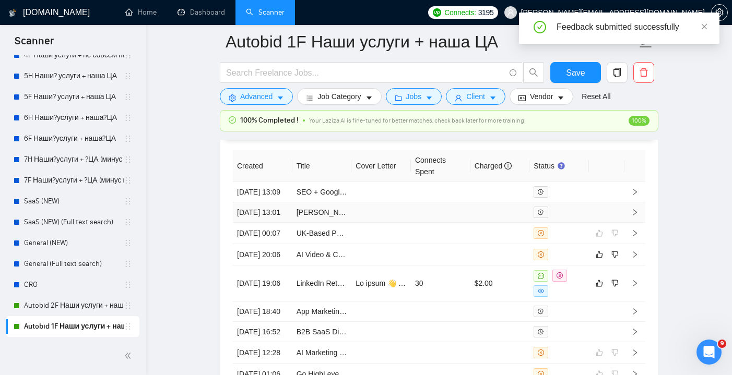
scroll to position [2770, 0]
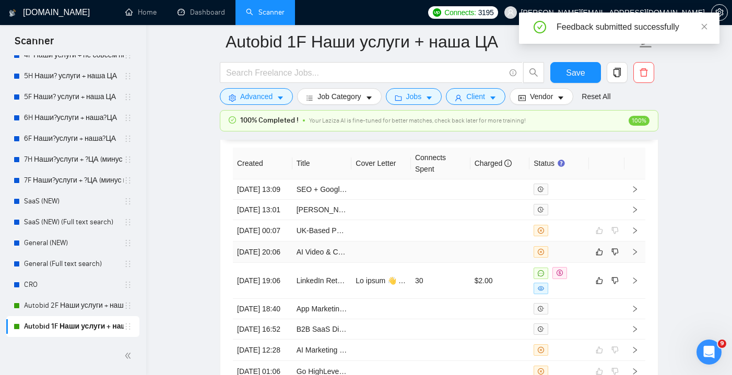
click at [454, 263] on td at bounding box center [441, 252] width 60 height 21
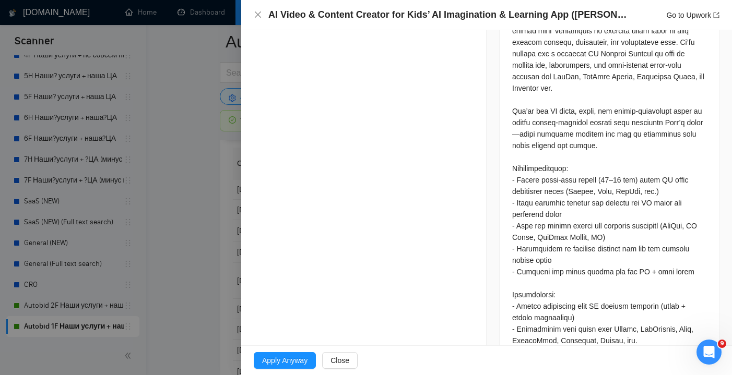
click at [263, 13] on div "AI Video & Content Creator for Kids’ AI Imagination & Learning App ([PERSON_NAM…" at bounding box center [487, 14] width 466 height 13
click at [258, 14] on icon "close" at bounding box center [258, 14] width 8 height 8
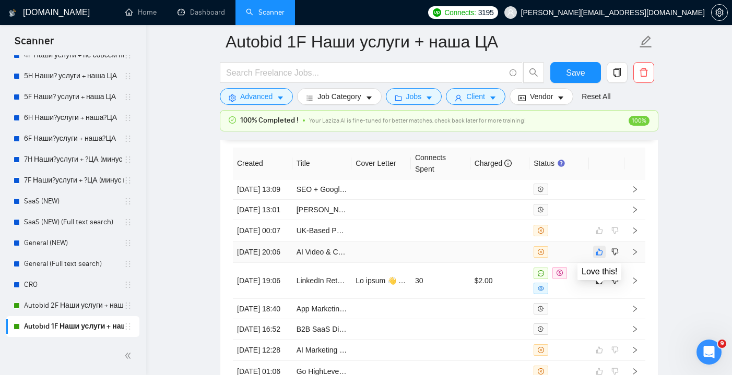
click at [601, 256] on icon "like" at bounding box center [599, 252] width 7 height 8
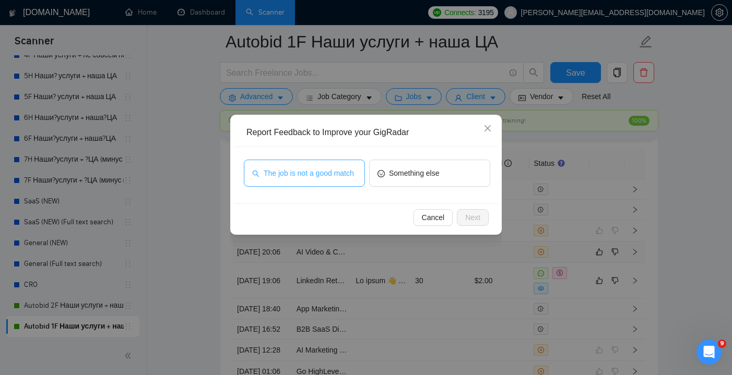
click at [341, 172] on span "The job is not a good match" at bounding box center [309, 173] width 90 height 11
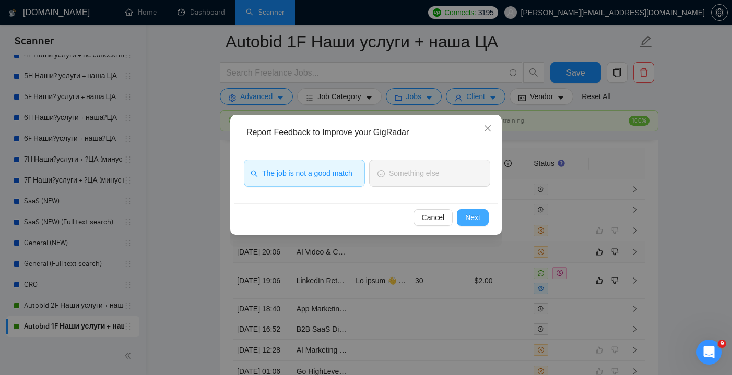
click at [478, 215] on span "Next" at bounding box center [472, 217] width 15 height 11
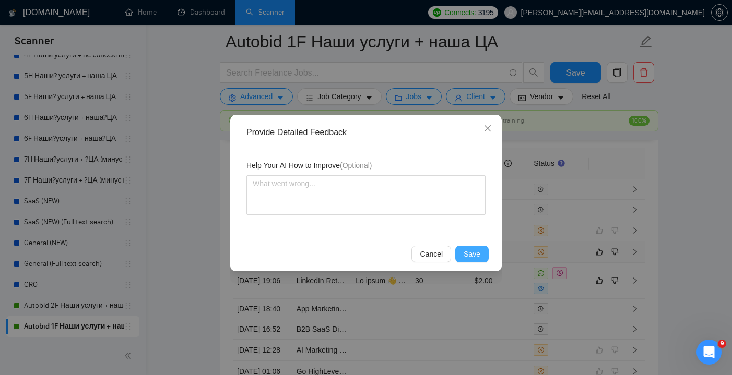
click at [469, 252] on span "Save" at bounding box center [472, 254] width 17 height 11
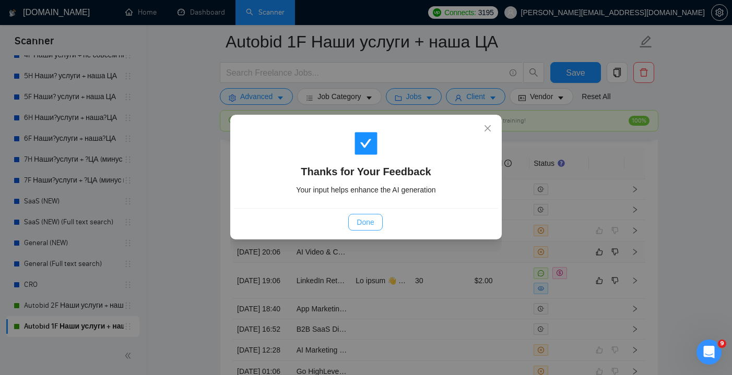
click at [363, 218] on span "Done" at bounding box center [365, 222] width 17 height 11
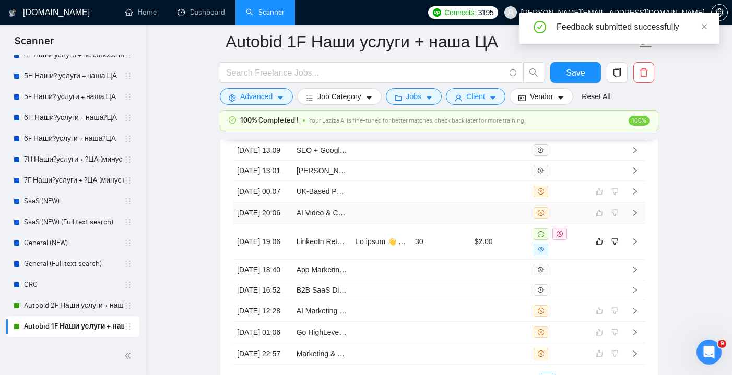
scroll to position [2799, 0]
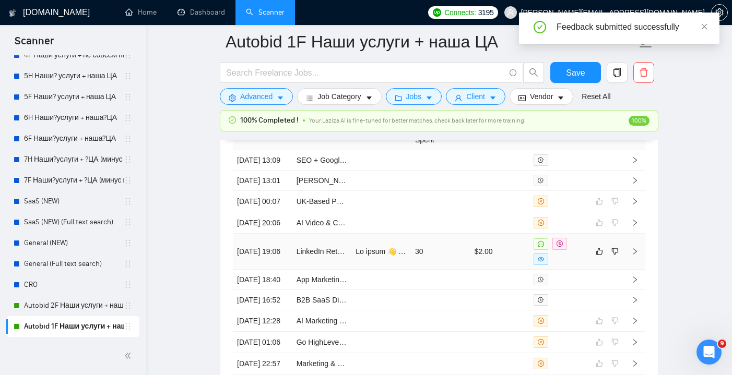
click at [437, 270] on td "30" at bounding box center [441, 252] width 60 height 36
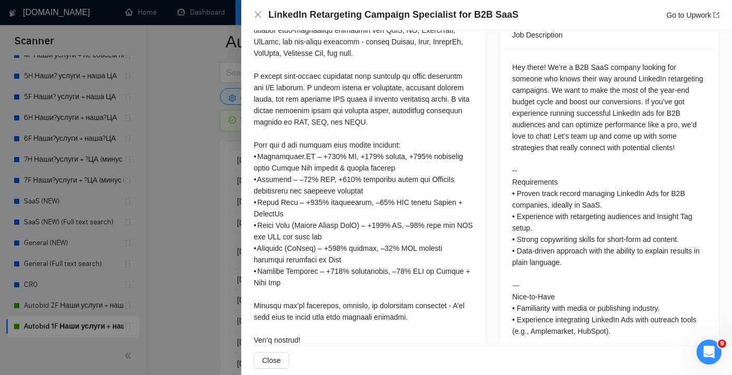
scroll to position [447, 0]
click at [253, 19] on div "LinkedIn Retargeting Campaign Specialist for B2B SaaS Go to Upwork" at bounding box center [486, 15] width 491 height 30
click at [255, 17] on icon "close" at bounding box center [258, 14] width 6 height 6
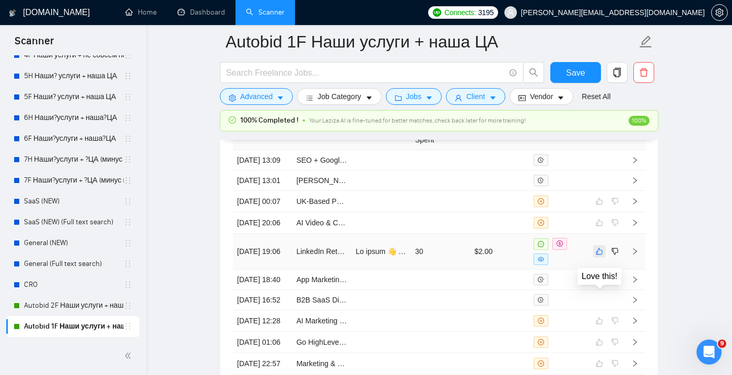
click at [599, 256] on icon "like" at bounding box center [599, 252] width 7 height 8
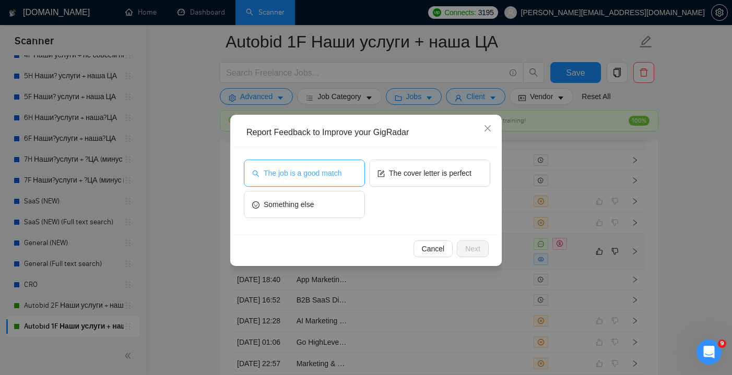
click at [329, 172] on span "The job is a good match" at bounding box center [303, 173] width 78 height 11
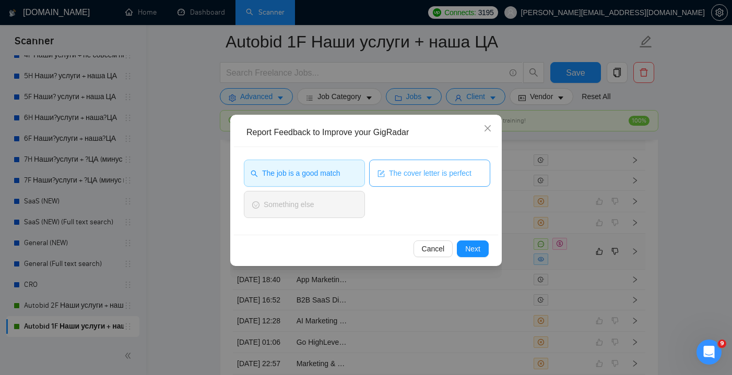
click at [393, 169] on span "The cover letter is perfect" at bounding box center [430, 173] width 83 height 11
click at [478, 246] on span "Next" at bounding box center [472, 248] width 15 height 11
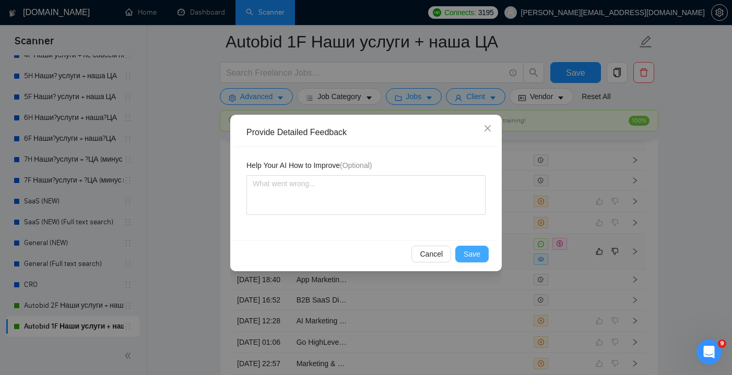
click at [464, 254] on span "Save" at bounding box center [472, 254] width 17 height 11
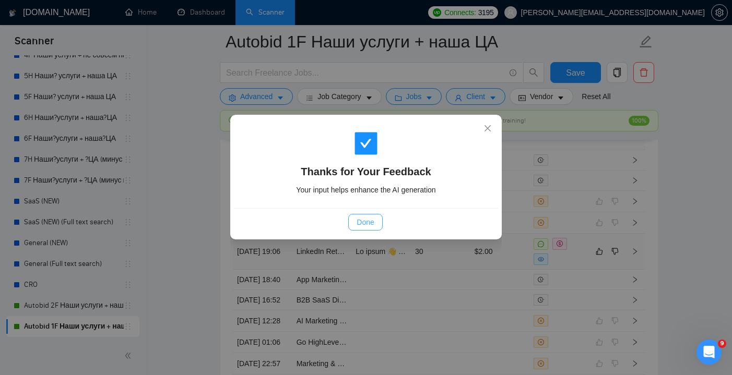
click at [369, 222] on span "Done" at bounding box center [365, 222] width 17 height 11
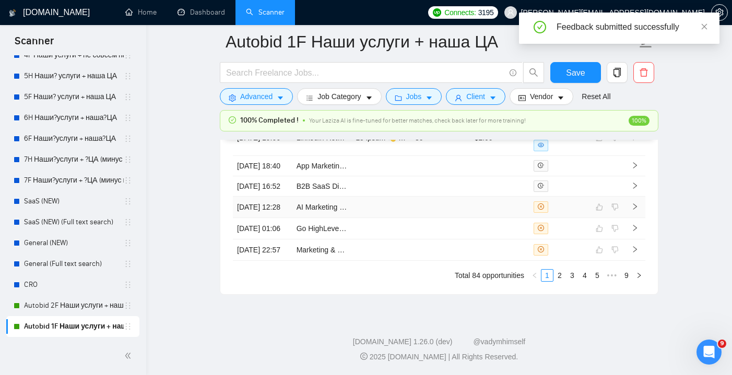
scroll to position [2391, 0]
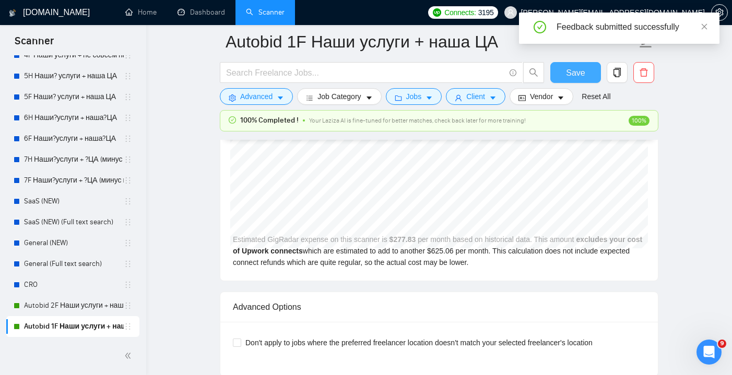
click at [567, 75] on span "Save" at bounding box center [575, 72] width 19 height 13
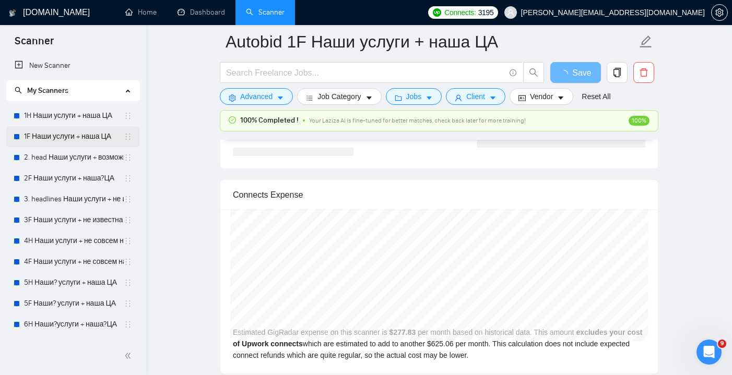
scroll to position [2284, 0]
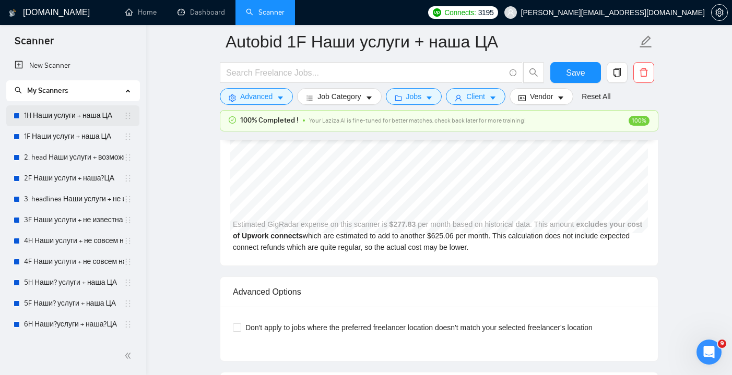
click at [87, 118] on link "1H Наши услуги + наша ЦА" at bounding box center [74, 115] width 100 height 21
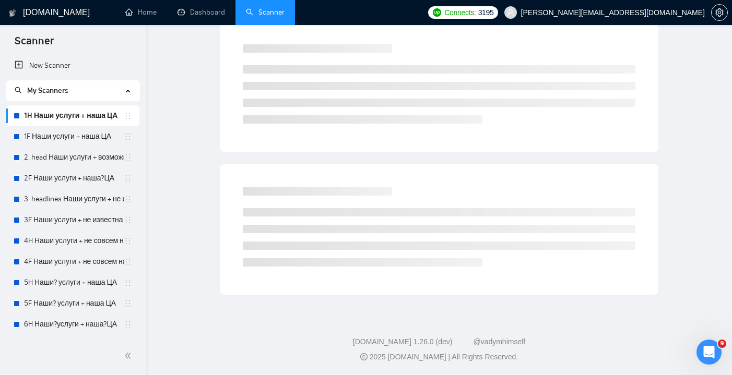
scroll to position [6, 0]
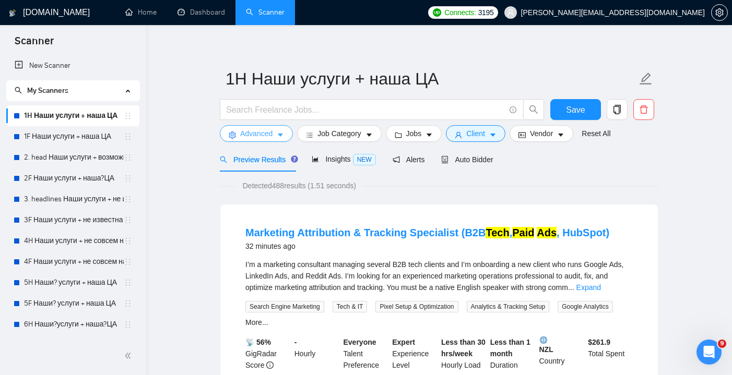
click at [265, 130] on span "Advanced" at bounding box center [256, 133] width 32 height 11
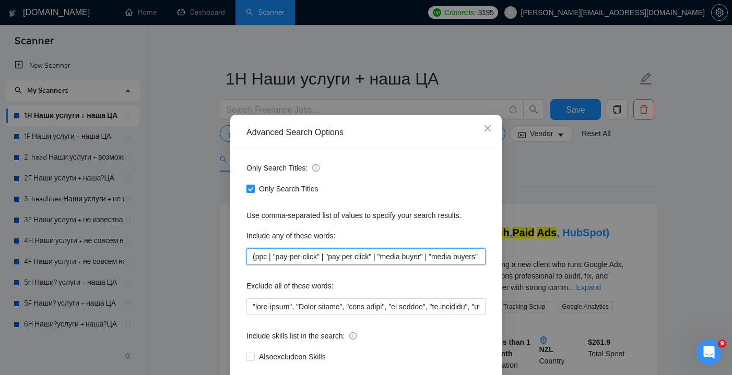
drag, startPoint x: 249, startPoint y: 257, endPoint x: 555, endPoint y: 256, distance: 305.5
click at [555, 256] on div "Advanced Search Options Only Search Titles: Only Search Titles Use comma-separa…" at bounding box center [366, 187] width 732 height 375
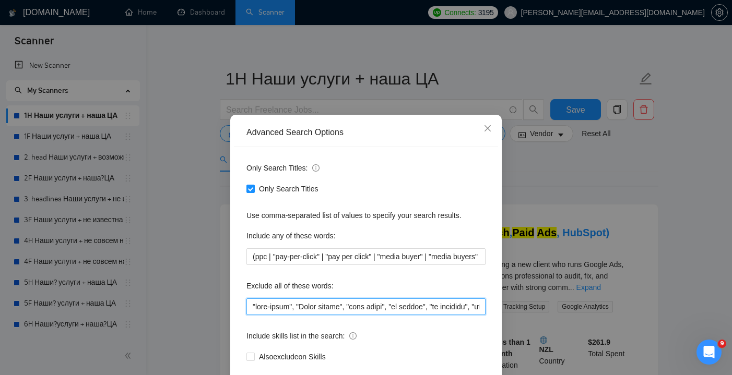
click at [251, 304] on input "text" at bounding box center [365, 307] width 239 height 17
click at [484, 130] on icon "close" at bounding box center [488, 128] width 8 height 8
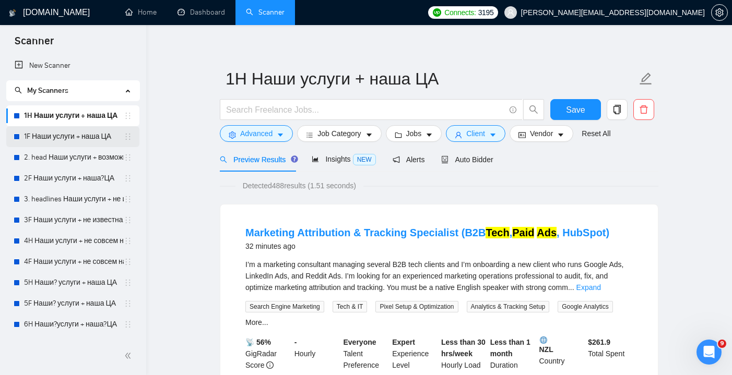
click at [43, 136] on link "1F Наши услуги + наша ЦА" at bounding box center [74, 136] width 100 height 21
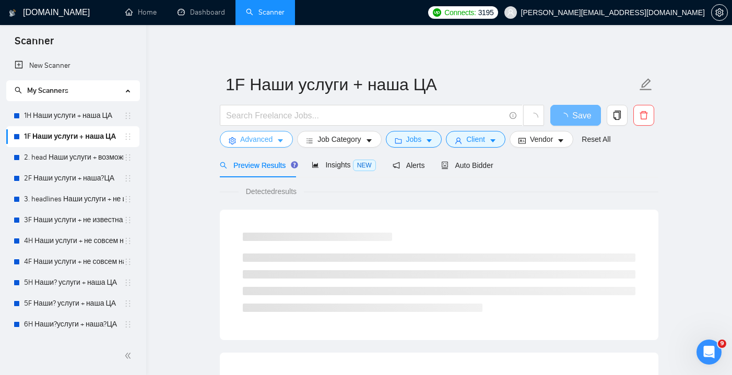
click at [271, 143] on span "Advanced" at bounding box center [256, 139] width 32 height 11
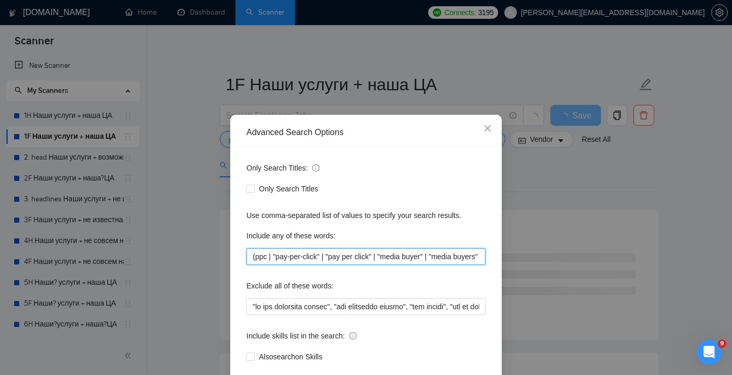
click at [250, 259] on input "(ppc | "pay-per-click" | "pay per click" | "media buyer" | "media buyers" | "pa…" at bounding box center [365, 257] width 239 height 17
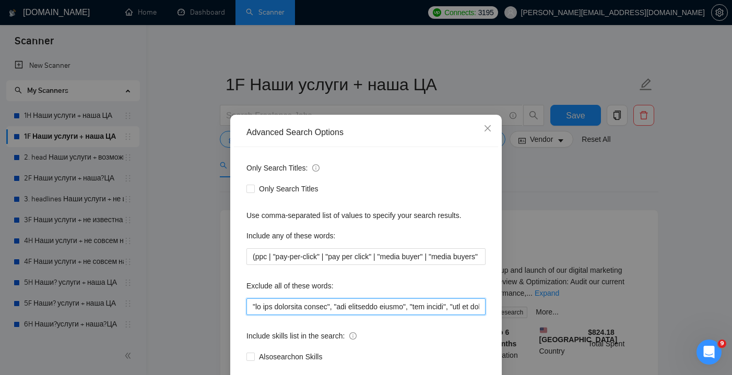
click at [251, 305] on input "text" at bounding box center [365, 307] width 239 height 17
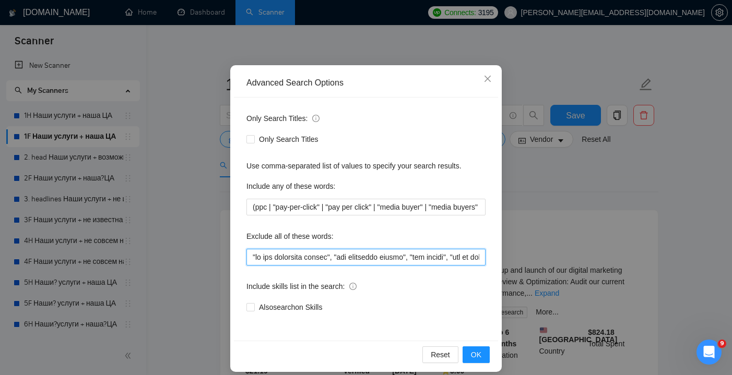
scroll to position [56, 0]
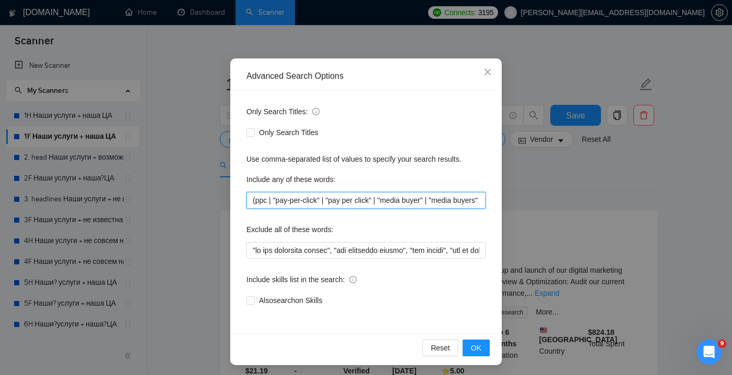
click at [445, 201] on input "(ppc | "pay-per-click" | "pay per click" | "media buyer" | "media buyers" | "pa…" at bounding box center [365, 200] width 239 height 17
